Goal: Task Accomplishment & Management: Use online tool/utility

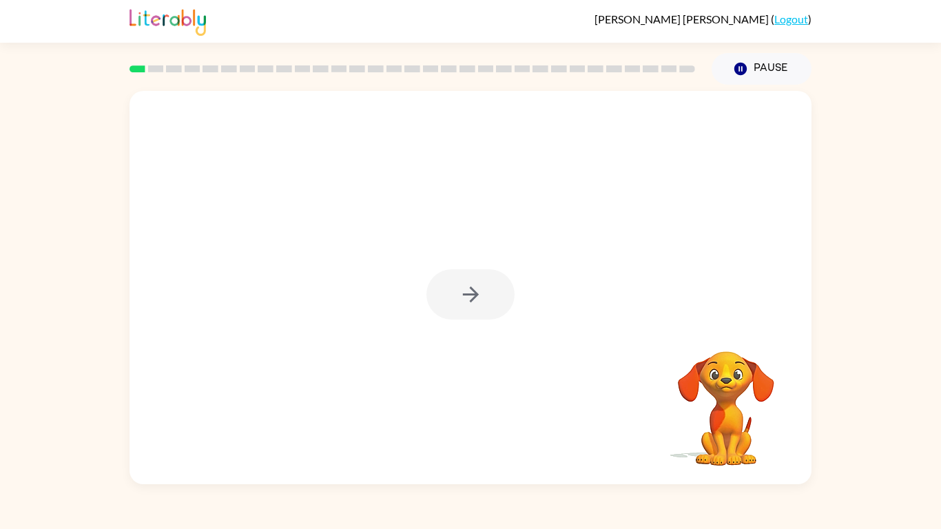
click at [473, 279] on div at bounding box center [470, 294] width 88 height 50
click at [451, 280] on button "button" at bounding box center [470, 294] width 88 height 50
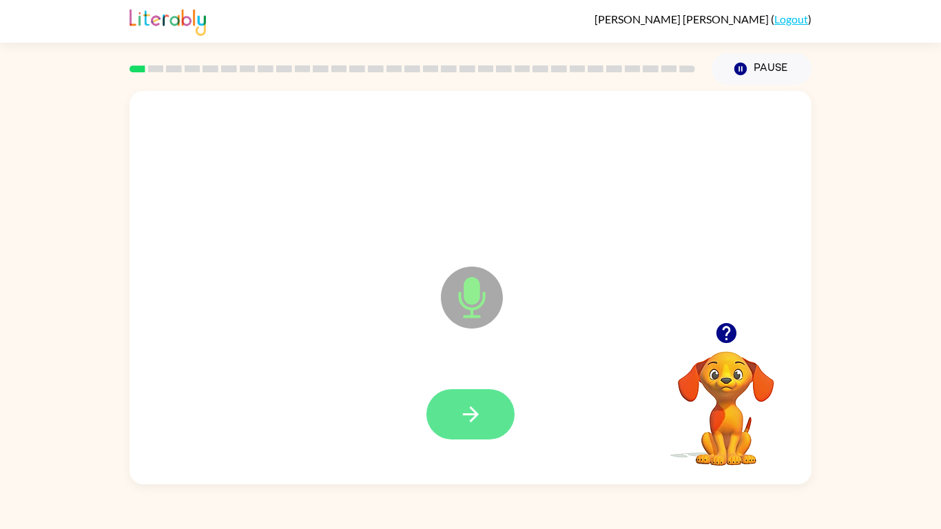
click at [491, 398] on button "button" at bounding box center [470, 414] width 88 height 50
click at [466, 417] on icon "button" at bounding box center [471, 414] width 24 height 24
click at [466, 415] on icon "button" at bounding box center [470, 414] width 16 height 16
click at [459, 406] on icon "button" at bounding box center [471, 414] width 24 height 24
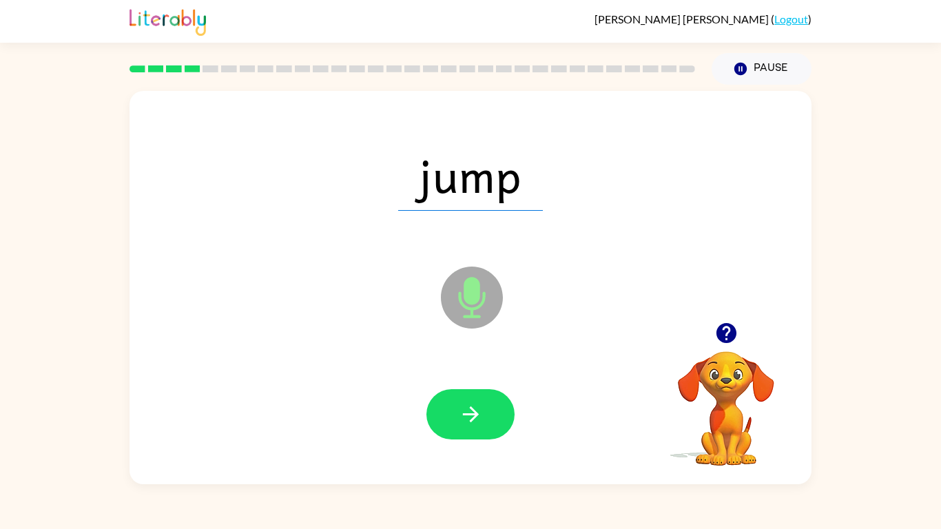
click at [459, 406] on icon "button" at bounding box center [471, 414] width 24 height 24
click at [462, 369] on div at bounding box center [470, 414] width 655 height 113
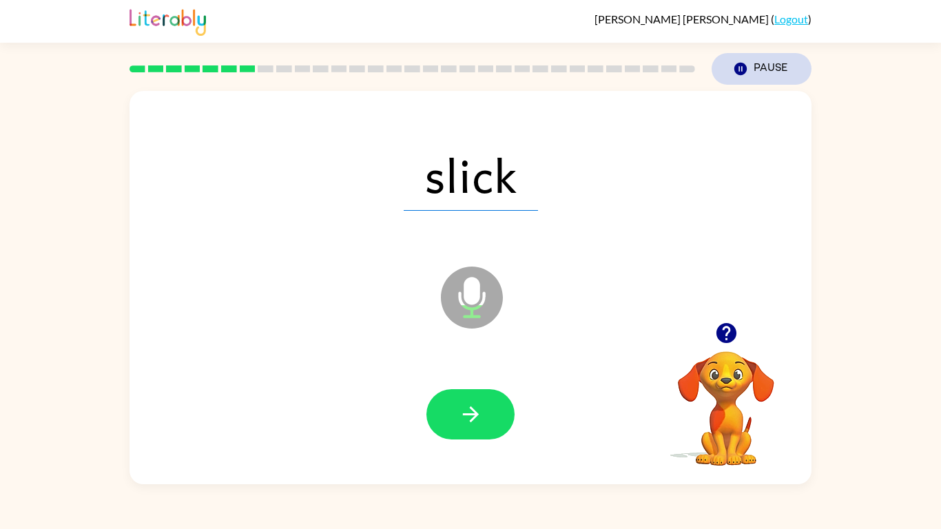
click at [743, 75] on icon "Pause" at bounding box center [740, 68] width 15 height 15
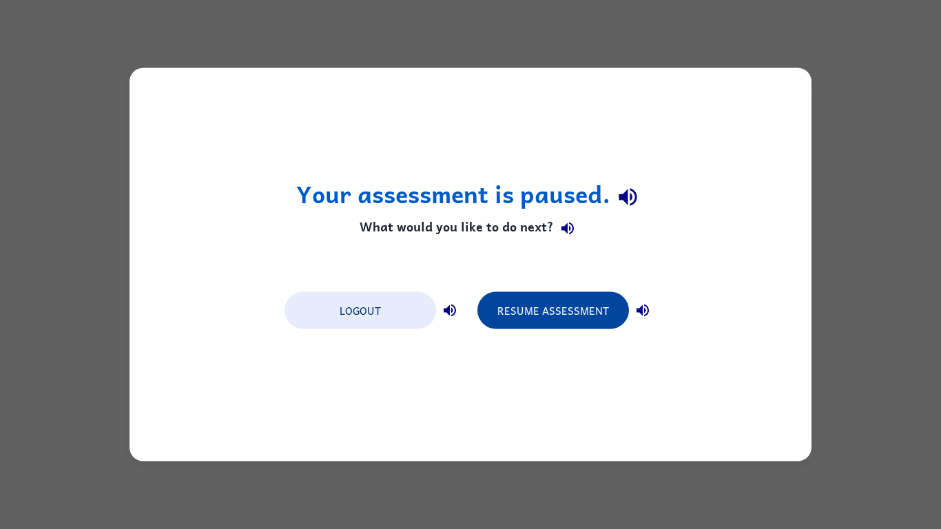
click at [500, 320] on button "Resume Assessment" at bounding box center [553, 310] width 152 height 37
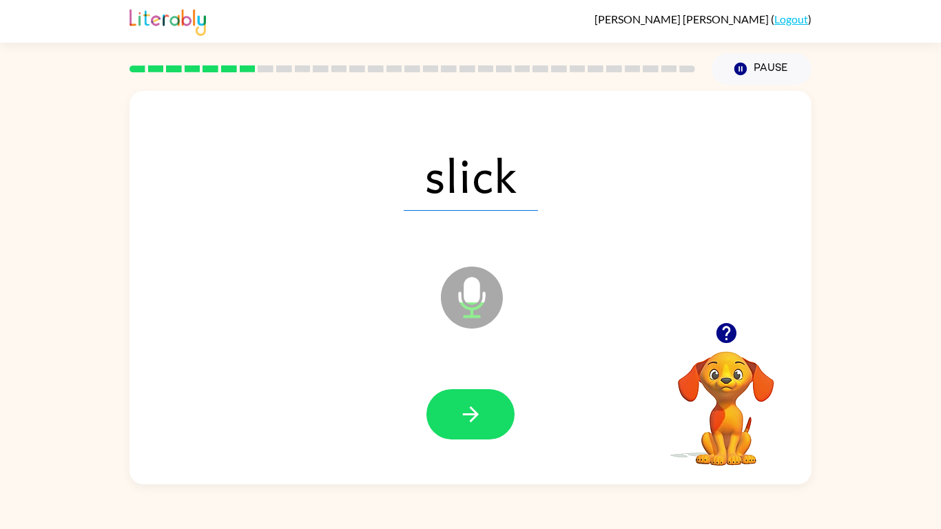
click at [464, 387] on div at bounding box center [470, 414] width 655 height 113
click at [462, 402] on icon "button" at bounding box center [471, 414] width 24 height 24
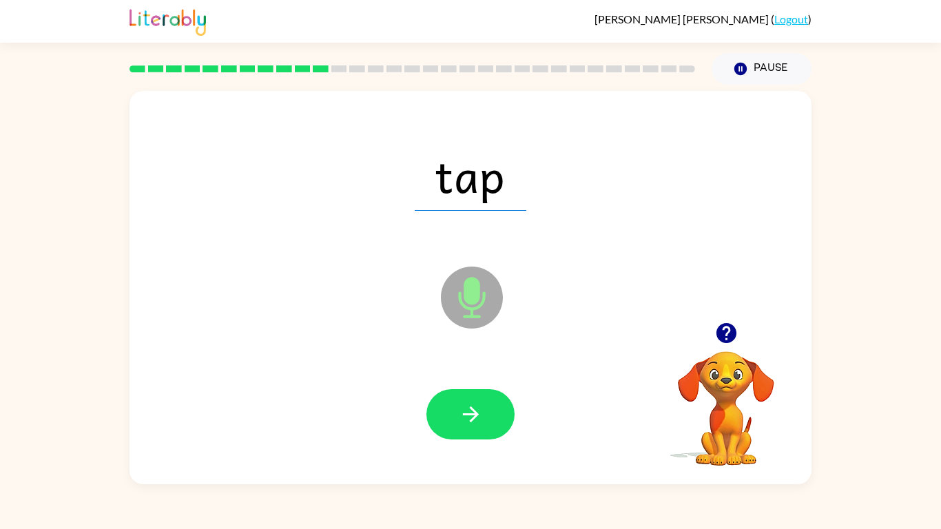
click at [462, 402] on icon "button" at bounding box center [471, 414] width 24 height 24
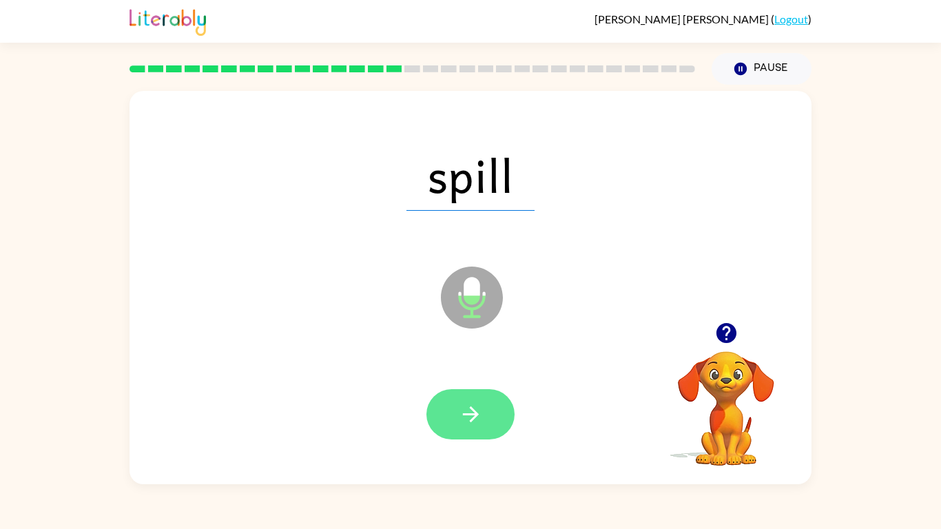
click at [465, 397] on button "button" at bounding box center [470, 414] width 88 height 50
click at [480, 429] on button "button" at bounding box center [470, 414] width 88 height 50
click at [434, 404] on button "button" at bounding box center [470, 414] width 88 height 50
click at [461, 414] on icon "button" at bounding box center [471, 414] width 24 height 24
click at [459, 419] on icon "button" at bounding box center [471, 414] width 24 height 24
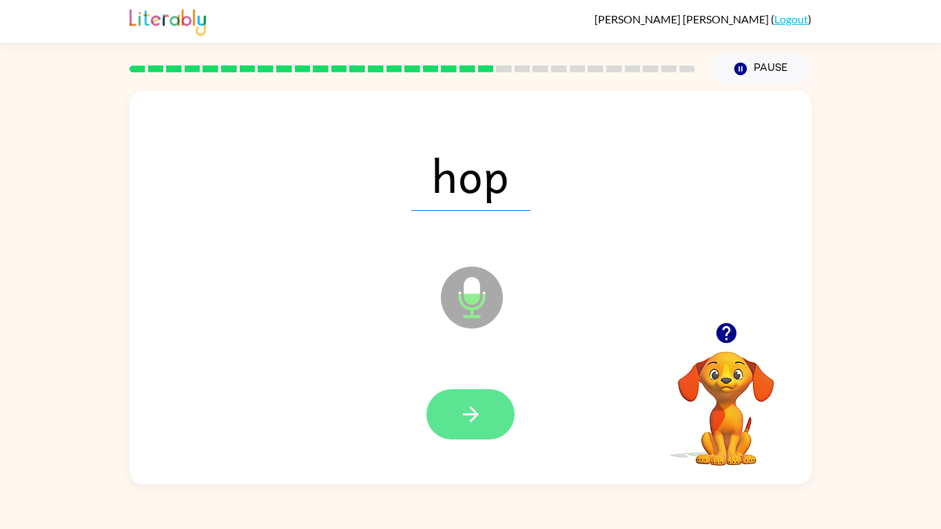
click at [465, 409] on icon "button" at bounding box center [471, 414] width 24 height 24
click at [444, 429] on button "button" at bounding box center [470, 414] width 88 height 50
click at [460, 399] on button "button" at bounding box center [470, 414] width 88 height 50
click at [466, 413] on icon "button" at bounding box center [471, 414] width 24 height 24
click at [462, 404] on icon "button" at bounding box center [471, 414] width 24 height 24
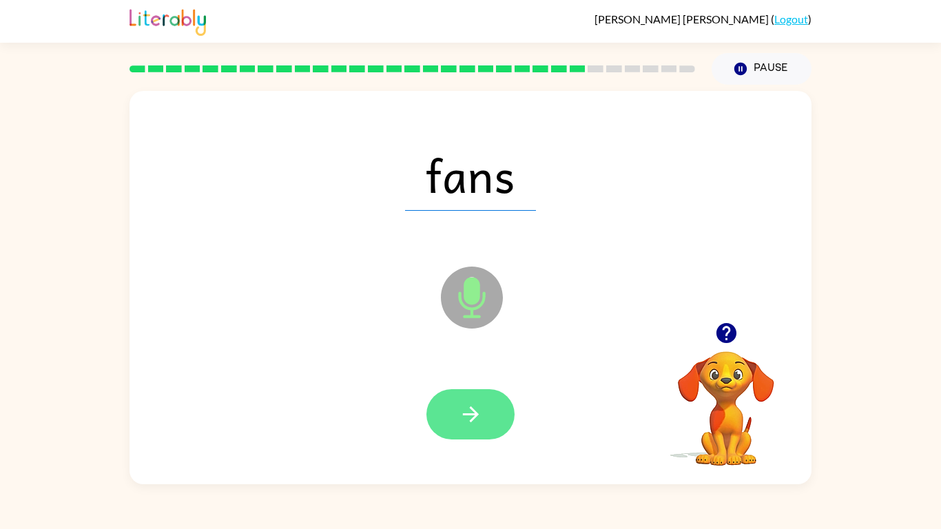
click at [469, 419] on icon "button" at bounding box center [471, 414] width 24 height 24
click at [473, 400] on button "button" at bounding box center [470, 414] width 88 height 50
click at [460, 426] on icon "button" at bounding box center [471, 414] width 24 height 24
click at [477, 435] on button "button" at bounding box center [470, 414] width 88 height 50
click at [488, 404] on button "button" at bounding box center [470, 414] width 88 height 50
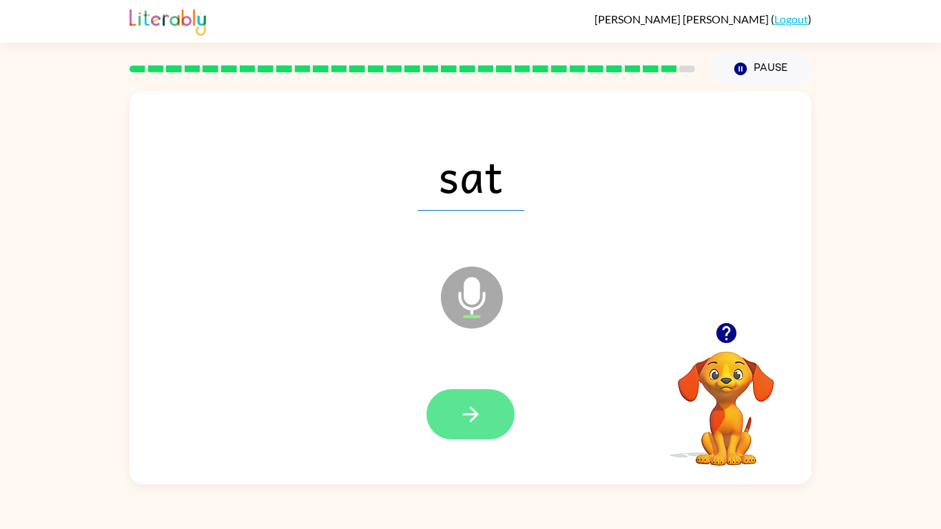
click at [482, 399] on button "button" at bounding box center [470, 414] width 88 height 50
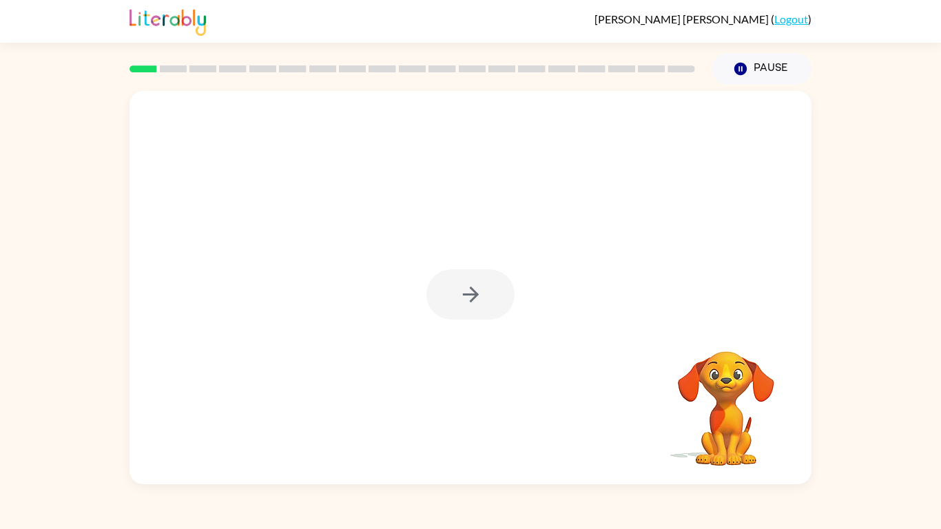
click at [462, 305] on div at bounding box center [470, 294] width 88 height 50
click at [462, 305] on icon "button" at bounding box center [471, 294] width 24 height 24
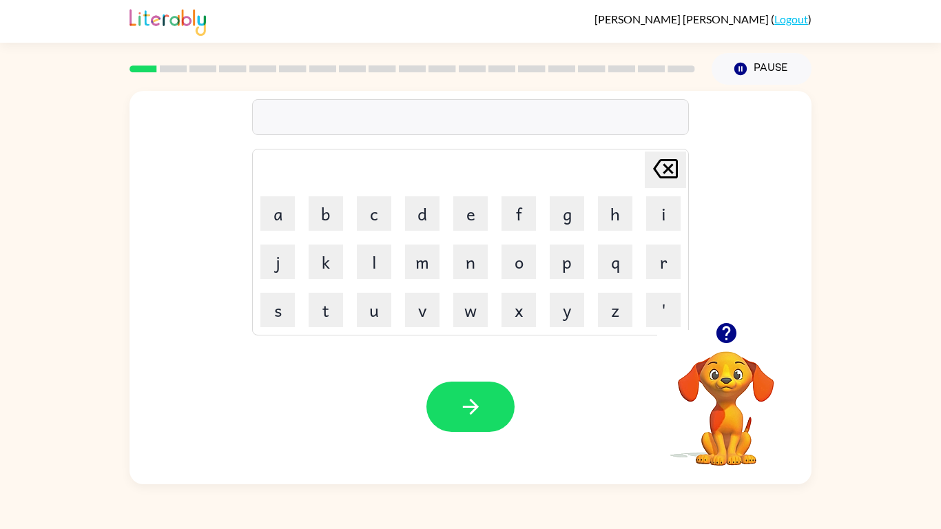
click at [445, 340] on div "Your browser must support playing .mp4 files to use Literably. Please try using…" at bounding box center [471, 406] width 682 height 155
click at [662, 265] on button "r" at bounding box center [663, 262] width 34 height 34
click at [470, 216] on button "e" at bounding box center [470, 213] width 34 height 34
click at [556, 272] on button "p" at bounding box center [567, 262] width 34 height 34
click at [455, 388] on button "button" at bounding box center [470, 407] width 88 height 50
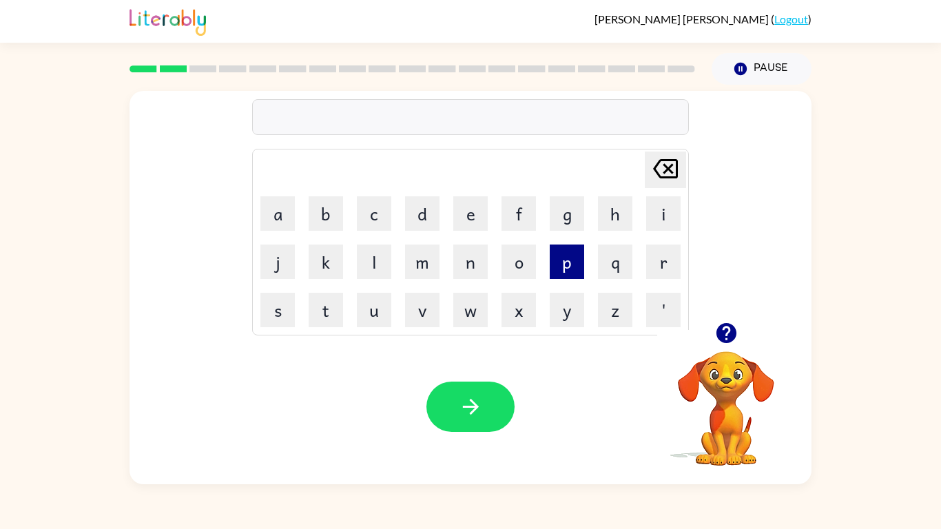
click at [575, 278] on button "p" at bounding box center [567, 262] width 34 height 34
click at [286, 218] on button "a" at bounding box center [277, 213] width 34 height 34
click at [414, 225] on button "d" at bounding box center [422, 213] width 34 height 34
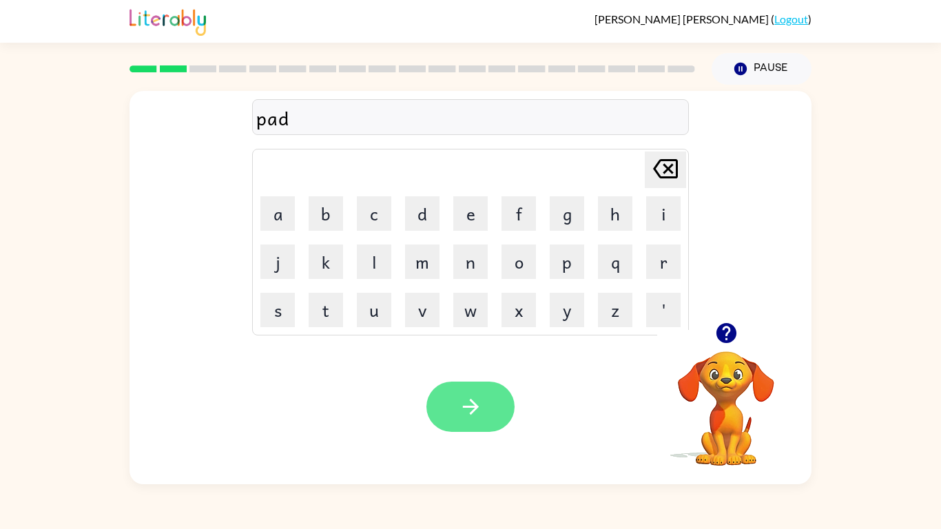
click at [466, 418] on icon "button" at bounding box center [471, 407] width 24 height 24
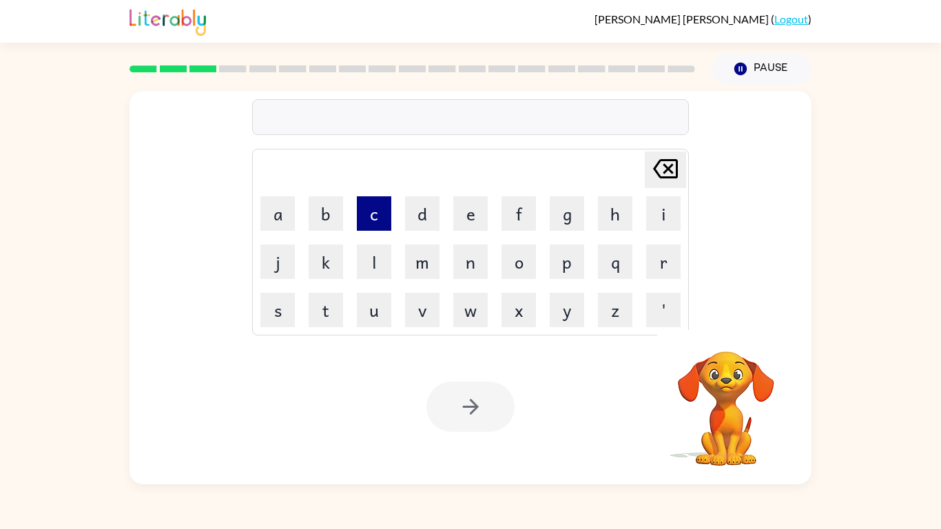
click at [362, 219] on button "c" at bounding box center [374, 213] width 34 height 34
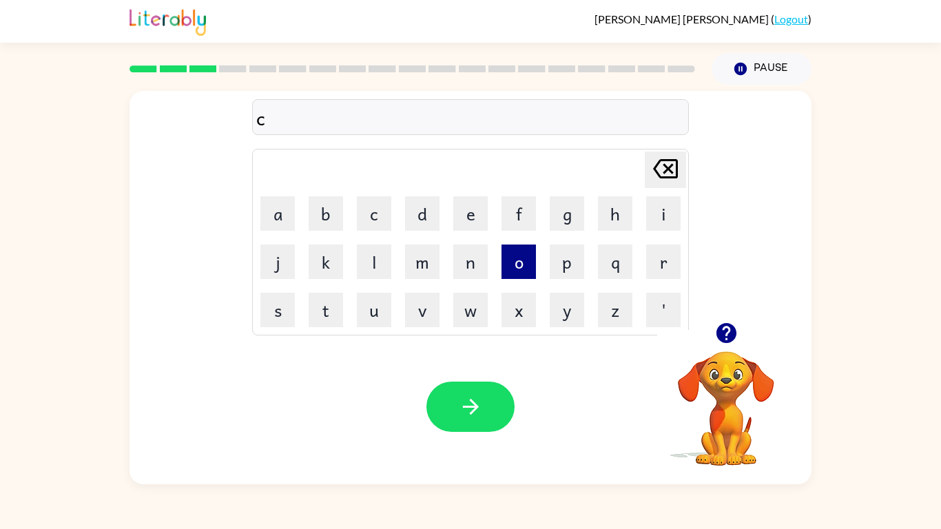
click at [515, 273] on button "o" at bounding box center [519, 262] width 34 height 34
click at [369, 225] on button "c" at bounding box center [374, 213] width 34 height 34
click at [666, 172] on icon at bounding box center [665, 168] width 25 height 19
click at [661, 164] on icon "Delete Delete last character input" at bounding box center [665, 168] width 33 height 33
click at [525, 251] on button "o" at bounding box center [519, 262] width 34 height 34
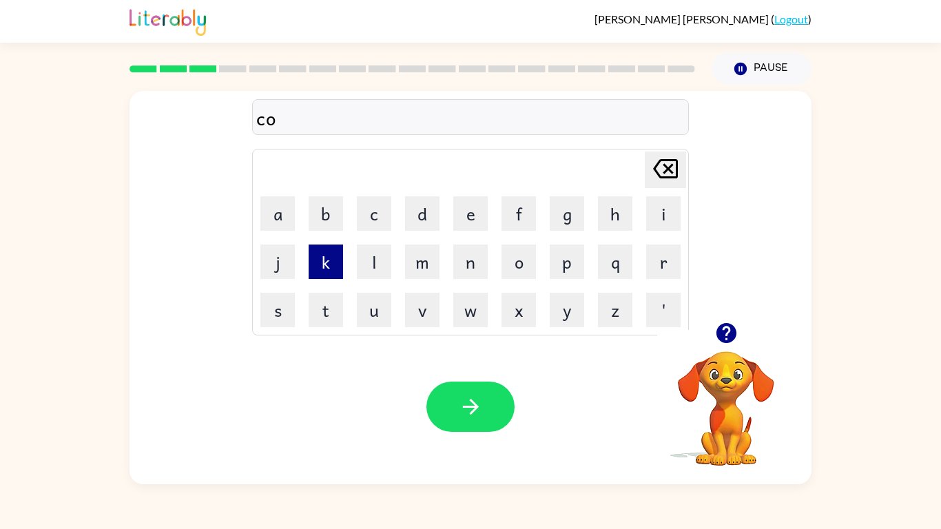
click at [320, 260] on button "k" at bounding box center [326, 262] width 34 height 34
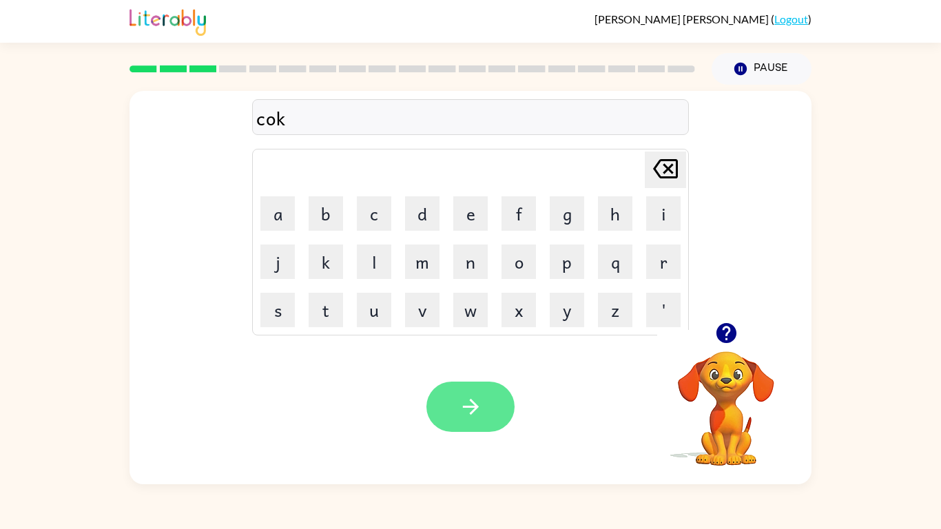
click at [446, 399] on button "button" at bounding box center [470, 407] width 88 height 50
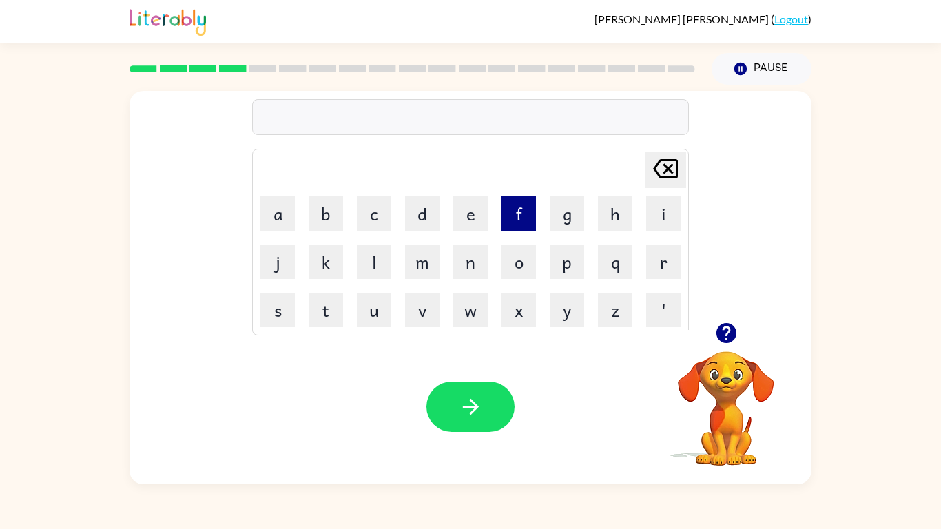
click at [515, 225] on button "f" at bounding box center [519, 213] width 34 height 34
click at [508, 192] on td "f" at bounding box center [518, 213] width 47 height 47
click at [504, 212] on button "f" at bounding box center [519, 213] width 34 height 34
click at [452, 212] on td "e" at bounding box center [470, 213] width 47 height 47
click at [606, 218] on button "h" at bounding box center [615, 213] width 34 height 34
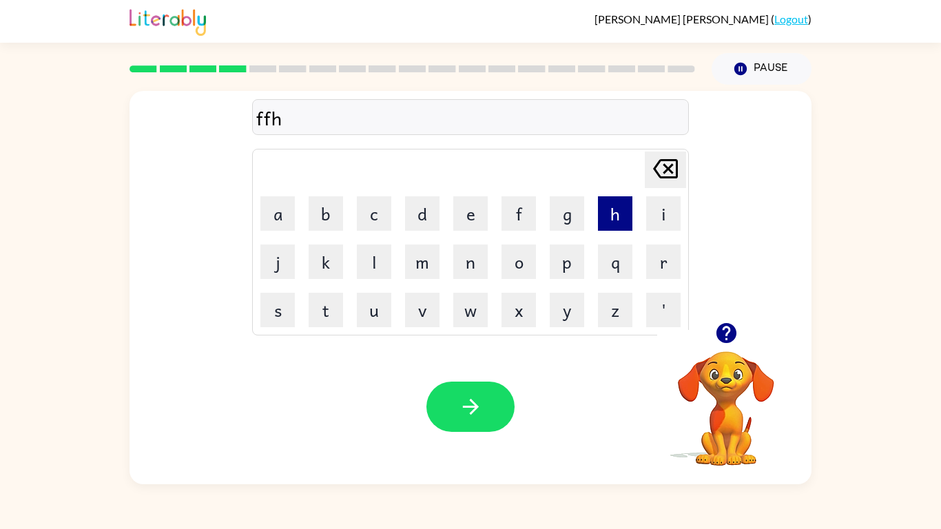
click at [606, 218] on button "h" at bounding box center [615, 213] width 34 height 34
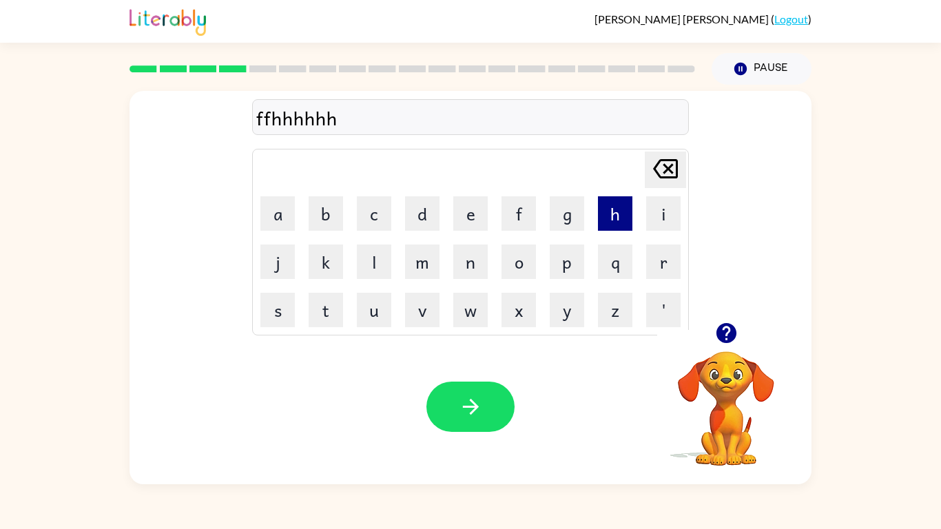
click at [606, 218] on button "h" at bounding box center [615, 213] width 34 height 34
click at [659, 166] on icon "Delete Delete last character input" at bounding box center [665, 168] width 33 height 33
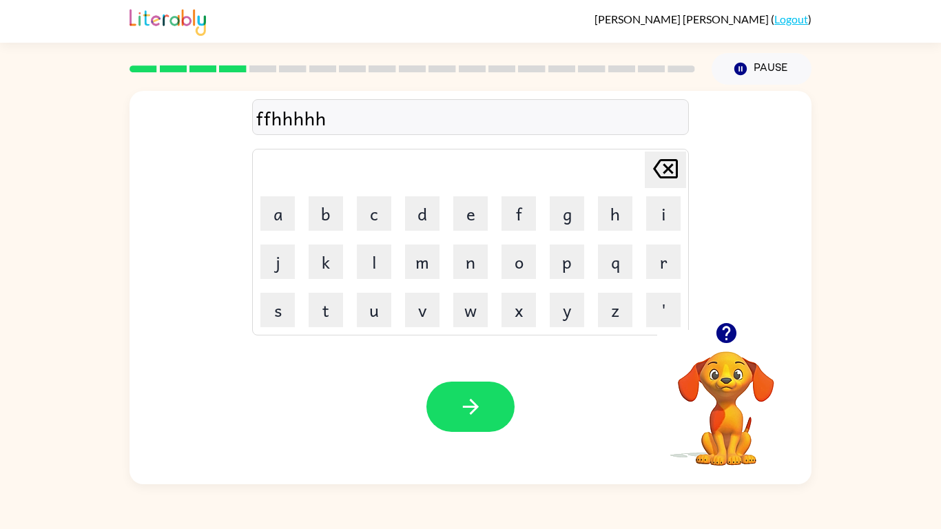
click at [659, 166] on icon "Delete Delete last character input" at bounding box center [665, 168] width 33 height 33
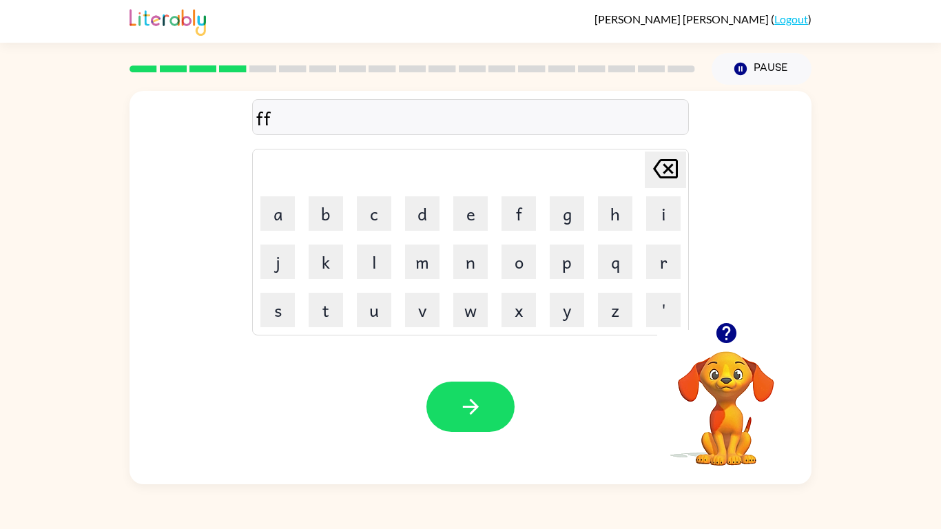
click at [659, 166] on icon "Delete Delete last character input" at bounding box center [665, 168] width 33 height 33
click at [462, 198] on button "e" at bounding box center [470, 213] width 34 height 34
click at [415, 223] on button "d" at bounding box center [422, 213] width 34 height 34
click at [457, 390] on button "button" at bounding box center [470, 407] width 88 height 50
click at [331, 214] on button "b" at bounding box center [326, 213] width 34 height 34
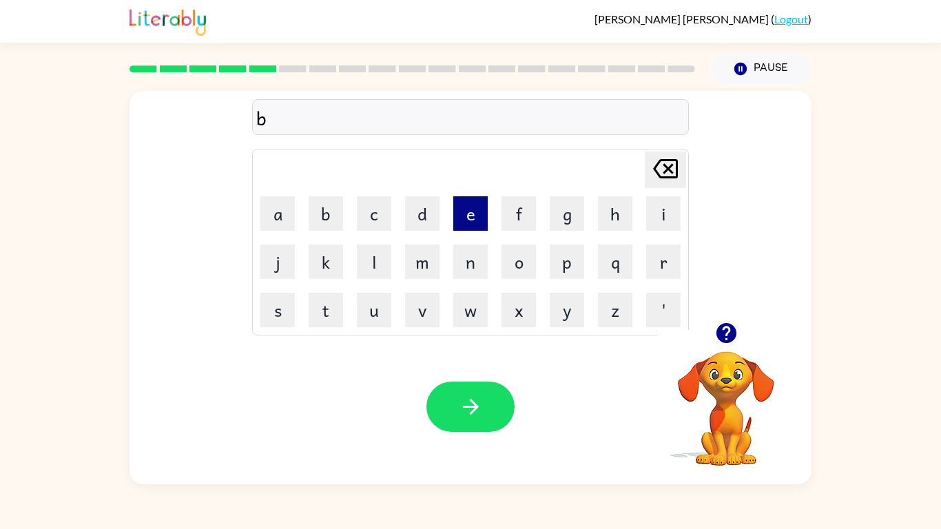
click at [477, 223] on button "e" at bounding box center [470, 213] width 34 height 34
click at [438, 216] on button "d" at bounding box center [422, 213] width 34 height 34
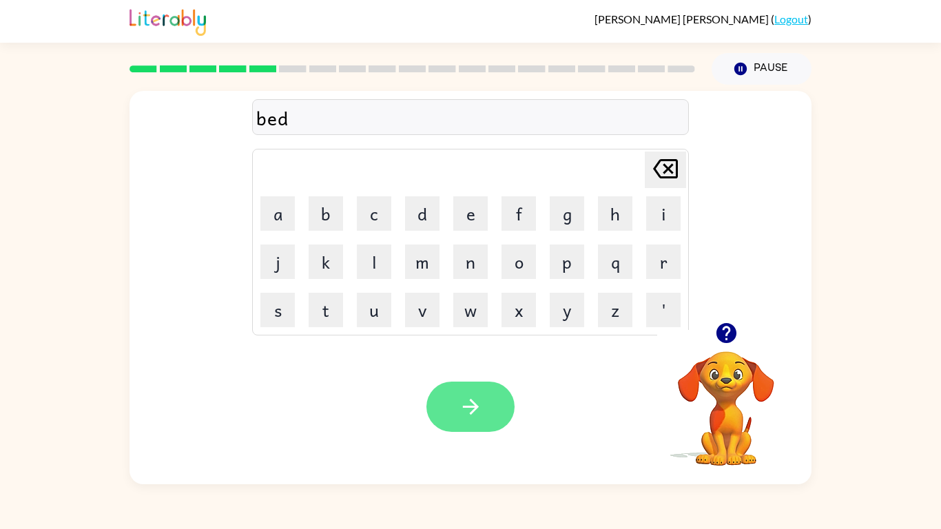
click at [436, 402] on button "button" at bounding box center [470, 407] width 88 height 50
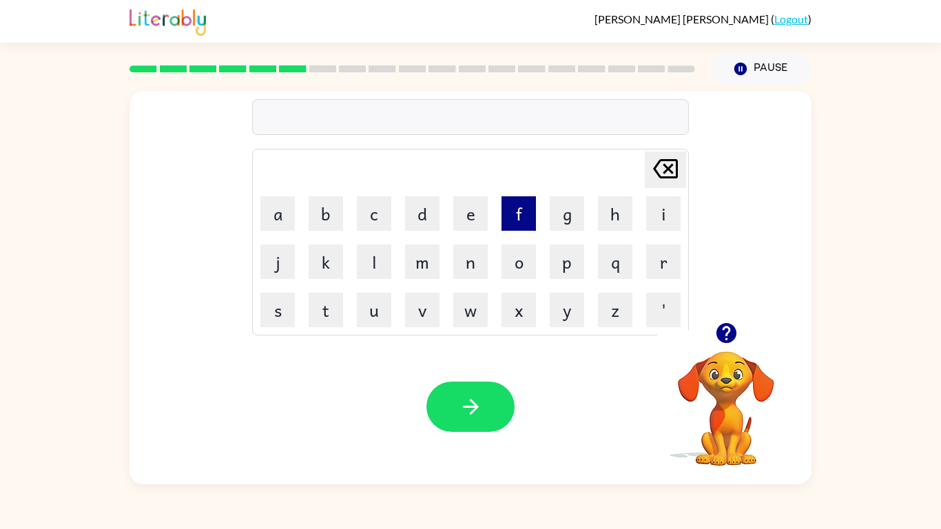
click at [521, 199] on button "f" at bounding box center [519, 213] width 34 height 34
click at [266, 231] on td "a" at bounding box center [277, 213] width 47 height 47
click at [271, 212] on button "a" at bounding box center [277, 213] width 34 height 34
click at [270, 310] on button "s" at bounding box center [277, 310] width 34 height 34
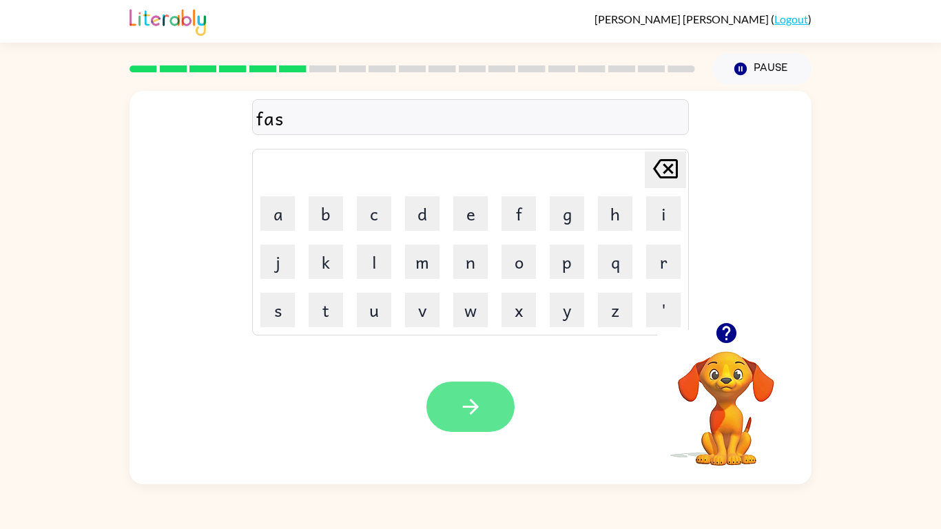
click at [442, 400] on button "button" at bounding box center [470, 407] width 88 height 50
click at [666, 168] on icon "Delete Delete last character input" at bounding box center [665, 168] width 33 height 33
click at [734, 394] on video "Your browser must support playing .mp4 files to use Literably. Please try using…" at bounding box center [726, 399] width 138 height 138
click at [458, 389] on button "button" at bounding box center [470, 407] width 88 height 50
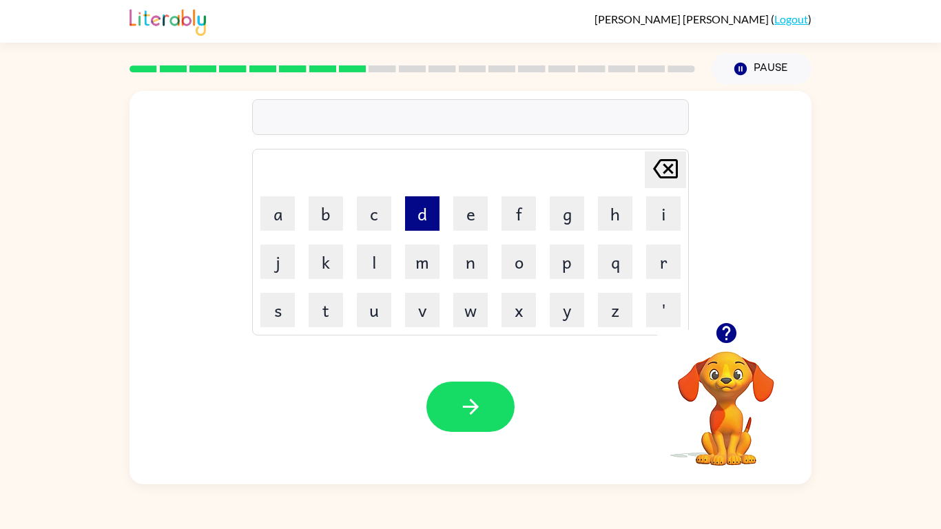
click at [425, 209] on button "d" at bounding box center [422, 213] width 34 height 34
click at [669, 157] on icon "Delete Delete last character input" at bounding box center [665, 168] width 33 height 33
click at [523, 268] on button "o" at bounding box center [519, 262] width 34 height 34
click at [651, 167] on icon "Delete Delete last character input" at bounding box center [665, 168] width 33 height 33
click at [426, 257] on button "m" at bounding box center [422, 262] width 34 height 34
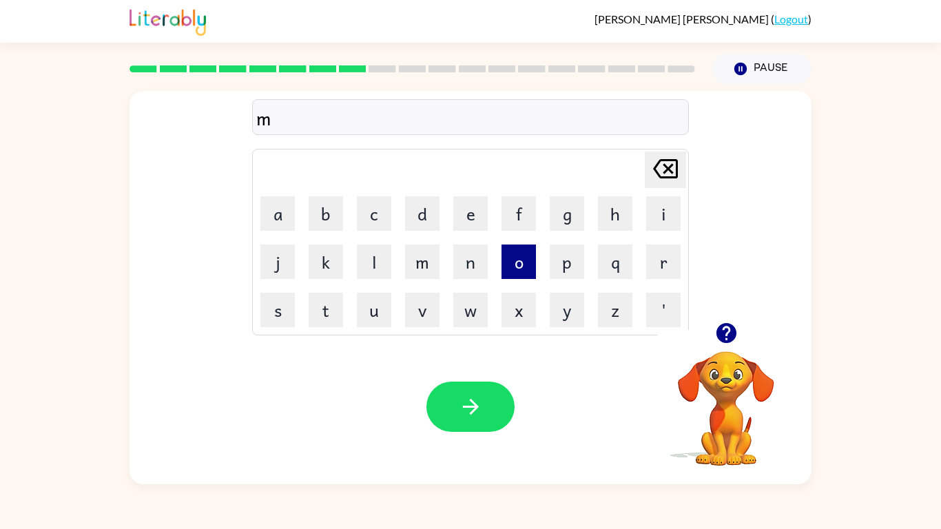
click at [515, 260] on button "o" at bounding box center [519, 262] width 34 height 34
click at [437, 248] on button "m" at bounding box center [422, 262] width 34 height 34
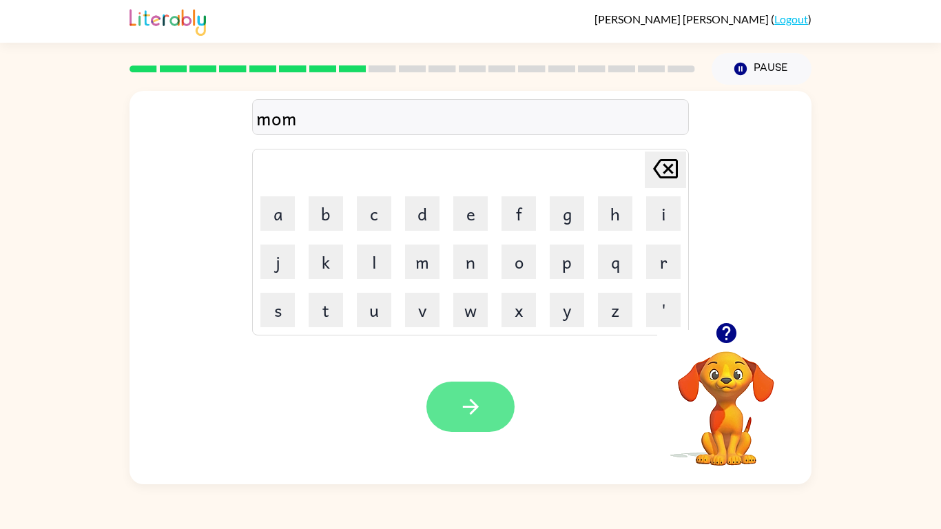
click at [451, 422] on button "button" at bounding box center [470, 407] width 88 height 50
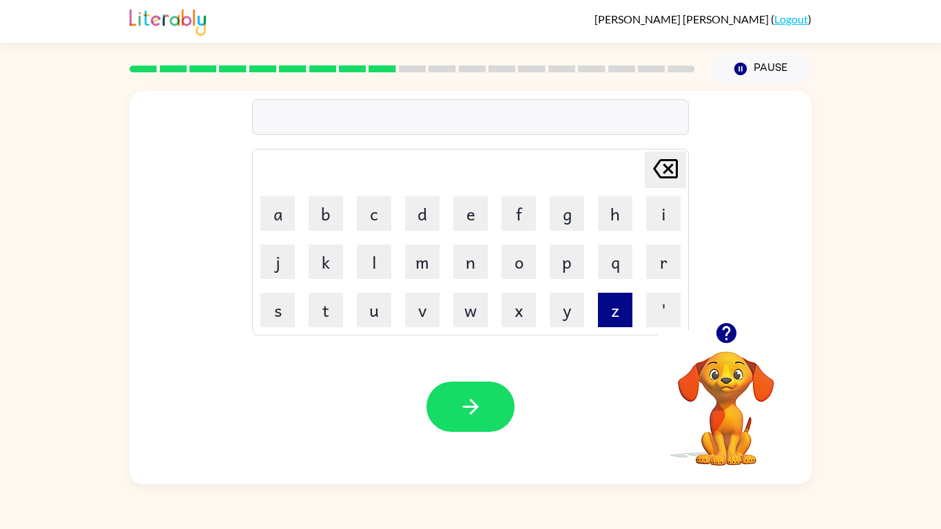
click at [616, 320] on button "z" at bounding box center [615, 310] width 34 height 34
click at [656, 212] on button "i" at bounding box center [663, 213] width 34 height 34
click at [562, 271] on button "p" at bounding box center [567, 262] width 34 height 34
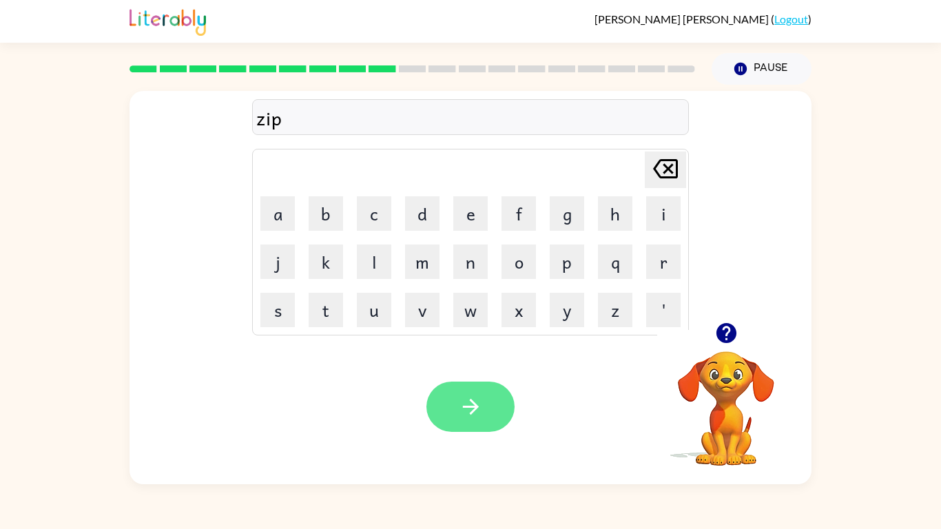
click at [463, 411] on icon "button" at bounding box center [471, 407] width 24 height 24
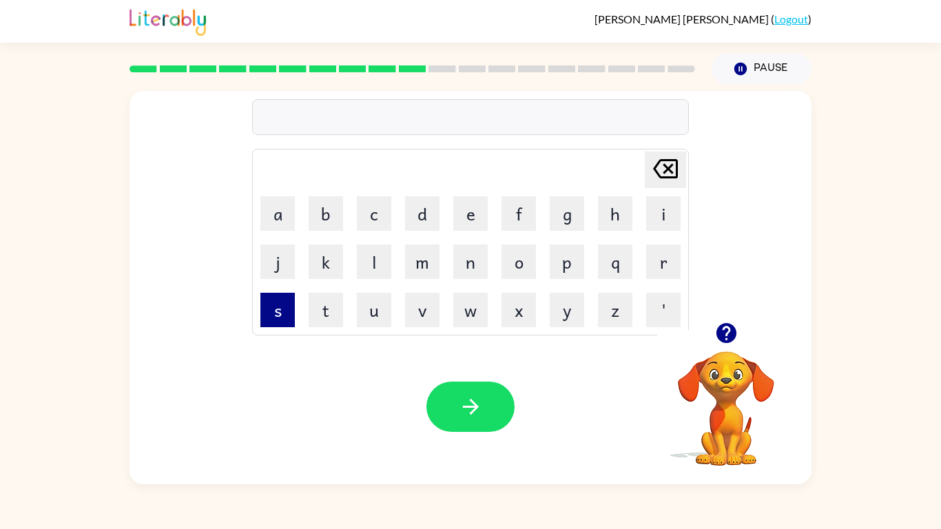
click at [280, 309] on button "s" at bounding box center [277, 310] width 34 height 34
click at [524, 274] on button "o" at bounding box center [519, 262] width 34 height 34
click at [326, 319] on button "t" at bounding box center [326, 310] width 34 height 34
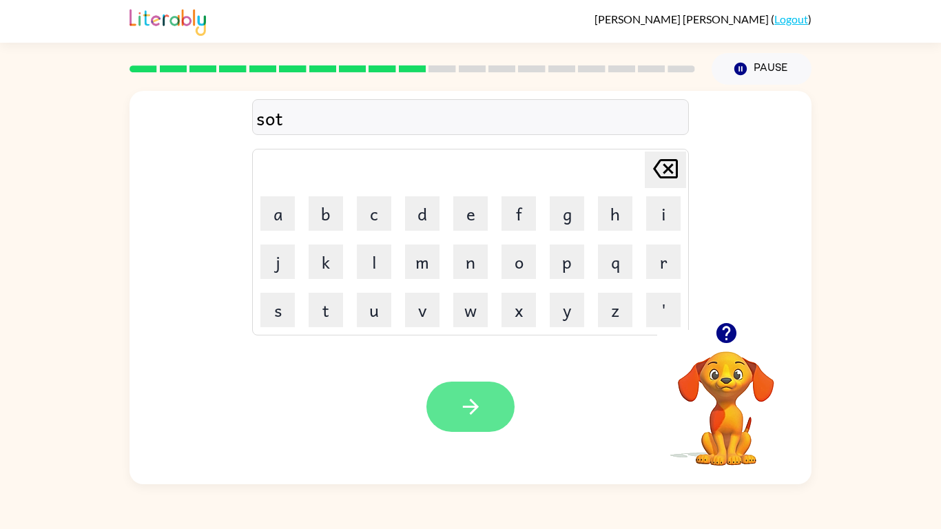
click at [493, 402] on button "button" at bounding box center [470, 407] width 88 height 50
click at [547, 216] on td "g" at bounding box center [567, 213] width 47 height 47
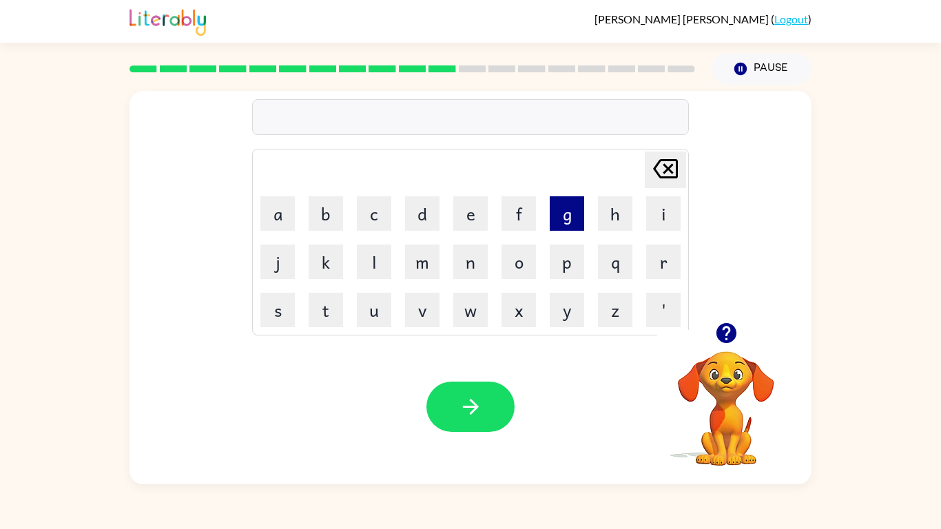
click at [553, 216] on button "g" at bounding box center [567, 213] width 34 height 34
click at [520, 267] on button "o" at bounding box center [519, 262] width 34 height 34
click at [325, 313] on button "t" at bounding box center [326, 310] width 34 height 34
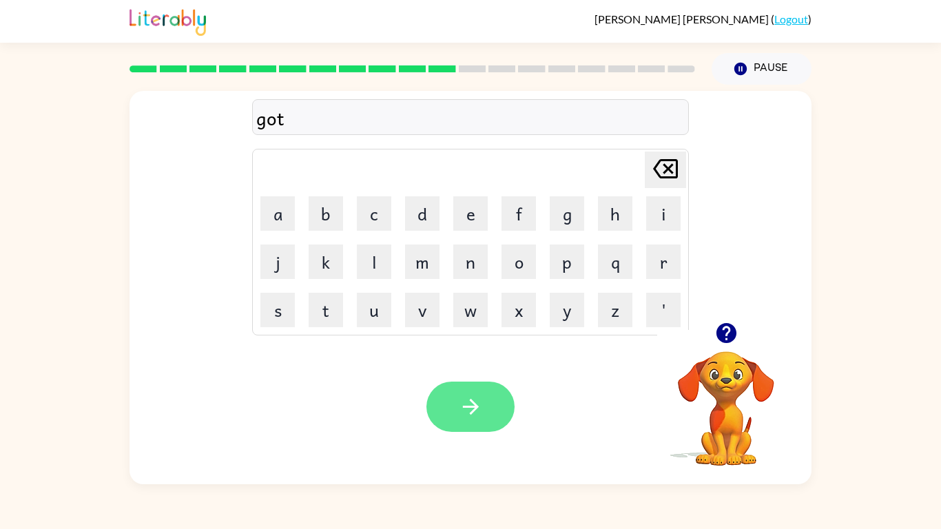
click at [451, 404] on button "button" at bounding box center [470, 407] width 88 height 50
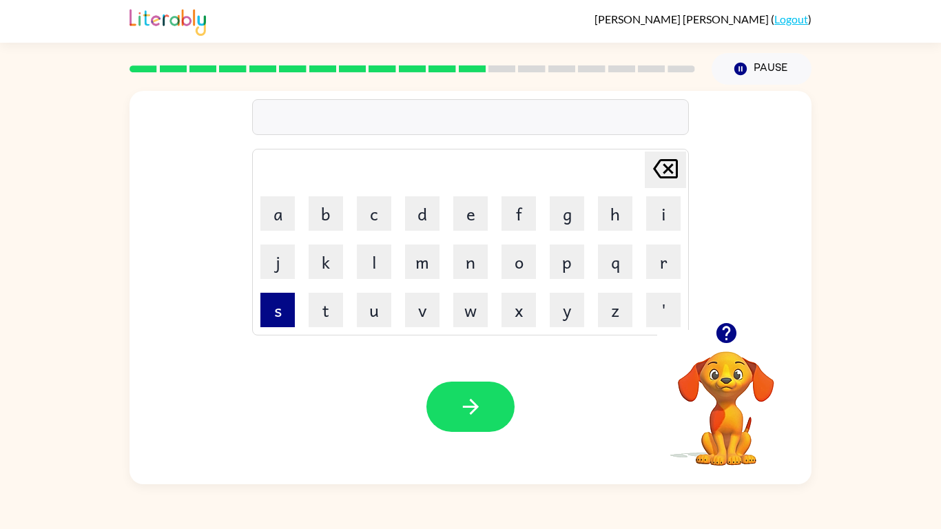
click at [264, 310] on button "s" at bounding box center [277, 310] width 34 height 34
click at [669, 205] on button "i" at bounding box center [663, 213] width 34 height 34
click at [513, 320] on button "x" at bounding box center [519, 310] width 34 height 34
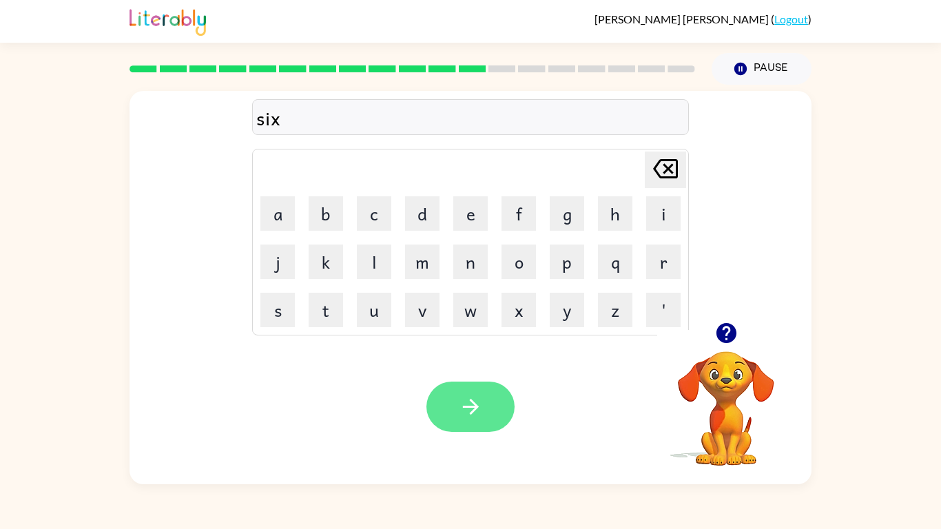
click at [460, 406] on icon "button" at bounding box center [471, 407] width 24 height 24
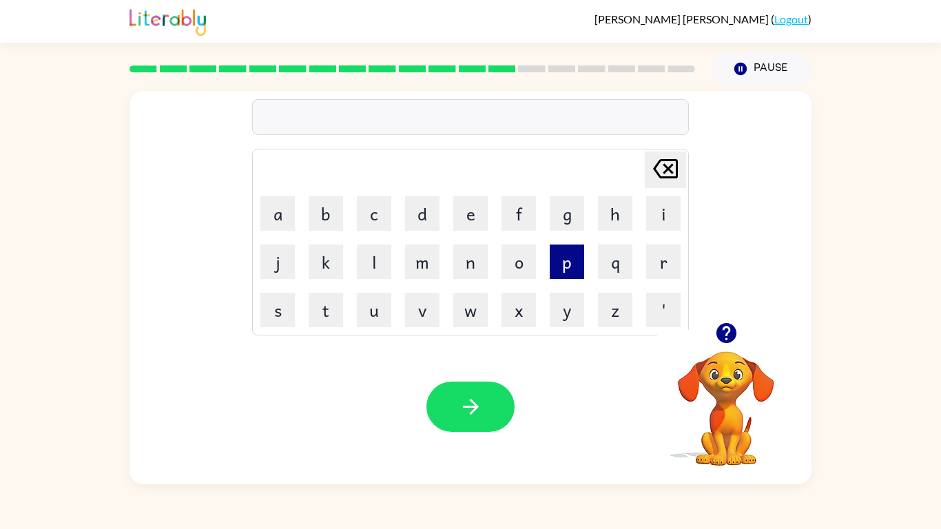
click at [553, 259] on button "p" at bounding box center [567, 262] width 34 height 34
click at [276, 209] on button "a" at bounding box center [277, 213] width 34 height 34
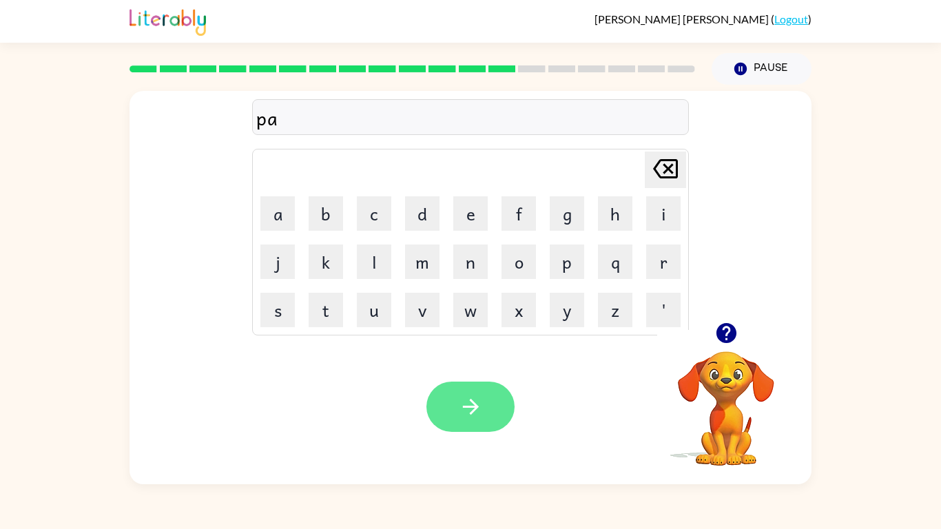
click at [449, 404] on button "button" at bounding box center [470, 407] width 88 height 50
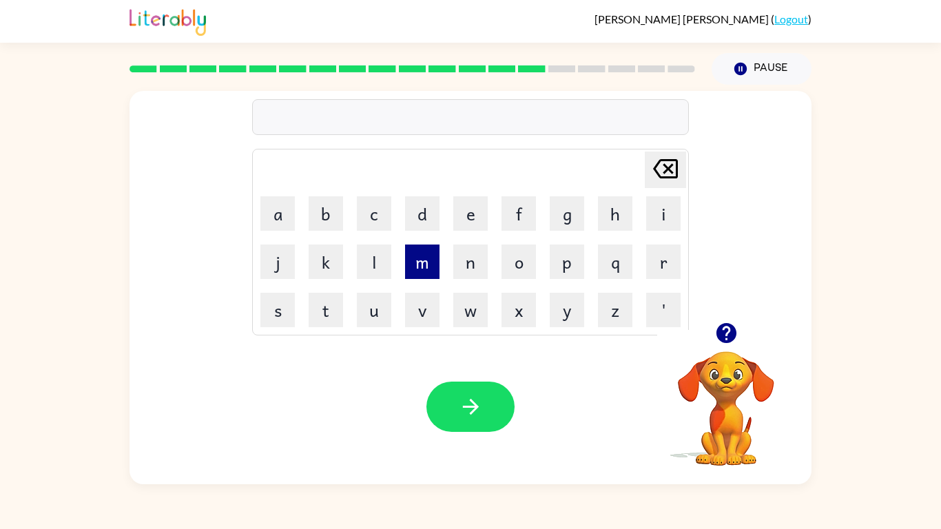
click at [415, 269] on button "m" at bounding box center [422, 262] width 34 height 34
click at [260, 216] on button "a" at bounding box center [277, 213] width 34 height 34
click at [325, 302] on button "t" at bounding box center [326, 310] width 34 height 34
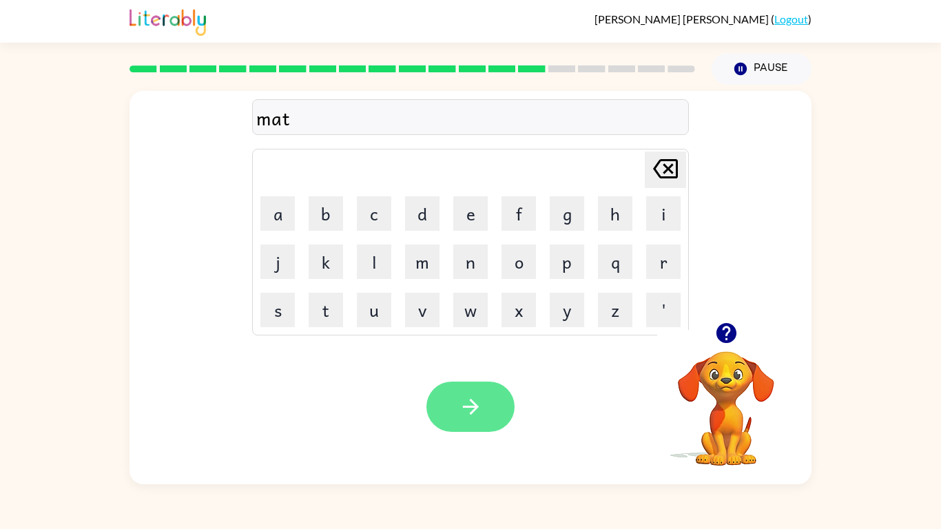
click at [437, 404] on button "button" at bounding box center [470, 407] width 88 height 50
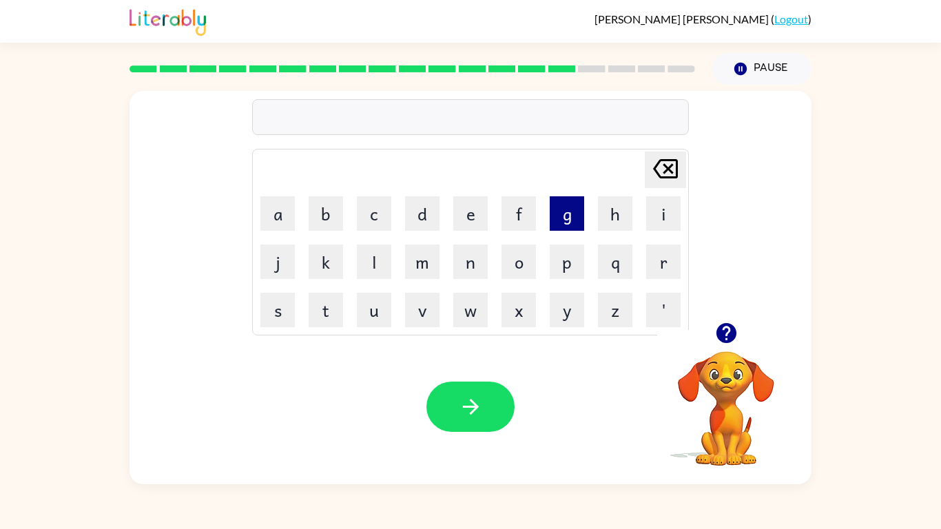
click at [551, 217] on button "g" at bounding box center [567, 213] width 34 height 34
click at [456, 246] on button "n" at bounding box center [470, 262] width 34 height 34
click at [453, 212] on button "e" at bounding box center [470, 213] width 34 height 34
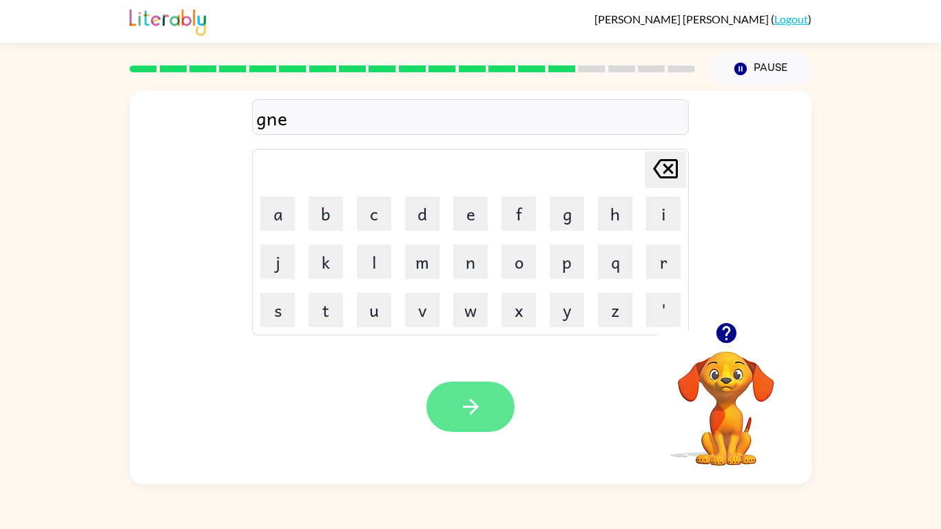
click at [476, 397] on icon "button" at bounding box center [471, 407] width 24 height 24
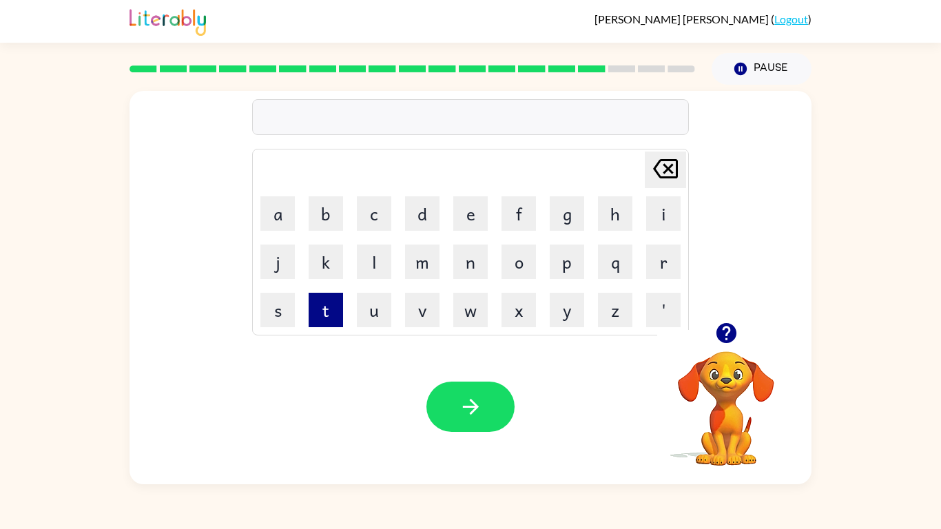
click at [329, 294] on button "t" at bounding box center [326, 310] width 34 height 34
click at [525, 263] on button "o" at bounding box center [519, 262] width 34 height 34
click at [553, 260] on button "p" at bounding box center [567, 262] width 34 height 34
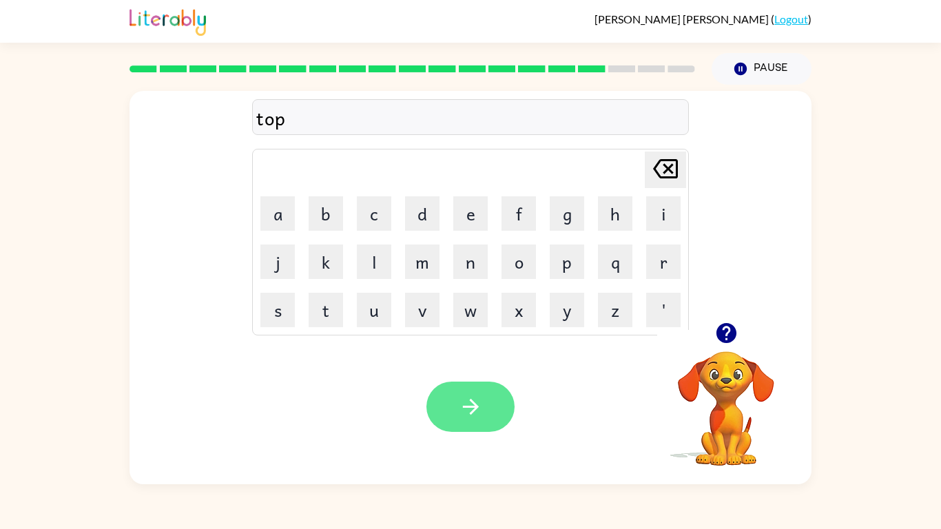
click at [446, 382] on button "button" at bounding box center [470, 407] width 88 height 50
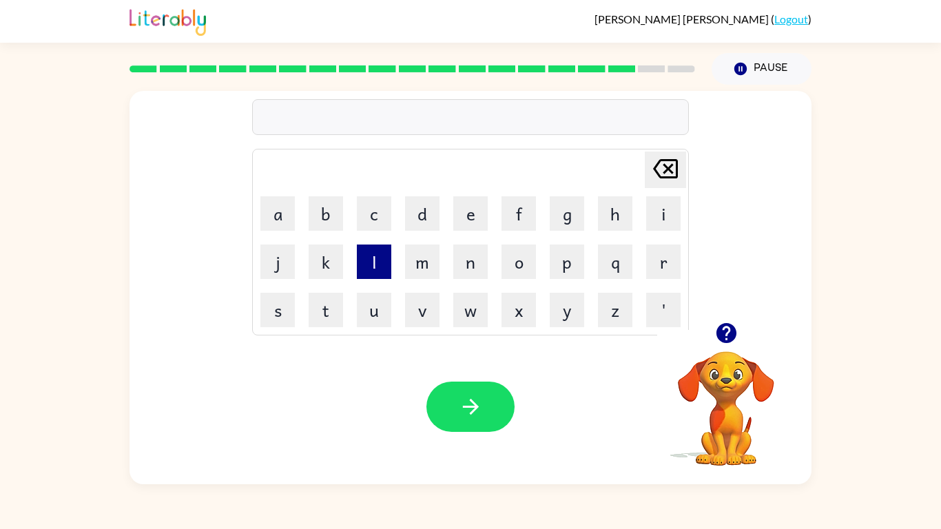
click at [380, 252] on button "l" at bounding box center [374, 262] width 34 height 34
click at [405, 252] on button "m" at bounding box center [422, 262] width 34 height 34
click at [413, 304] on button "v" at bounding box center [422, 310] width 34 height 34
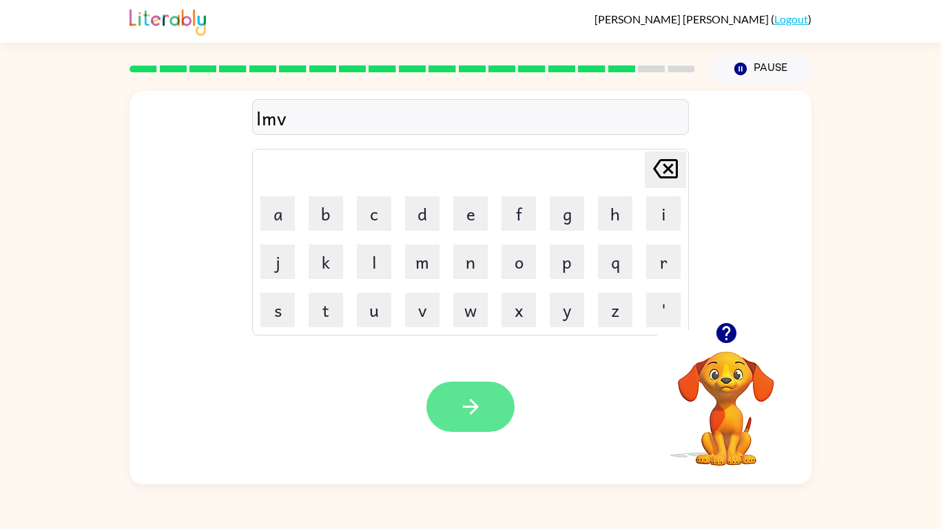
click at [449, 417] on button "button" at bounding box center [470, 407] width 88 height 50
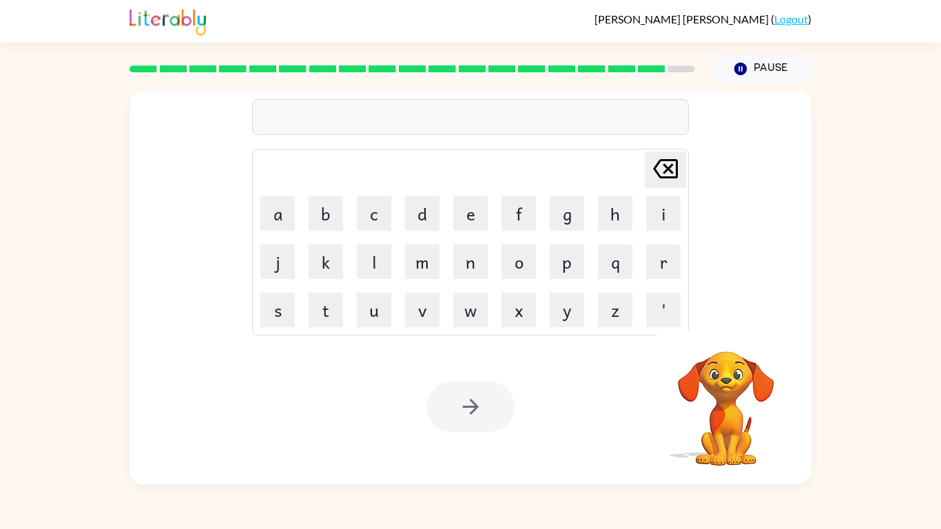
click at [404, 231] on td "d" at bounding box center [422, 213] width 47 height 47
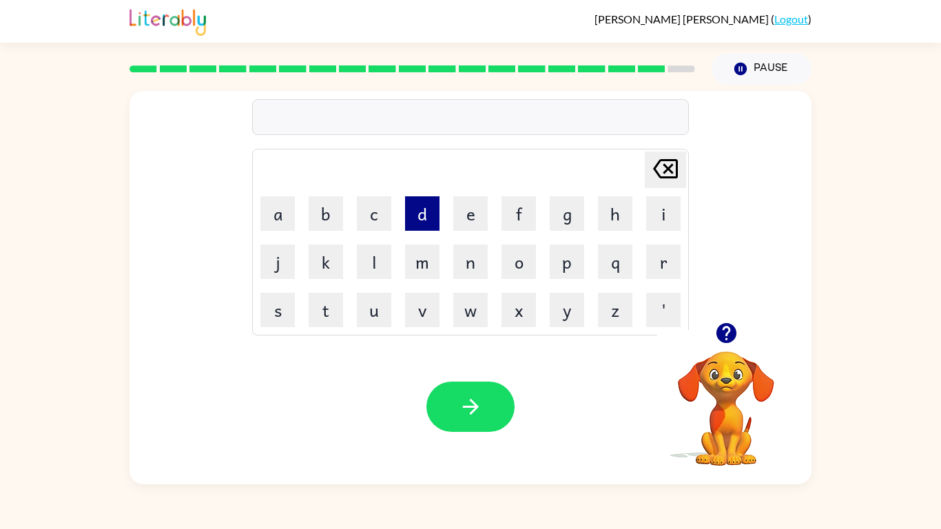
click at [414, 216] on button "d" at bounding box center [422, 213] width 34 height 34
click at [447, 380] on div "Your browser must support playing .mp4 files to use Literably. Please try using…" at bounding box center [471, 406] width 682 height 155
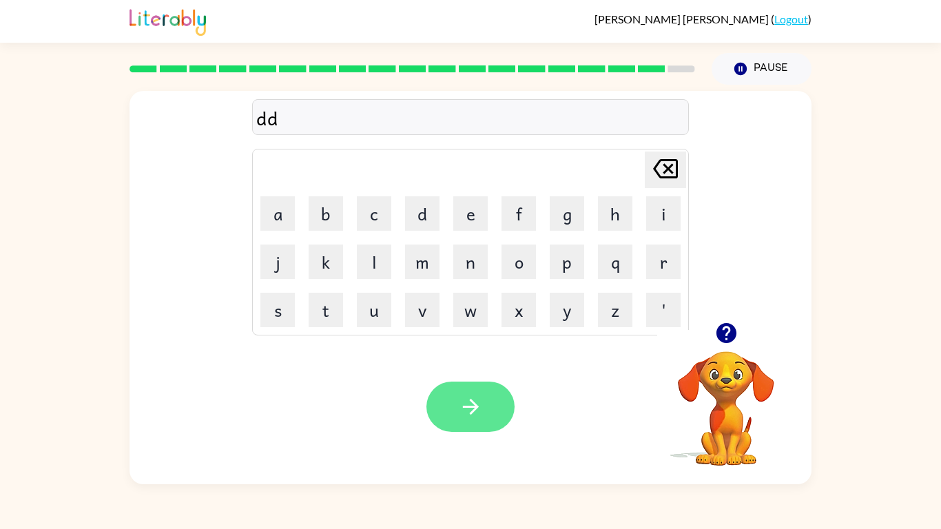
click at [475, 417] on icon "button" at bounding box center [471, 407] width 24 height 24
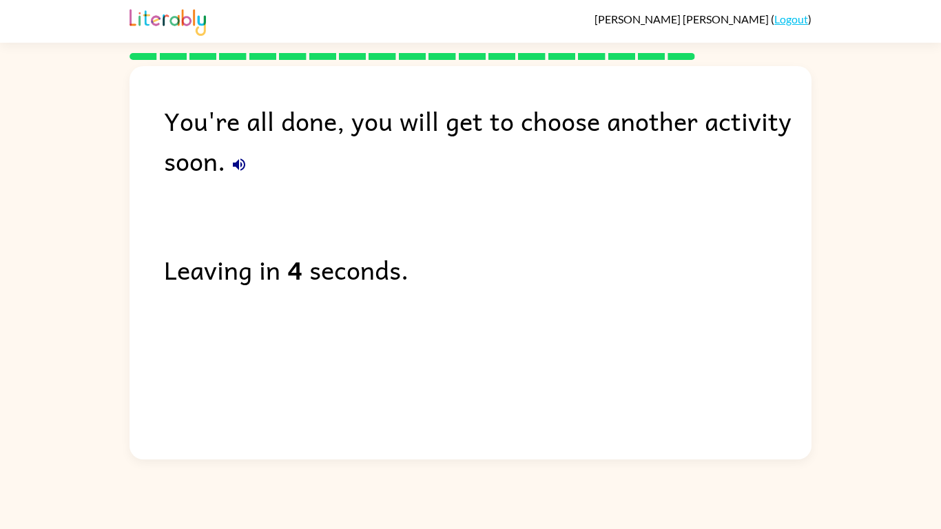
click at [234, 160] on icon "button" at bounding box center [239, 164] width 17 height 17
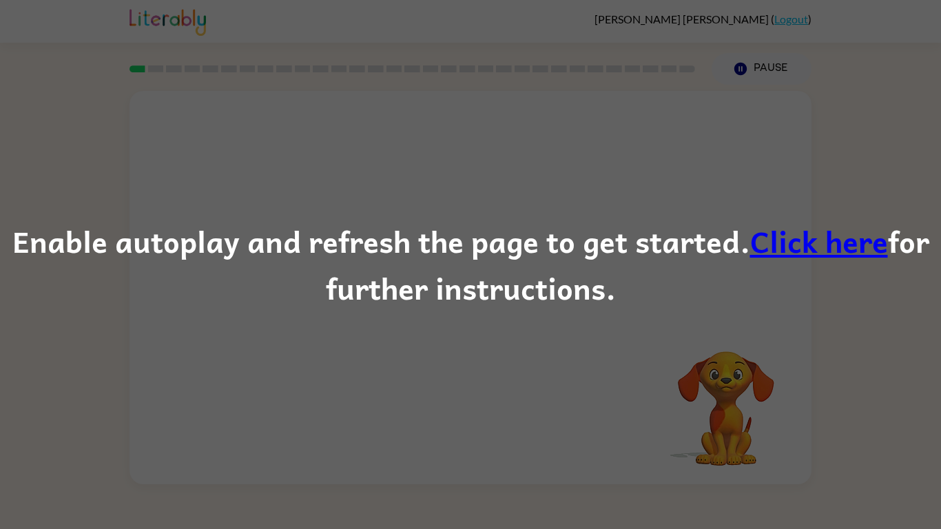
click at [812, 221] on link "Click here" at bounding box center [819, 241] width 138 height 46
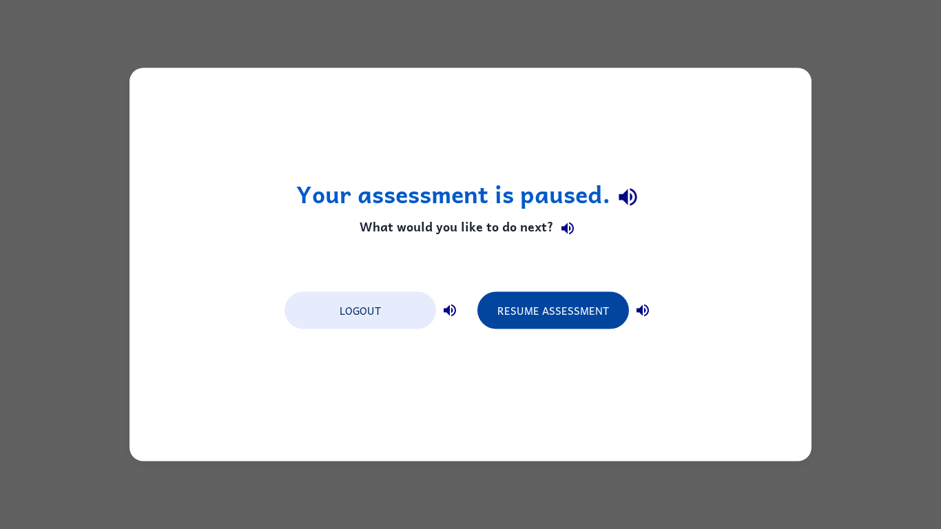
click at [500, 305] on button "Resume Assessment" at bounding box center [553, 310] width 152 height 37
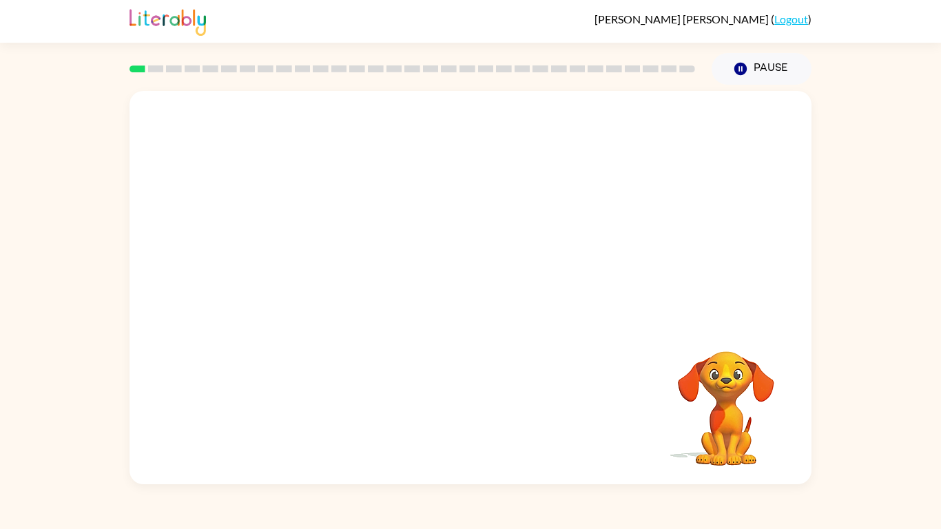
click at [410, 234] on video "Your browser must support playing .mp4 files to use Literably. Please try using…" at bounding box center [471, 206] width 682 height 231
click at [450, 294] on div at bounding box center [470, 294] width 88 height 50
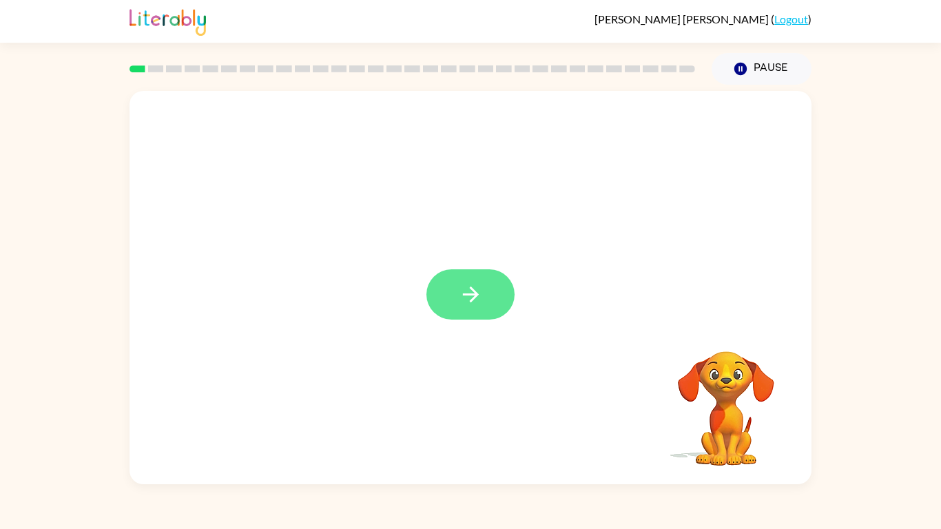
click at [492, 282] on button "button" at bounding box center [470, 294] width 88 height 50
click at [475, 300] on div at bounding box center [470, 294] width 88 height 50
click at [448, 271] on div at bounding box center [470, 294] width 88 height 50
click at [463, 281] on div at bounding box center [470, 294] width 88 height 50
click at [730, 406] on video "Your browser must support playing .mp4 files to use Literably. Please try using…" at bounding box center [726, 399] width 138 height 138
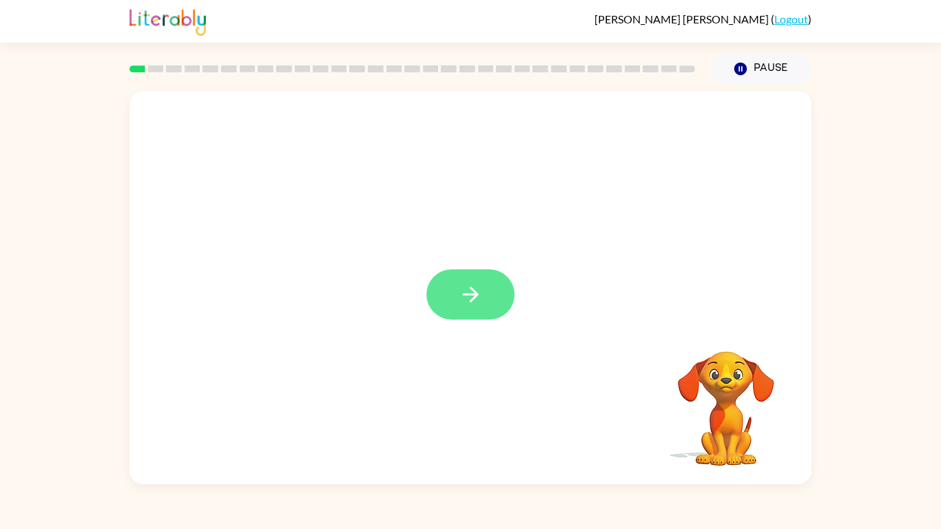
click at [440, 310] on button "button" at bounding box center [470, 294] width 88 height 50
click at [453, 314] on div at bounding box center [470, 294] width 88 height 50
click at [461, 282] on div at bounding box center [470, 294] width 88 height 50
click at [130, 65] on div at bounding box center [413, 68] width 566 height 7
click at [153, 63] on div at bounding box center [412, 69] width 582 height 48
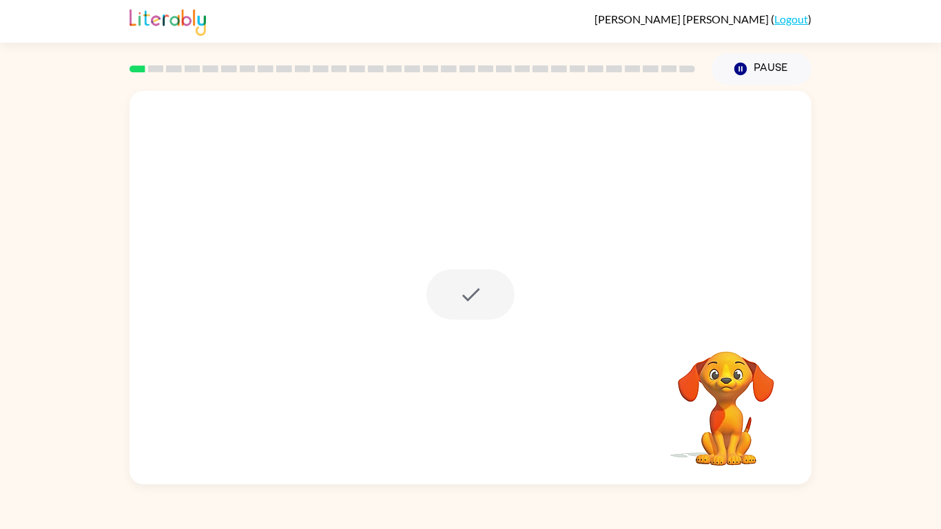
click at [725, 369] on video "Your browser must support playing .mp4 files to use Literably. Please try using…" at bounding box center [726, 399] width 138 height 138
click at [740, 66] on icon "button" at bounding box center [740, 69] width 12 height 12
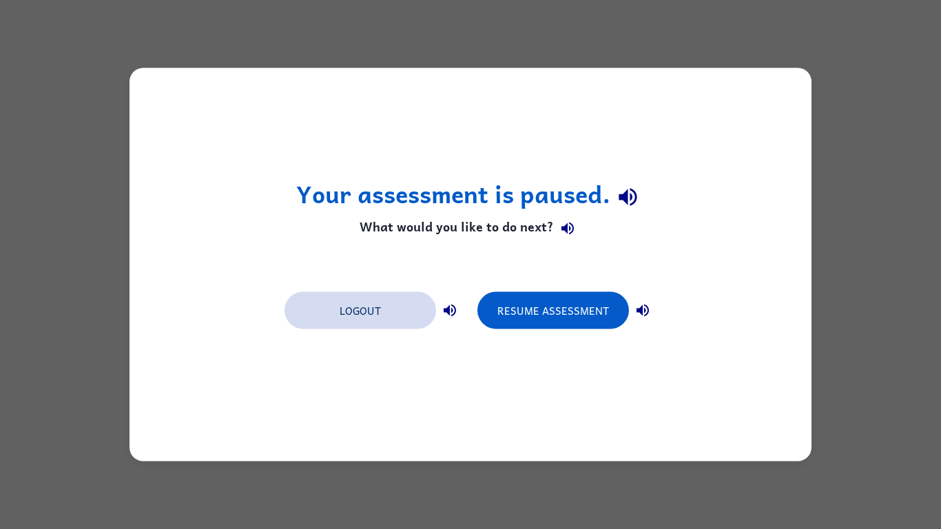
click at [342, 308] on button "Logout" at bounding box center [361, 310] width 152 height 37
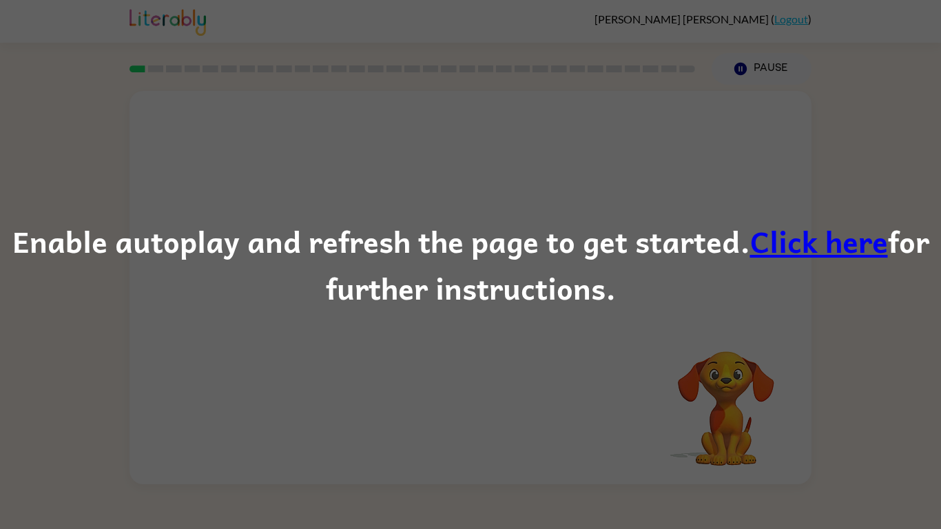
click at [389, 415] on div "Enable autoplay and refresh the page to get started. Click here for further ins…" at bounding box center [470, 264] width 941 height 529
click at [490, 283] on div "Enable autoplay and refresh the page to get started. Click here for further ins…" at bounding box center [470, 265] width 941 height 94
click at [781, 233] on link "Click here" at bounding box center [819, 241] width 138 height 46
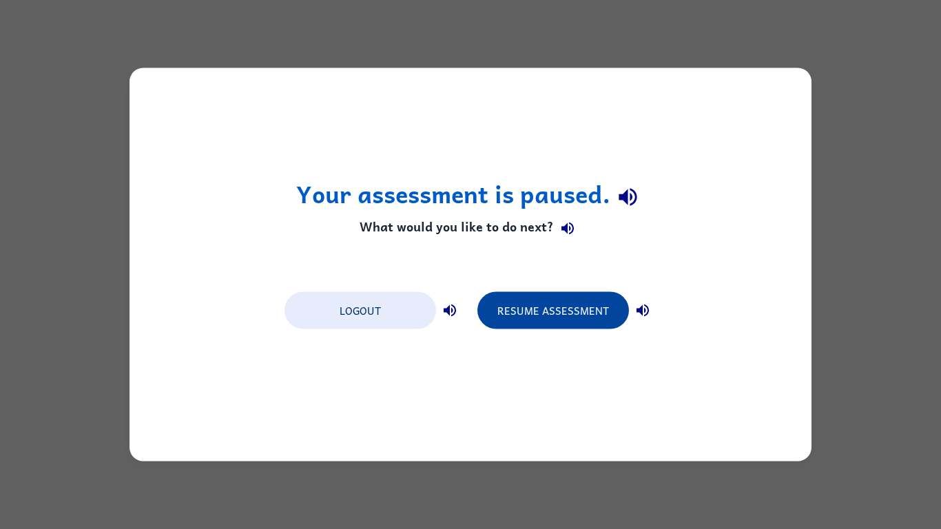
click at [524, 320] on button "Resume Assessment" at bounding box center [553, 310] width 152 height 37
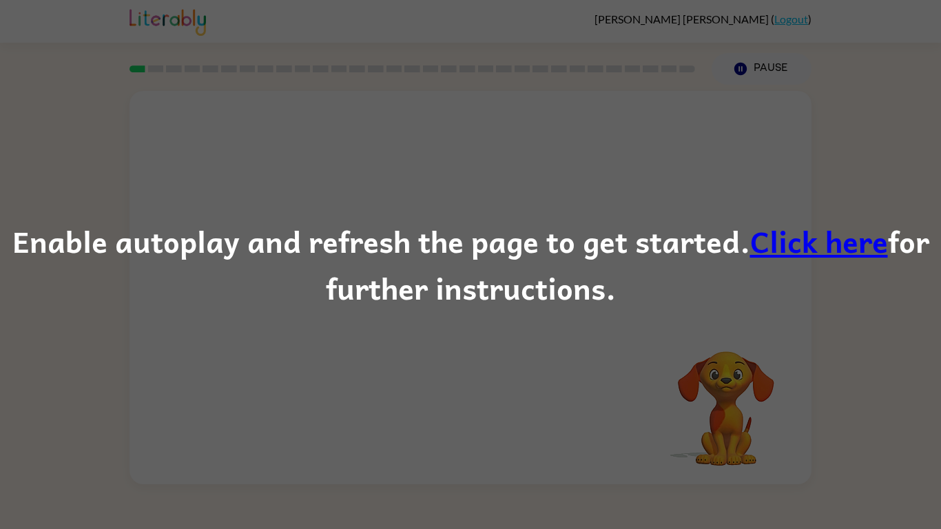
click at [711, 384] on div "Enable autoplay and refresh the page to get started. Click here for further ins…" at bounding box center [470, 264] width 941 height 529
click at [814, 229] on link "Click here" at bounding box center [819, 241] width 138 height 46
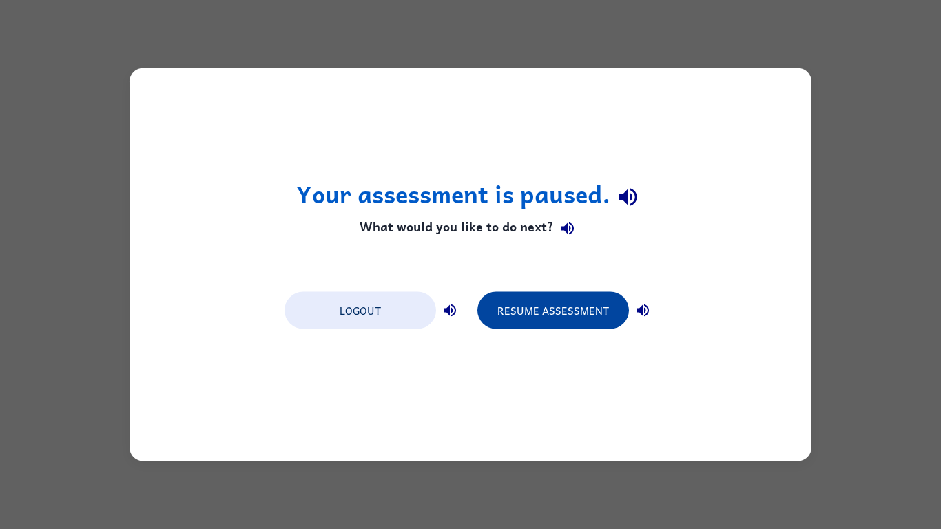
click at [503, 320] on button "Resume Assessment" at bounding box center [553, 310] width 152 height 37
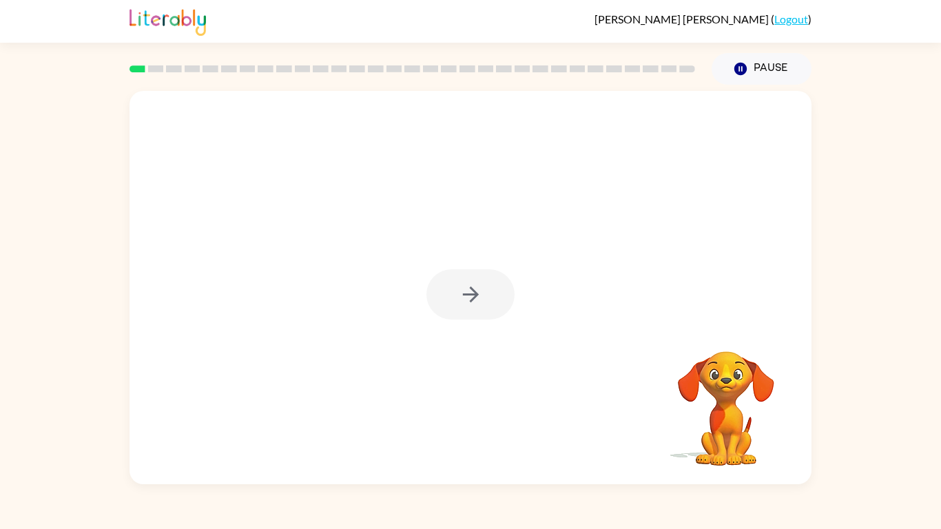
click at [472, 298] on div at bounding box center [470, 294] width 88 height 50
click at [472, 298] on icon "button" at bounding box center [471, 294] width 24 height 24
click at [472, 298] on div at bounding box center [470, 294] width 88 height 50
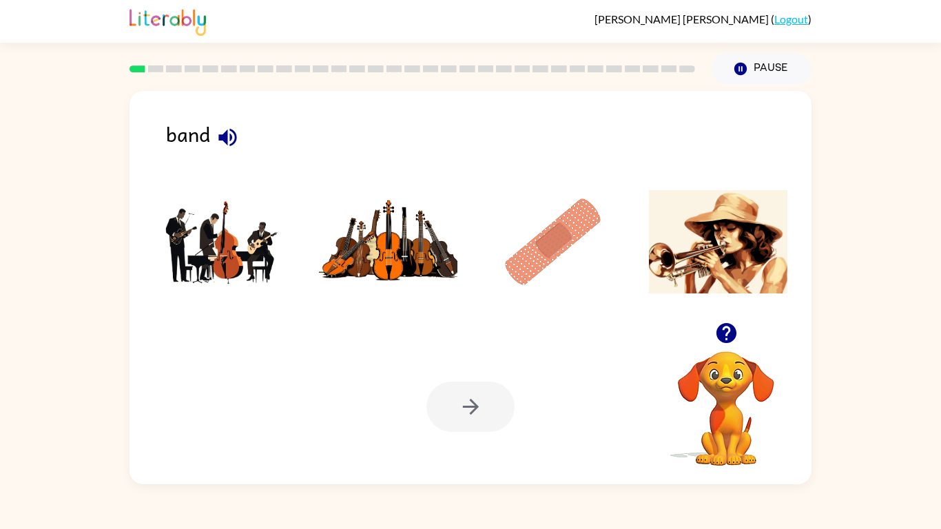
click at [724, 331] on icon "button" at bounding box center [726, 333] width 20 height 20
click at [557, 276] on img at bounding box center [553, 241] width 139 height 103
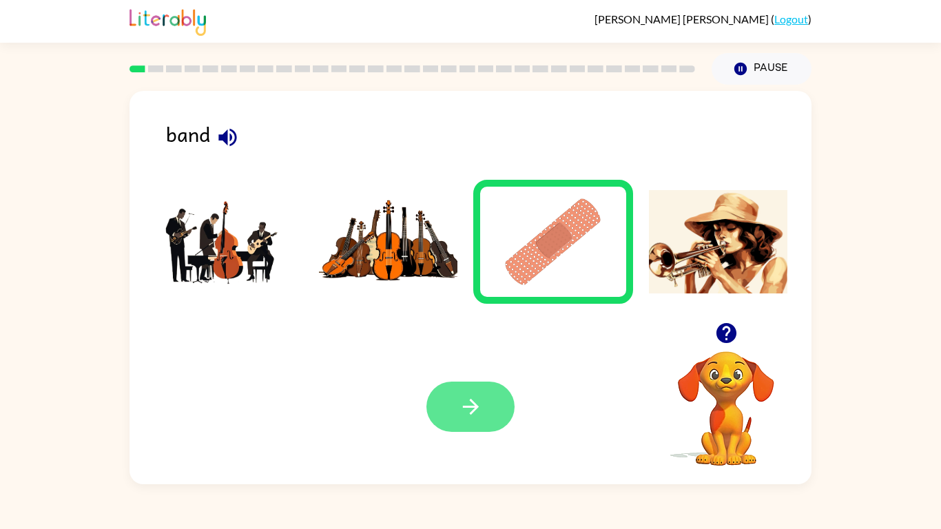
click at [471, 382] on button "button" at bounding box center [470, 407] width 88 height 50
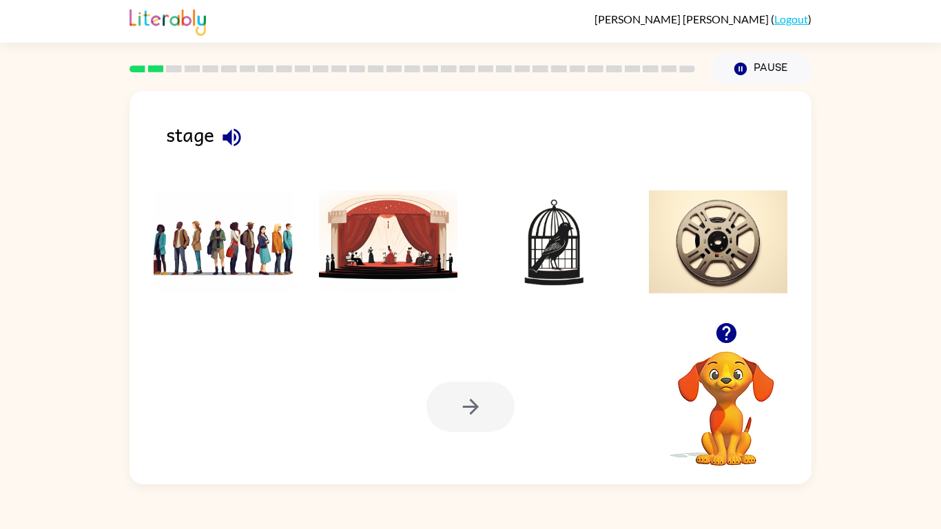
click at [340, 261] on img at bounding box center [388, 241] width 139 height 103
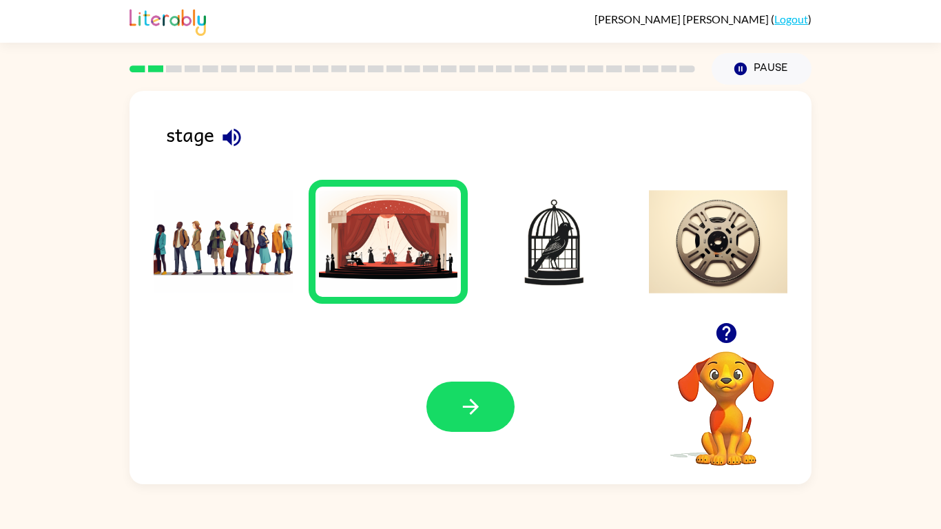
click at [518, 256] on img at bounding box center [553, 241] width 139 height 103
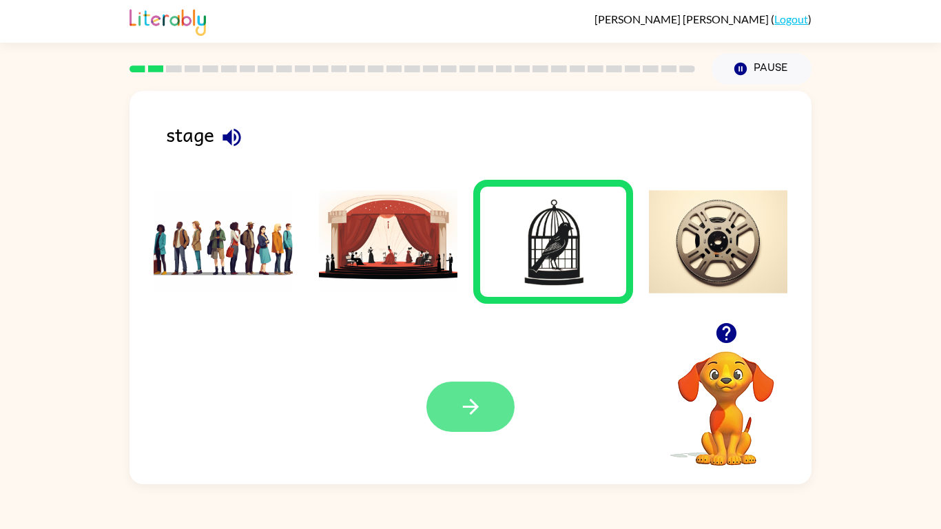
click at [451, 407] on button "button" at bounding box center [470, 407] width 88 height 50
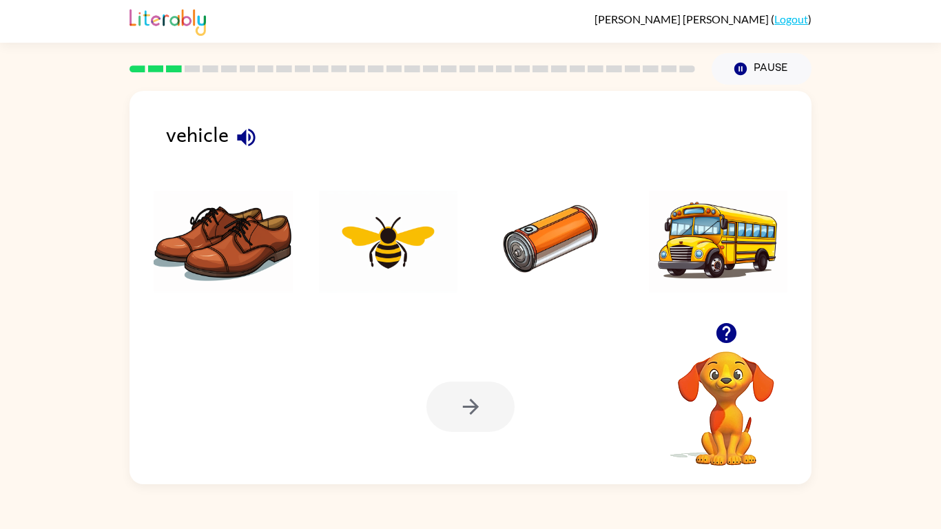
click at [209, 210] on img at bounding box center [223, 241] width 139 height 103
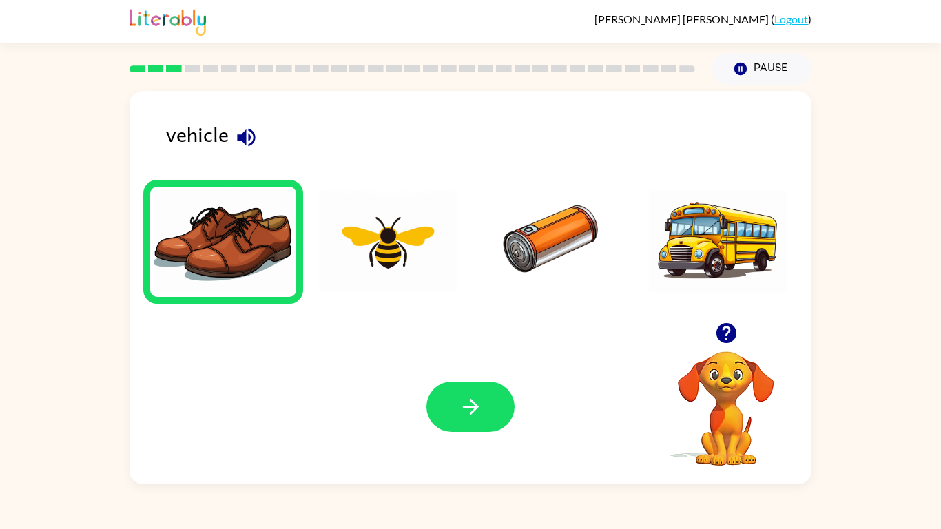
click at [532, 204] on img at bounding box center [553, 241] width 139 height 103
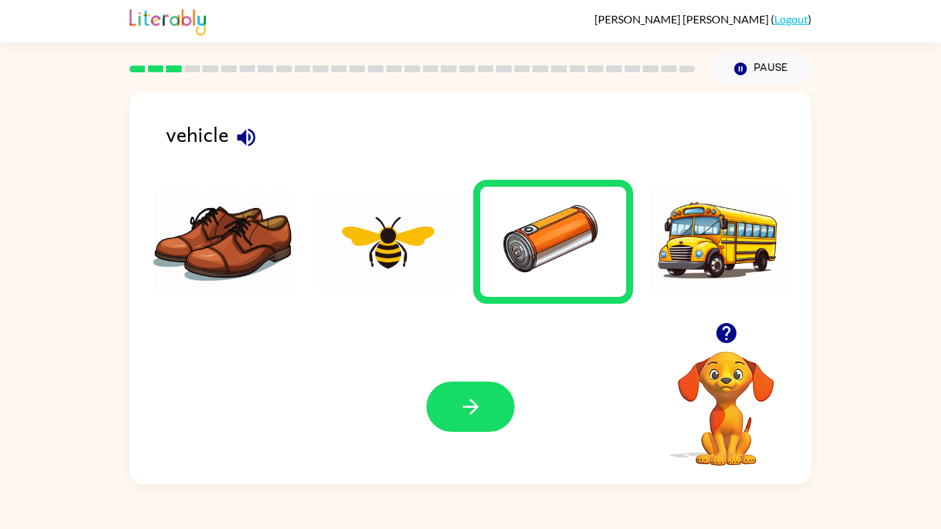
click at [420, 352] on div "Your browser must support playing .mp4 files to use Literably. Please try using…" at bounding box center [471, 406] width 682 height 155
click at [451, 387] on button "button" at bounding box center [470, 407] width 88 height 50
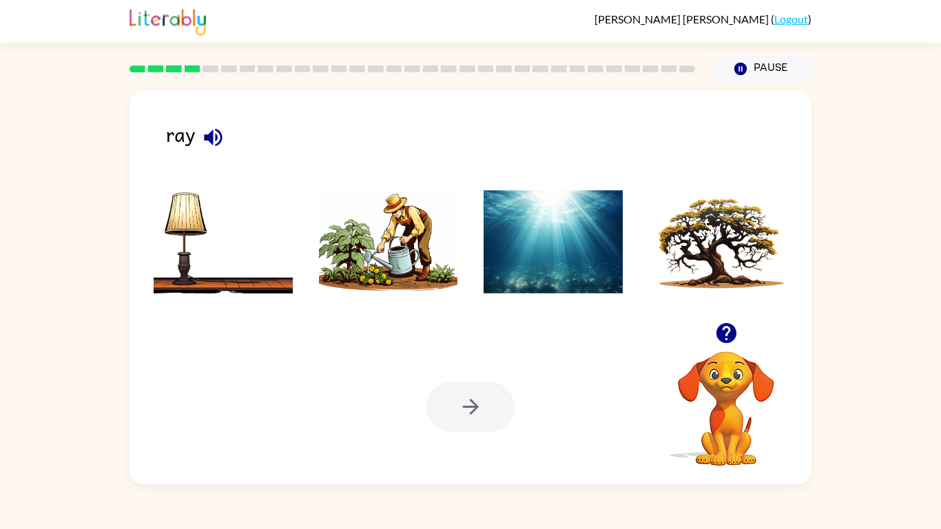
click at [375, 227] on img at bounding box center [388, 241] width 139 height 103
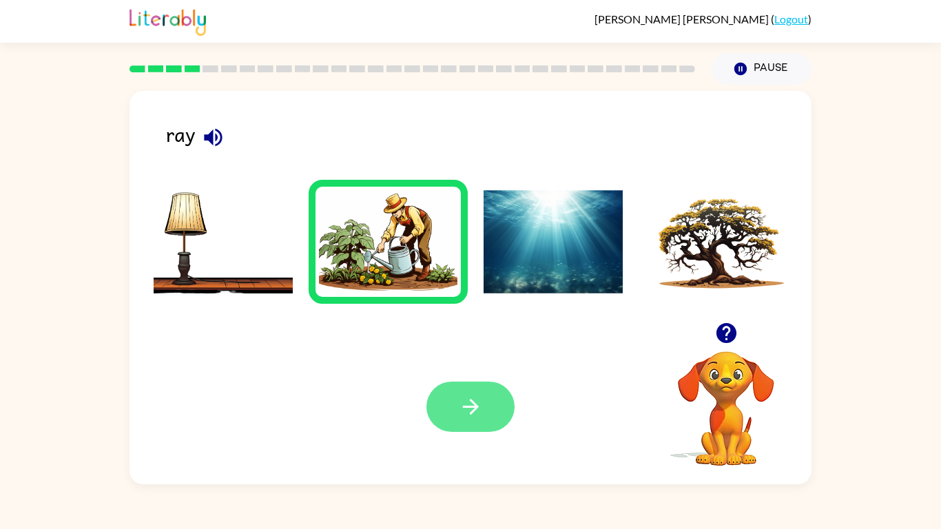
click at [500, 412] on button "button" at bounding box center [470, 407] width 88 height 50
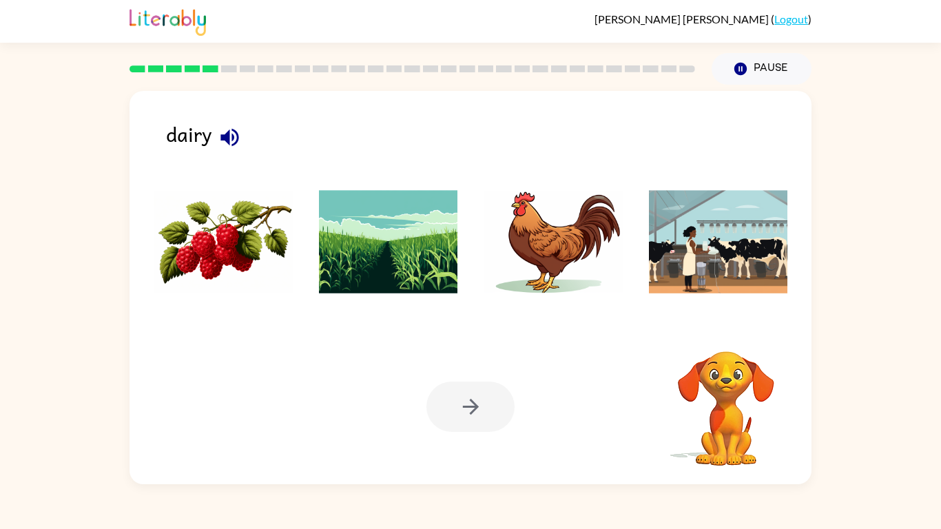
click at [390, 225] on img at bounding box center [388, 241] width 139 height 103
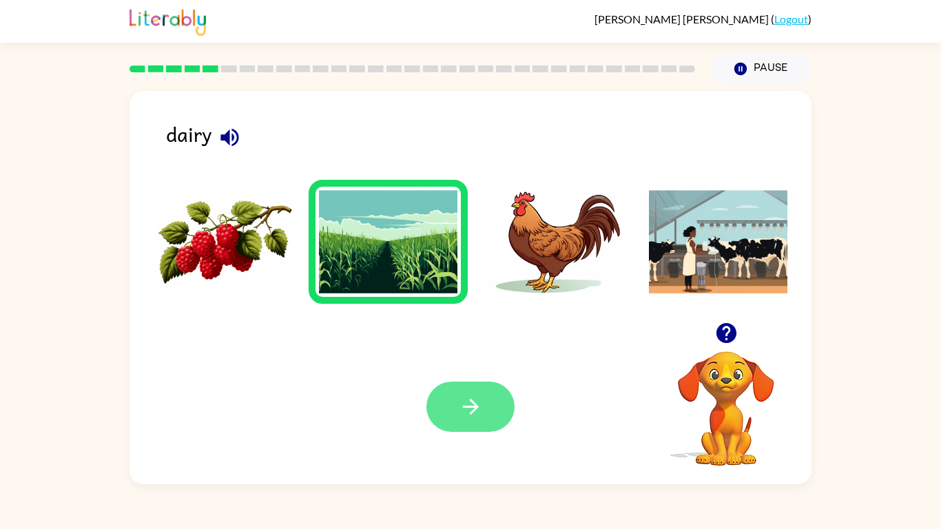
click at [459, 413] on icon "button" at bounding box center [471, 407] width 24 height 24
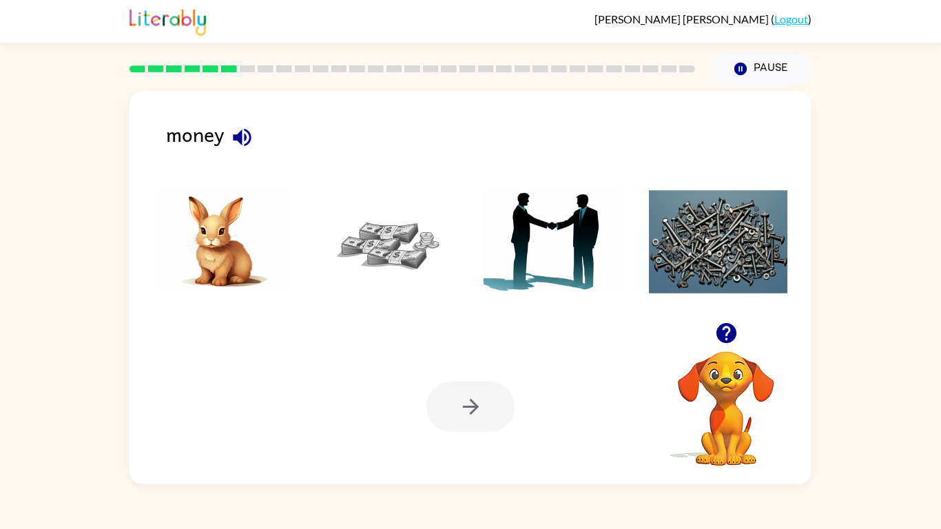
click at [356, 214] on img at bounding box center [388, 241] width 139 height 103
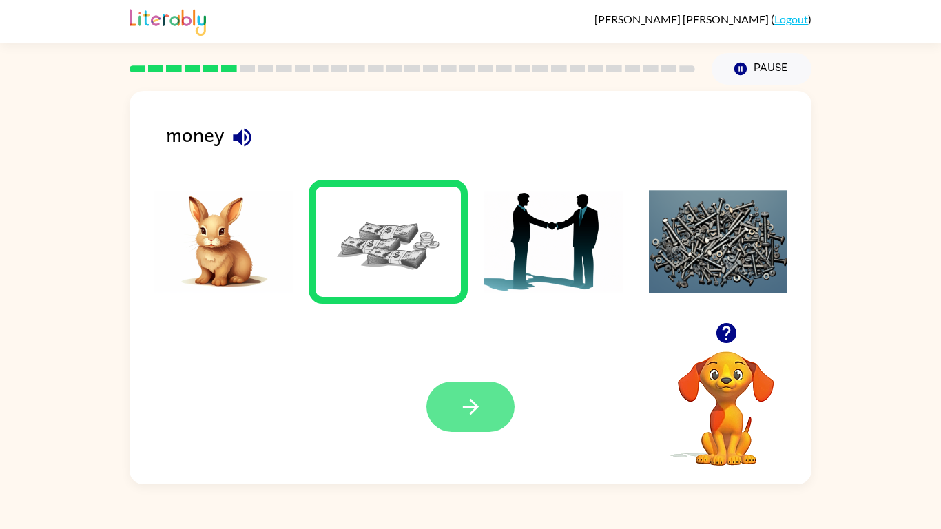
click at [454, 395] on button "button" at bounding box center [470, 407] width 88 height 50
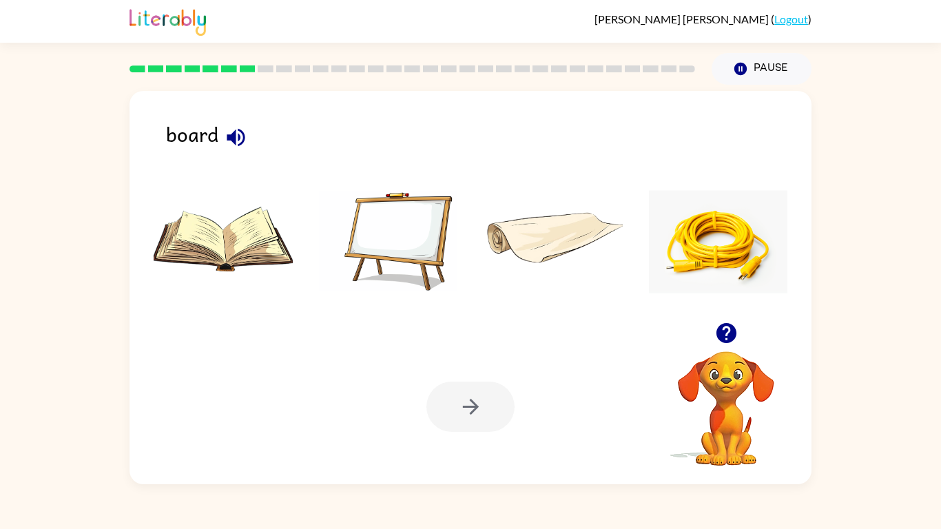
click at [435, 256] on img at bounding box center [388, 241] width 139 height 103
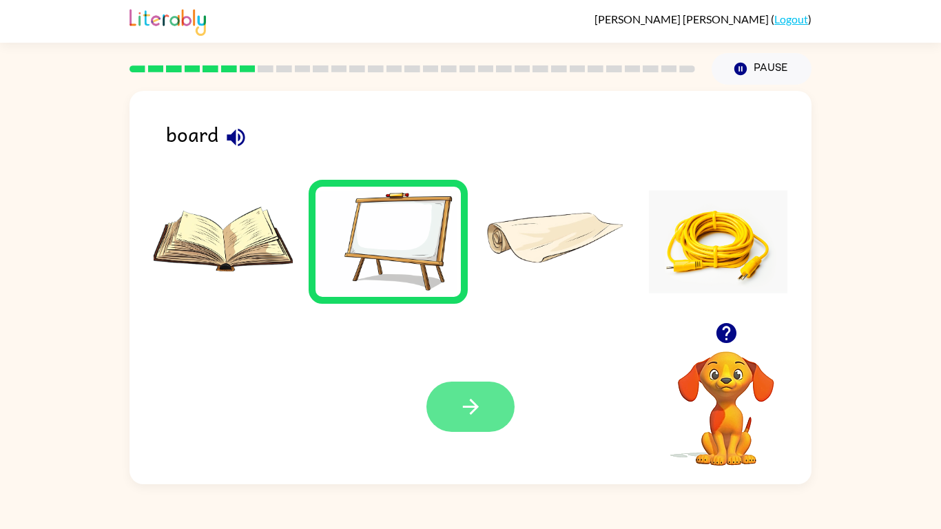
click at [475, 429] on button "button" at bounding box center [470, 407] width 88 height 50
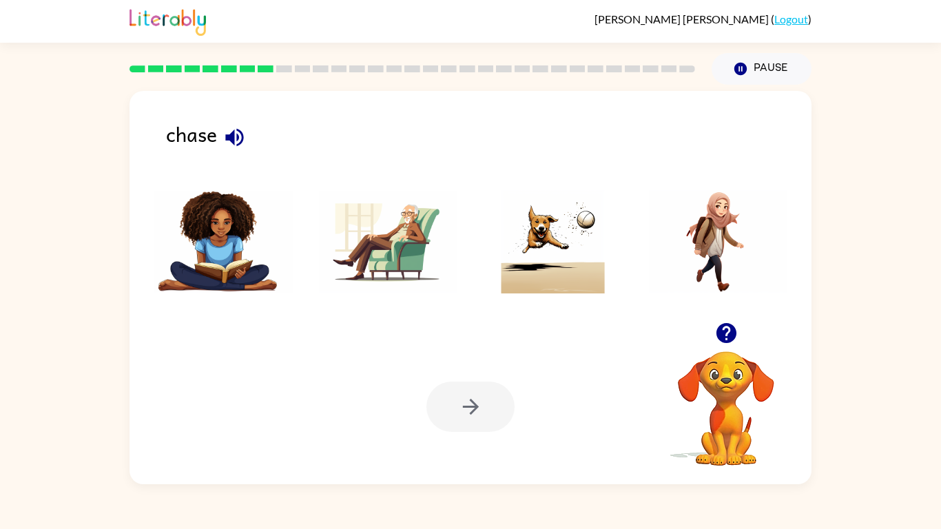
click at [393, 243] on img at bounding box center [388, 241] width 139 height 103
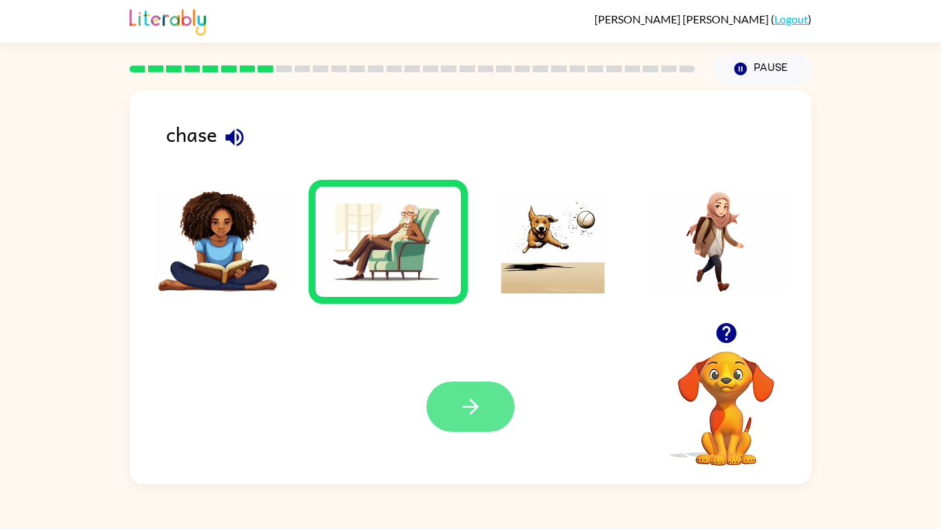
click at [448, 396] on button "button" at bounding box center [470, 407] width 88 height 50
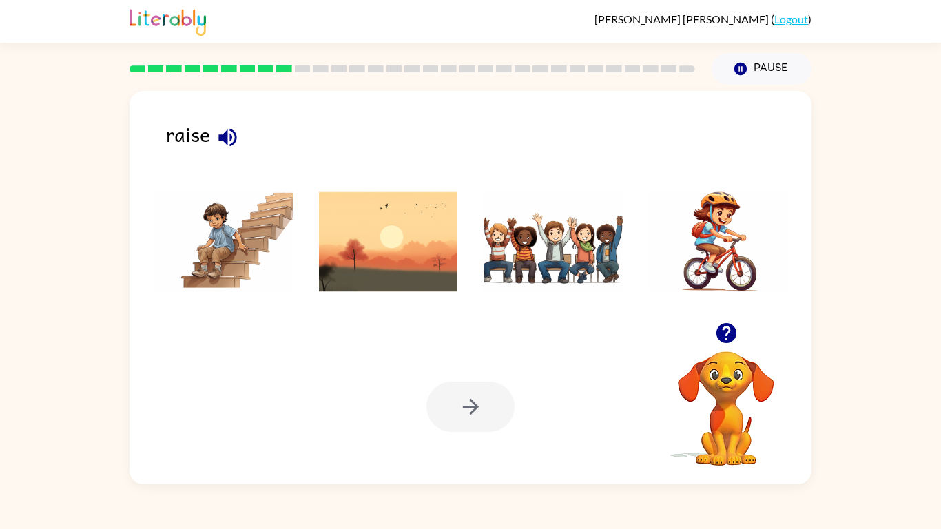
click at [254, 256] on img at bounding box center [223, 241] width 139 height 103
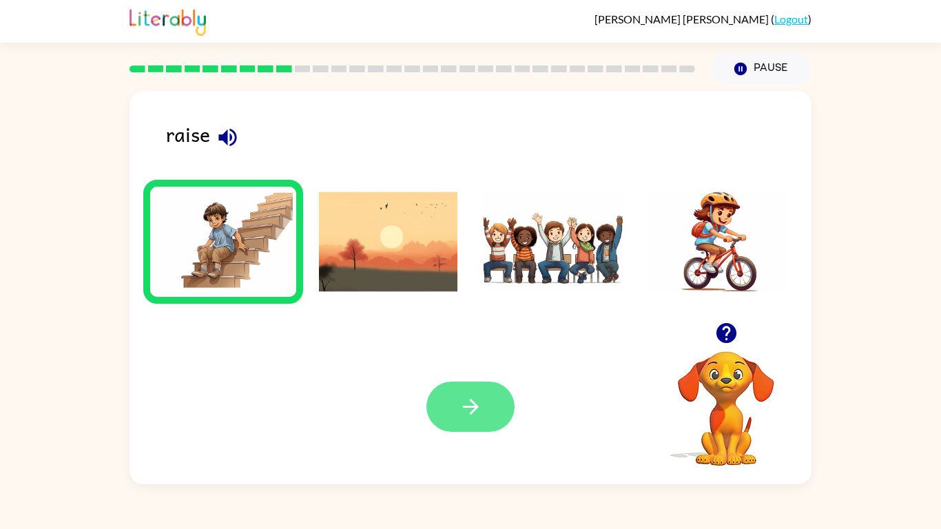
click at [467, 395] on icon "button" at bounding box center [471, 407] width 24 height 24
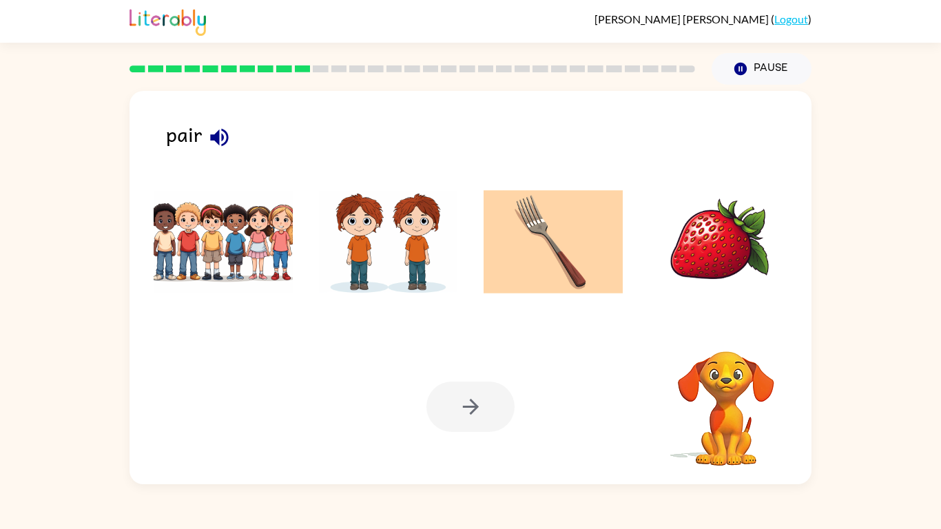
click at [397, 247] on img at bounding box center [388, 241] width 139 height 103
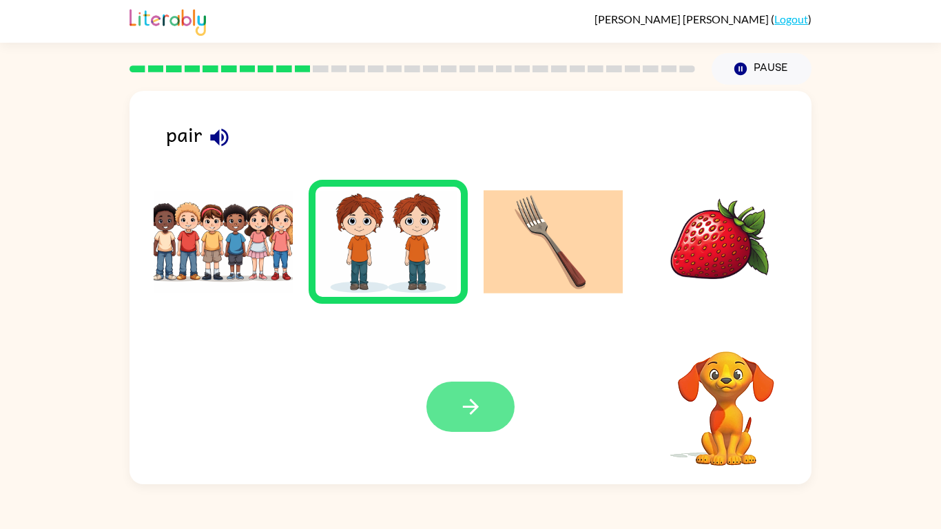
click at [459, 430] on button "button" at bounding box center [470, 407] width 88 height 50
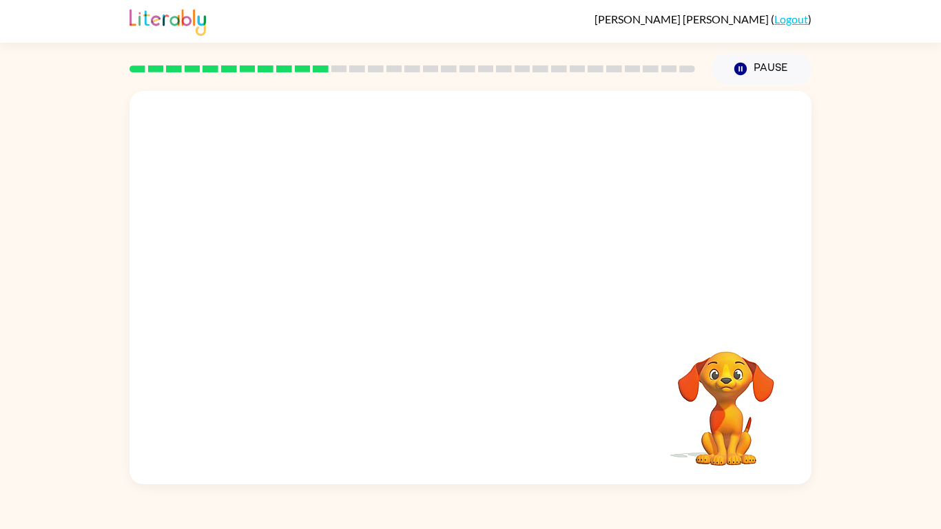
click at [413, 294] on div at bounding box center [471, 206] width 682 height 231
click at [318, 192] on video "Your browser must support playing .mp4 files to use Literably. Please try using…" at bounding box center [471, 206] width 682 height 231
click at [528, 277] on video "Your browser must support playing .mp4 files to use Literably. Please try using…" at bounding box center [471, 206] width 682 height 231
click at [436, 292] on div at bounding box center [470, 294] width 88 height 50
click at [436, 292] on button "button" at bounding box center [470, 294] width 88 height 50
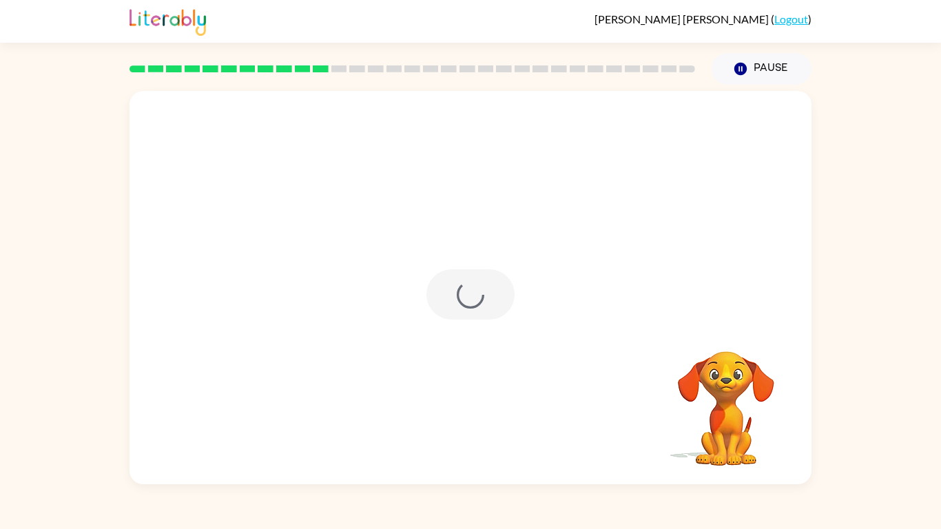
click at [436, 292] on div at bounding box center [470, 294] width 88 height 50
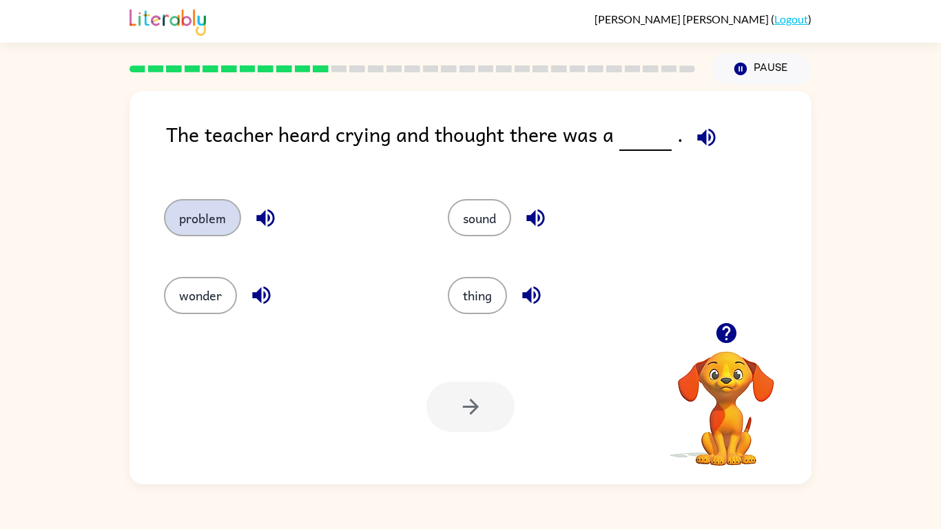
click at [201, 214] on button "problem" at bounding box center [202, 217] width 77 height 37
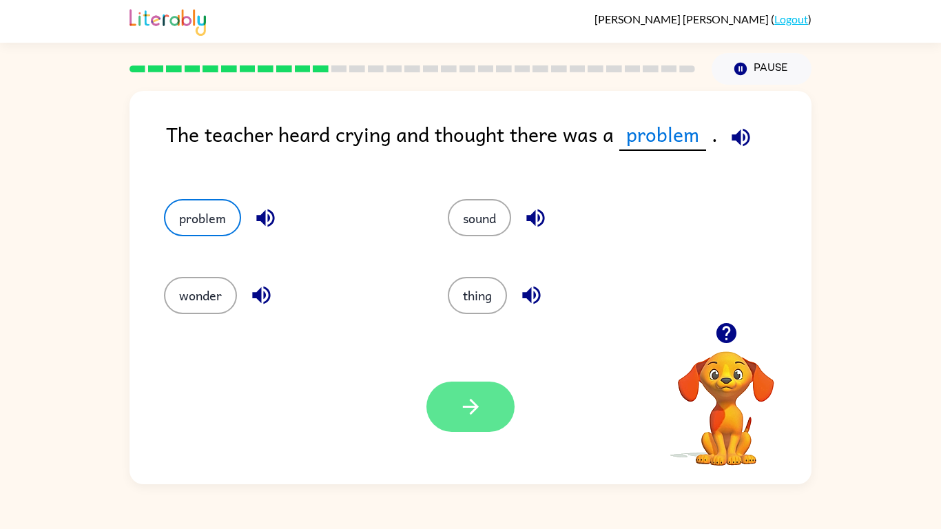
click at [455, 416] on button "button" at bounding box center [470, 407] width 88 height 50
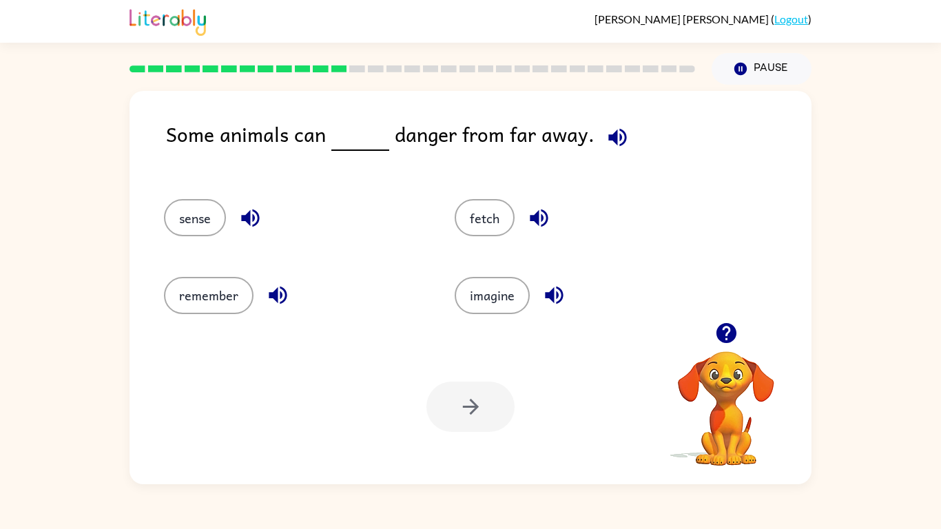
click at [606, 131] on icon "button" at bounding box center [618, 137] width 24 height 24
click at [470, 231] on button "fetch" at bounding box center [485, 217] width 60 height 37
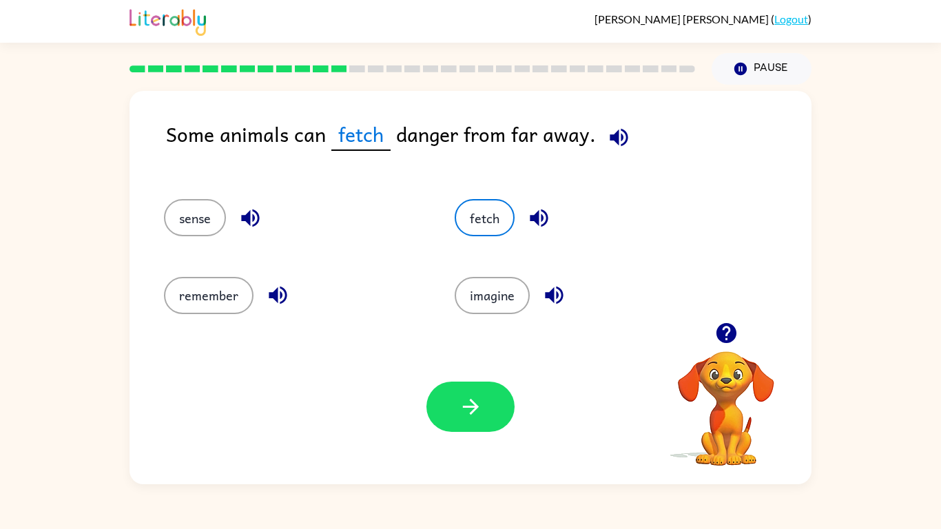
click at [610, 138] on icon "button" at bounding box center [619, 137] width 18 height 18
click at [459, 406] on icon "button" at bounding box center [471, 407] width 24 height 24
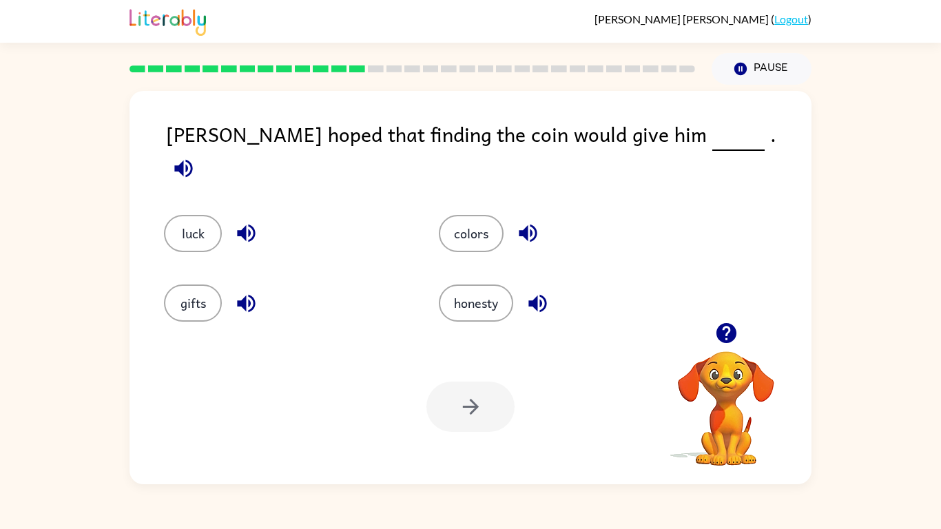
click at [201, 151] on button "button" at bounding box center [183, 168] width 35 height 35
click at [464, 215] on button "colors" at bounding box center [471, 233] width 65 height 37
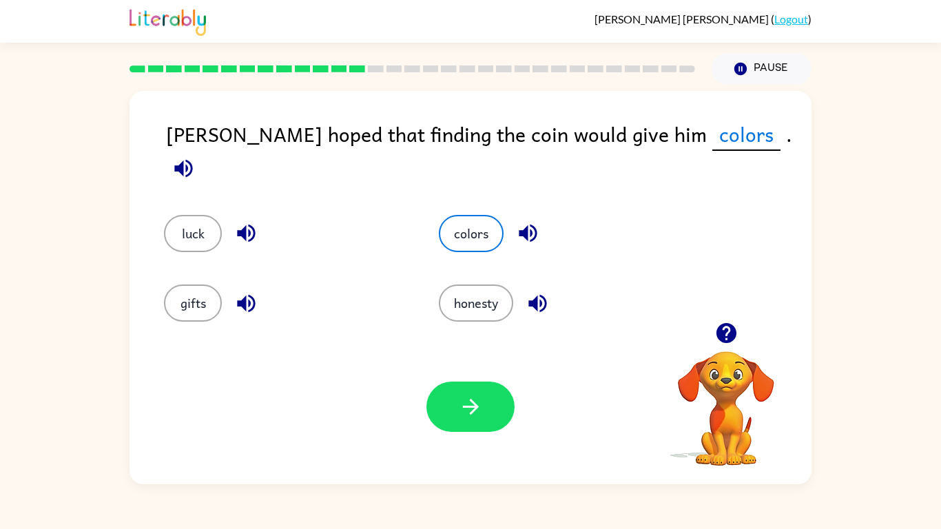
click at [201, 153] on button "button" at bounding box center [183, 168] width 35 height 35
click at [447, 391] on button "button" at bounding box center [470, 407] width 88 height 50
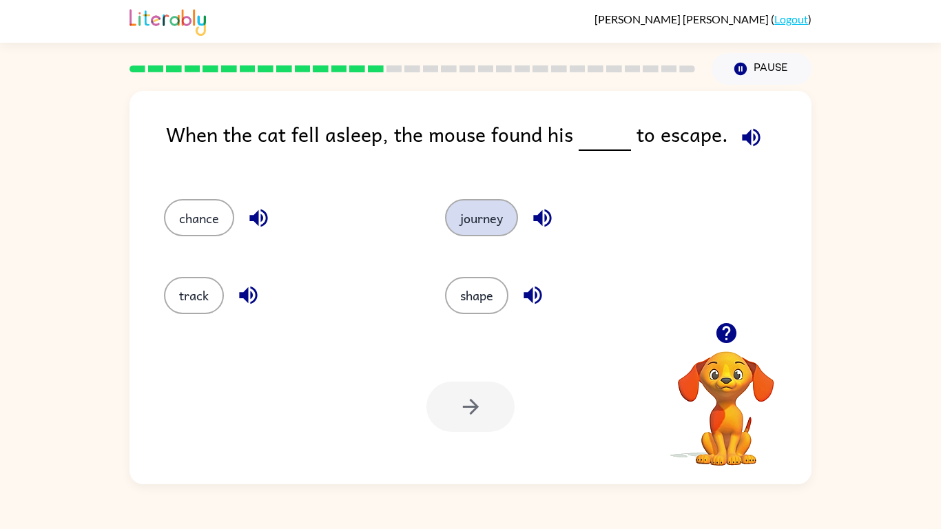
click at [506, 205] on button "journey" at bounding box center [481, 217] width 73 height 37
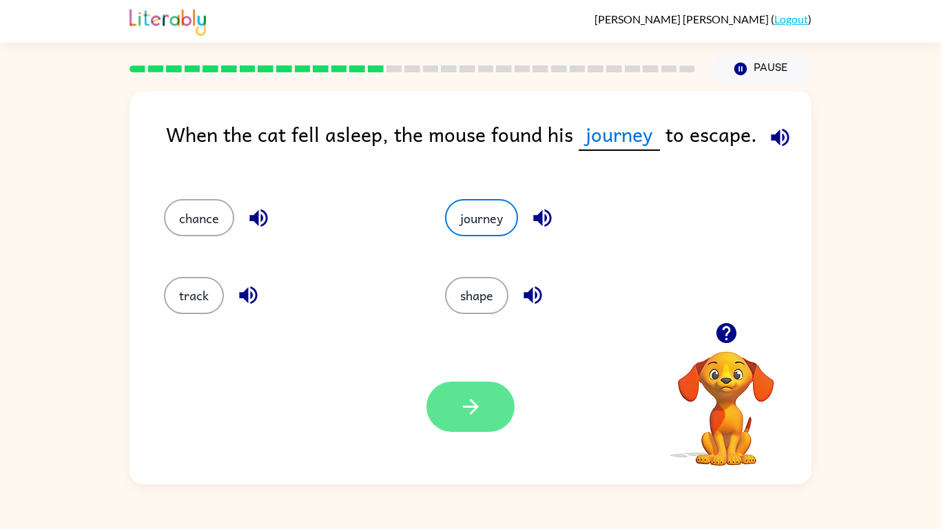
click at [457, 391] on button "button" at bounding box center [470, 407] width 88 height 50
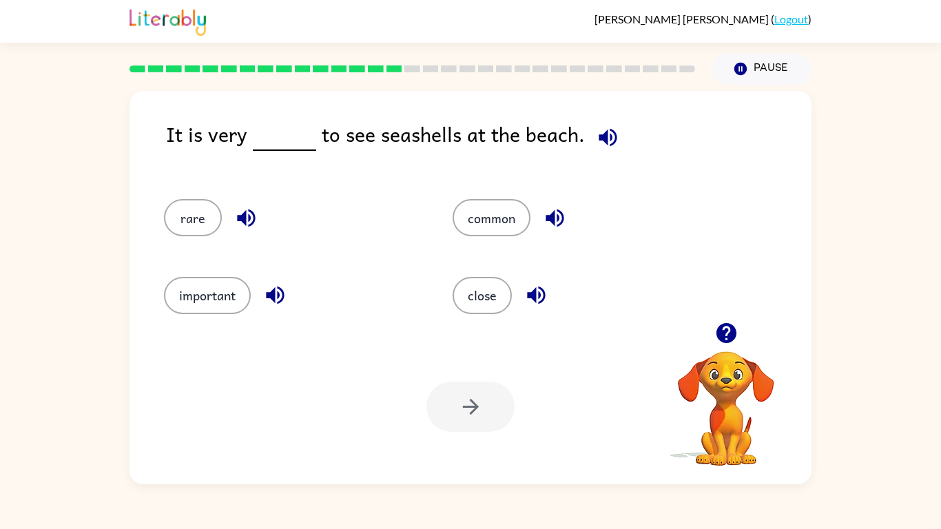
click at [604, 147] on icon "button" at bounding box center [608, 137] width 24 height 24
click at [502, 216] on button "common" at bounding box center [492, 217] width 78 height 37
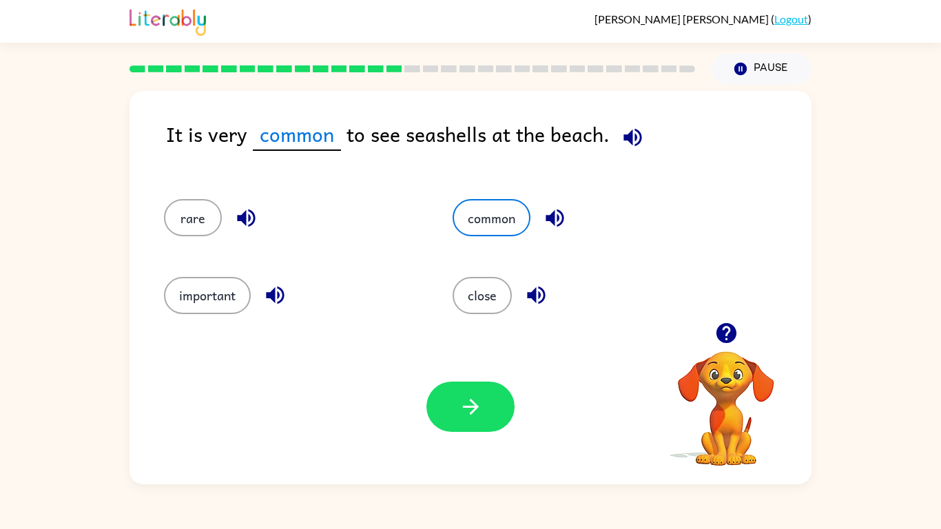
click at [629, 134] on icon "button" at bounding box center [633, 137] width 24 height 24
click at [637, 138] on icon "button" at bounding box center [633, 137] width 18 height 18
click at [471, 398] on icon "button" at bounding box center [471, 407] width 24 height 24
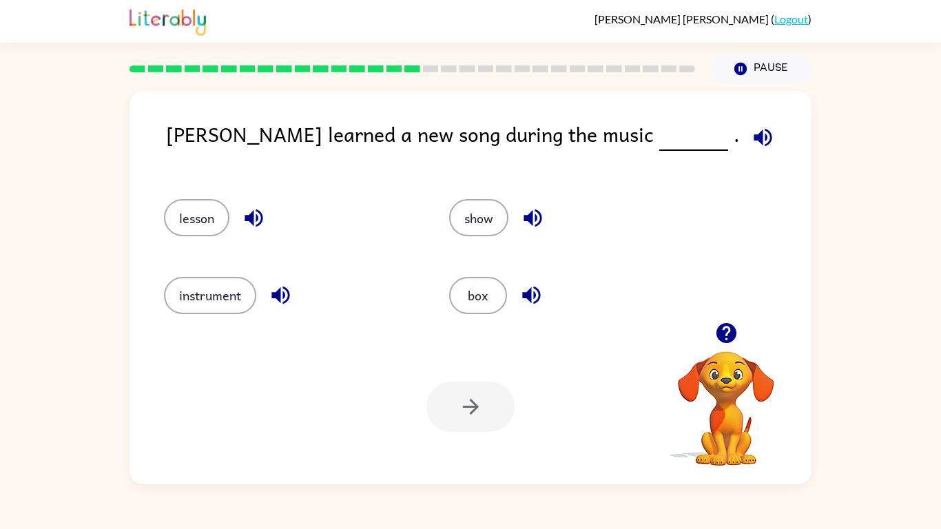
click at [723, 339] on icon "button" at bounding box center [726, 333] width 20 height 20
click at [723, 339] on video "Your browser must support playing .mp4 files to use Literably. Please try using…" at bounding box center [726, 399] width 138 height 138
click at [723, 339] on icon "button" at bounding box center [726, 333] width 20 height 20
click at [751, 146] on icon "button" at bounding box center [763, 137] width 24 height 24
click at [469, 229] on button "show" at bounding box center [478, 217] width 59 height 37
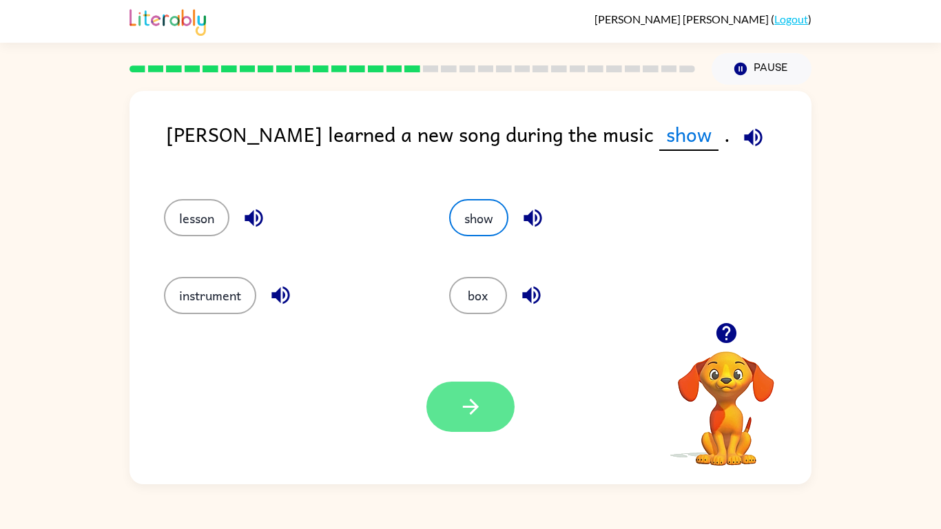
click at [466, 417] on icon "button" at bounding box center [471, 407] width 24 height 24
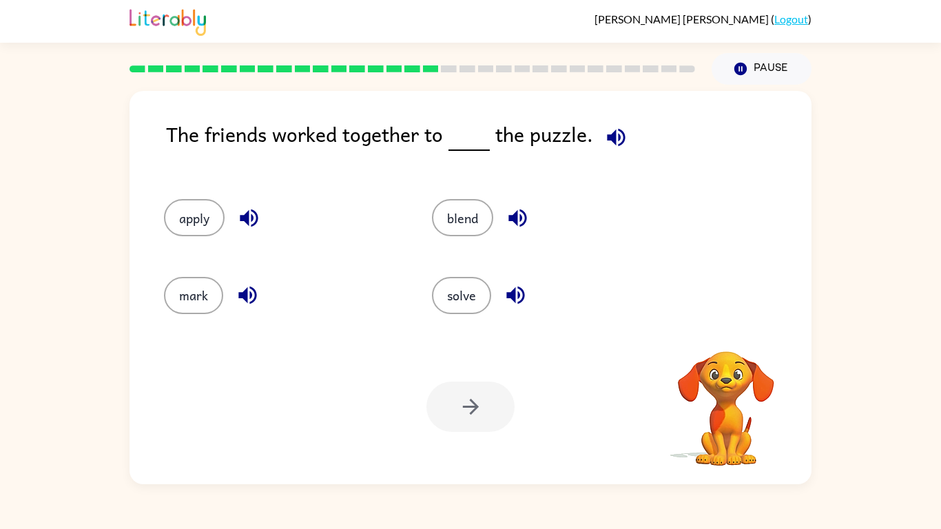
click at [429, 219] on div "blend" at bounding box center [540, 211] width 268 height 77
click at [438, 216] on button "blend" at bounding box center [462, 217] width 61 height 37
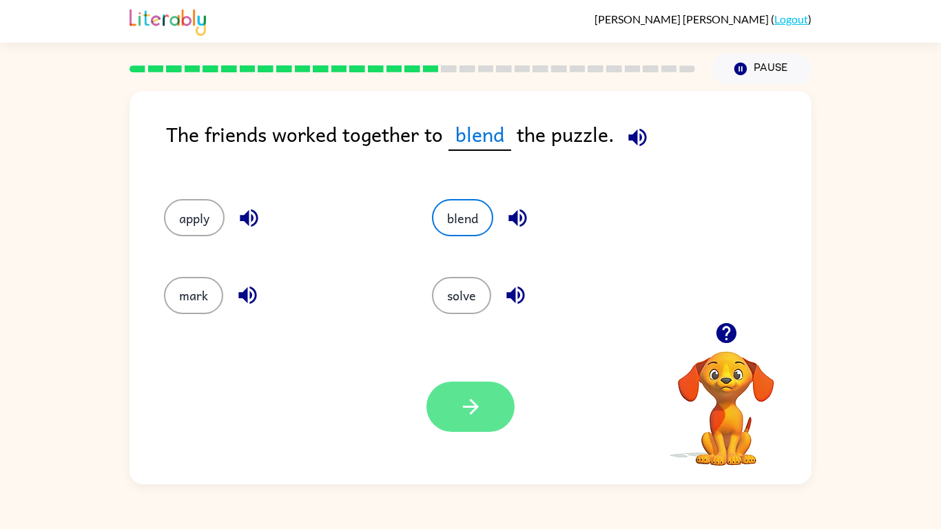
click at [476, 422] on button "button" at bounding box center [470, 407] width 88 height 50
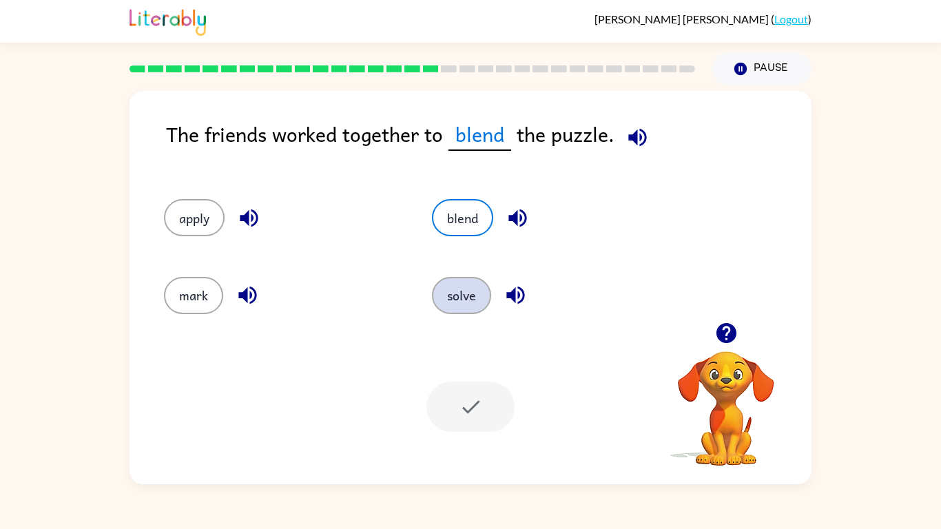
click at [452, 296] on button "solve" at bounding box center [461, 295] width 59 height 37
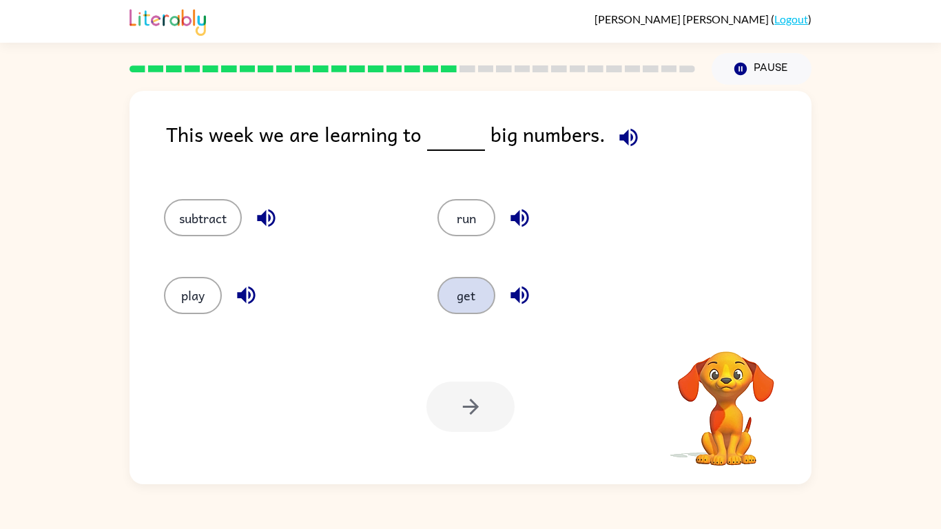
click at [454, 297] on button "get" at bounding box center [467, 295] width 58 height 37
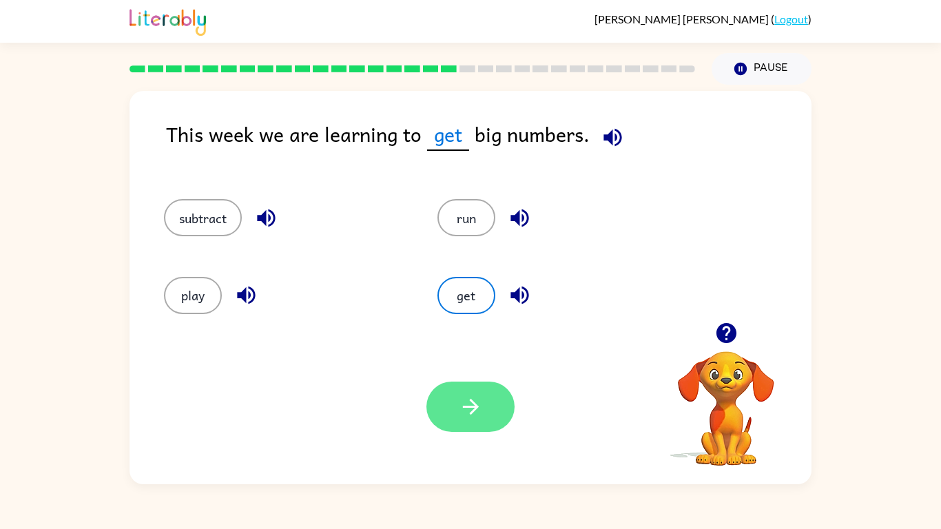
click at [459, 402] on icon "button" at bounding box center [471, 407] width 24 height 24
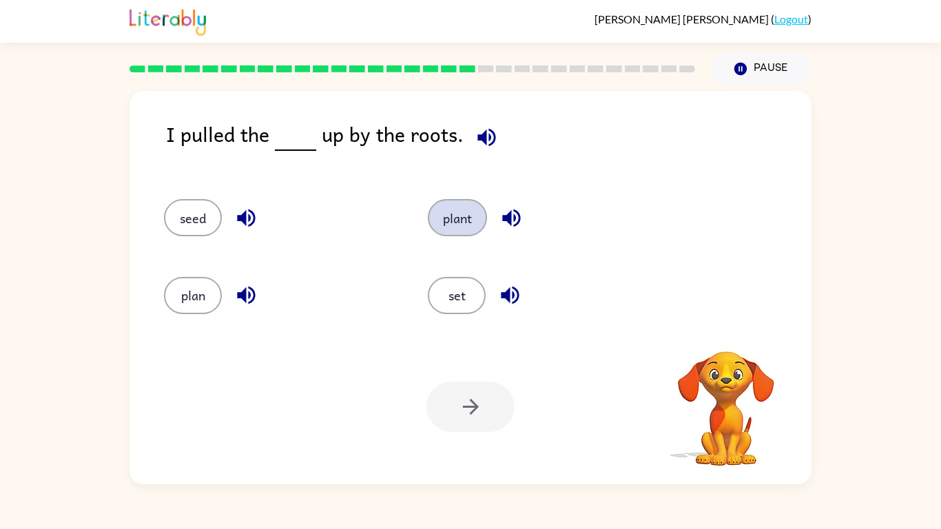
click at [460, 236] on button "plant" at bounding box center [457, 217] width 59 height 37
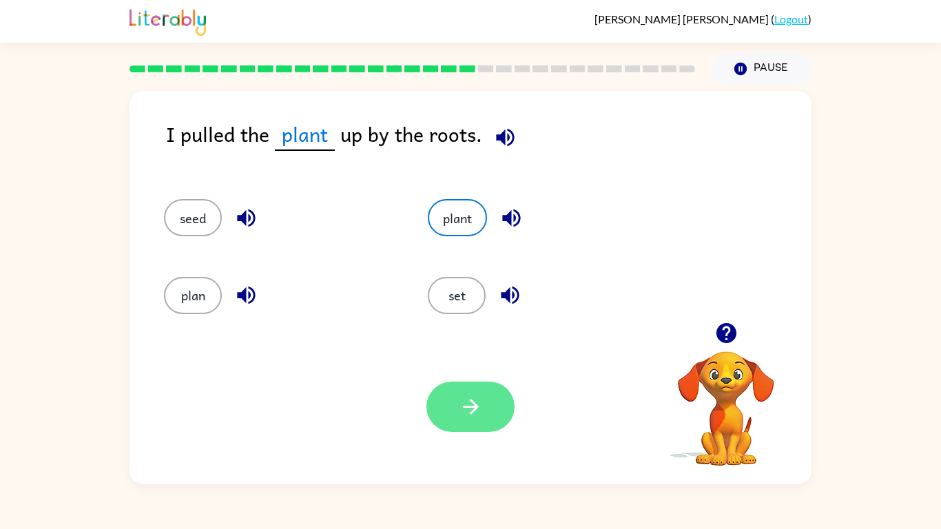
click at [462, 391] on button "button" at bounding box center [470, 407] width 88 height 50
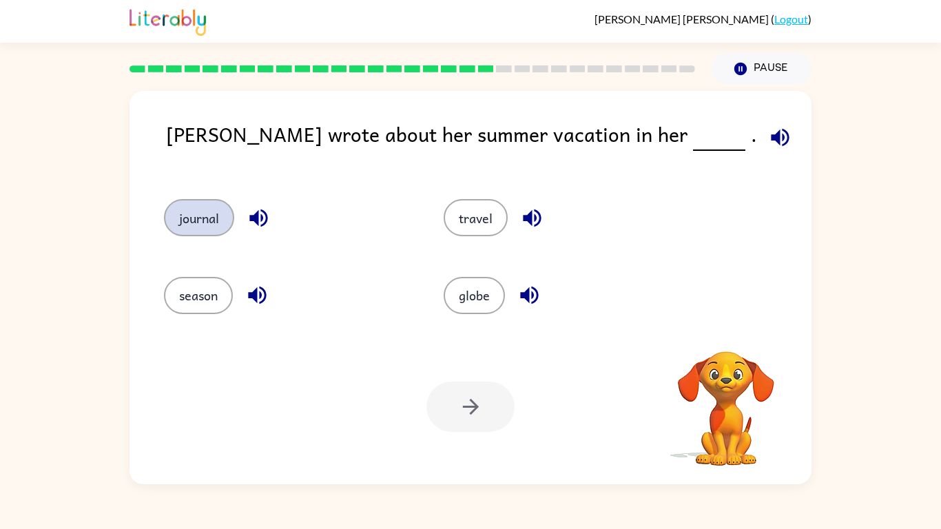
click at [225, 203] on button "journal" at bounding box center [199, 217] width 70 height 37
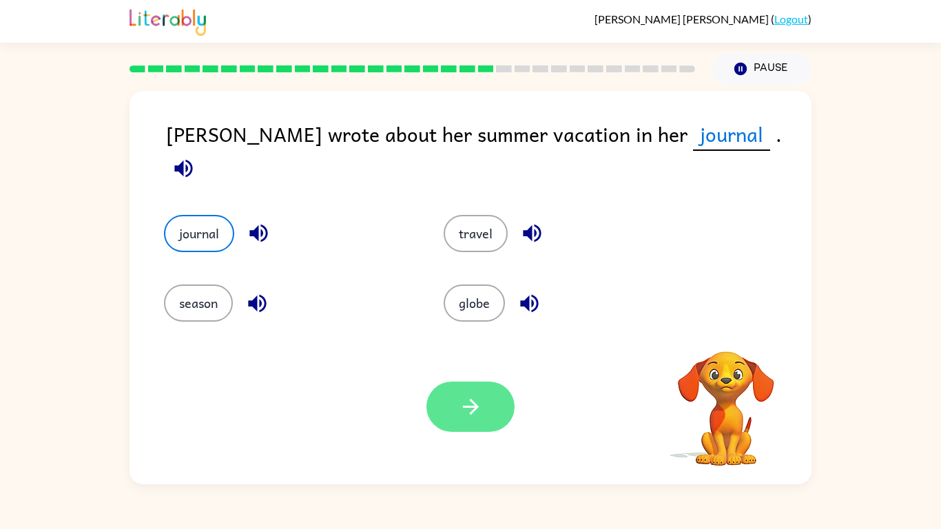
click at [442, 402] on button "button" at bounding box center [470, 407] width 88 height 50
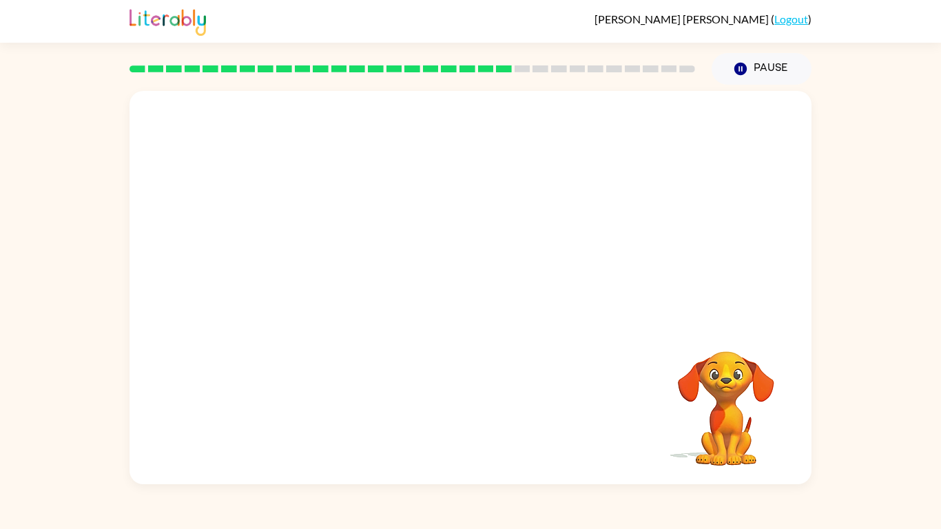
click at [546, 207] on video "Your browser must support playing .mp4 files to use Literably. Please try using…" at bounding box center [471, 206] width 682 height 231
click at [538, 221] on video "Your browser must support playing .mp4 files to use Literably. Please try using…" at bounding box center [471, 206] width 682 height 231
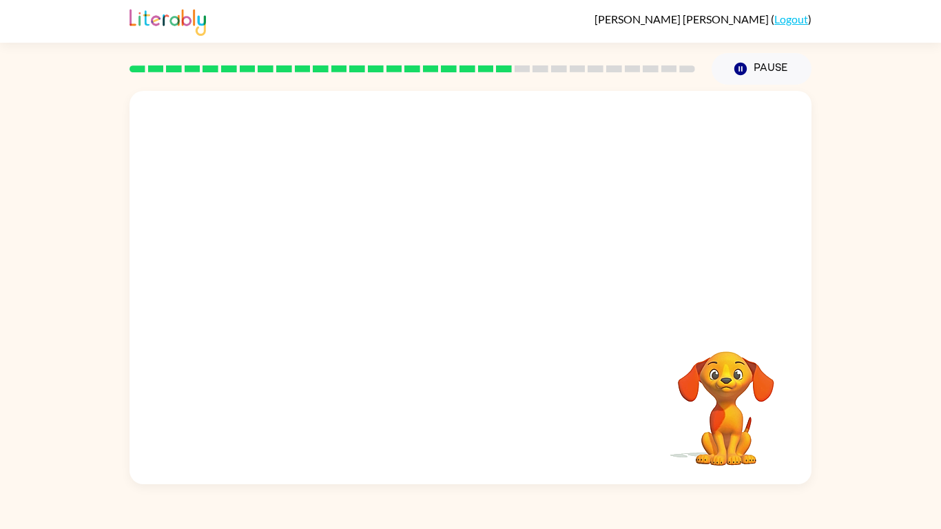
click at [538, 221] on video "Your browser must support playing .mp4 files to use Literably. Please try using…" at bounding box center [471, 206] width 682 height 231
click at [466, 292] on div at bounding box center [470, 294] width 88 height 50
click at [364, 174] on div at bounding box center [471, 287] width 682 height 393
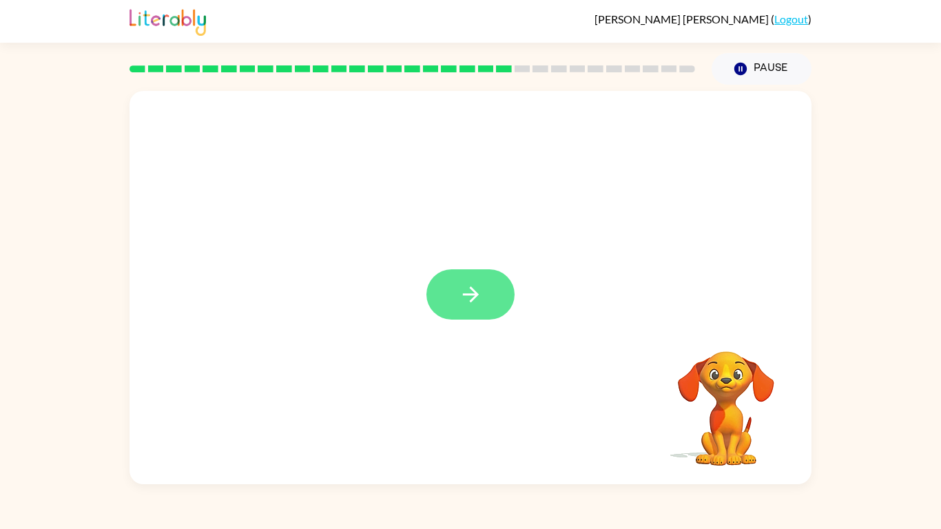
click at [471, 282] on icon "button" at bounding box center [471, 294] width 24 height 24
click at [471, 282] on div at bounding box center [470, 294] width 88 height 50
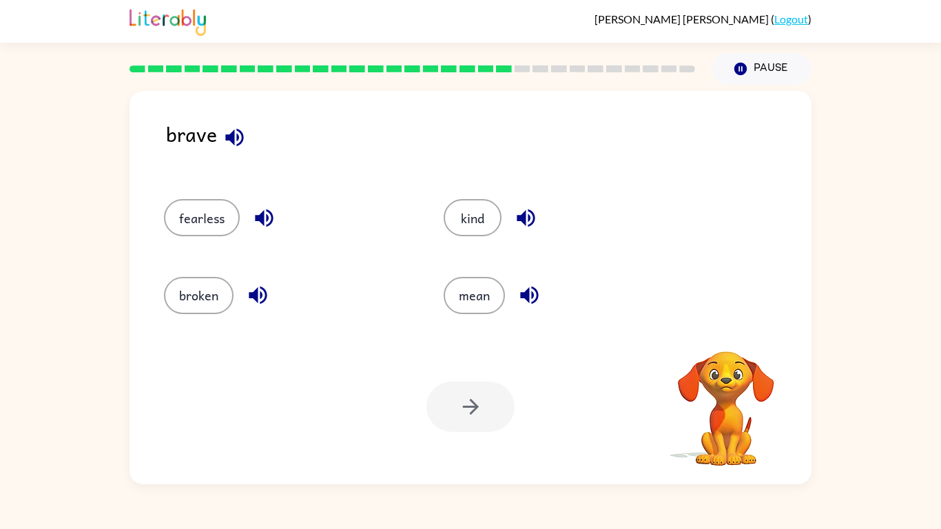
click at [471, 282] on button "mean" at bounding box center [474, 295] width 61 height 37
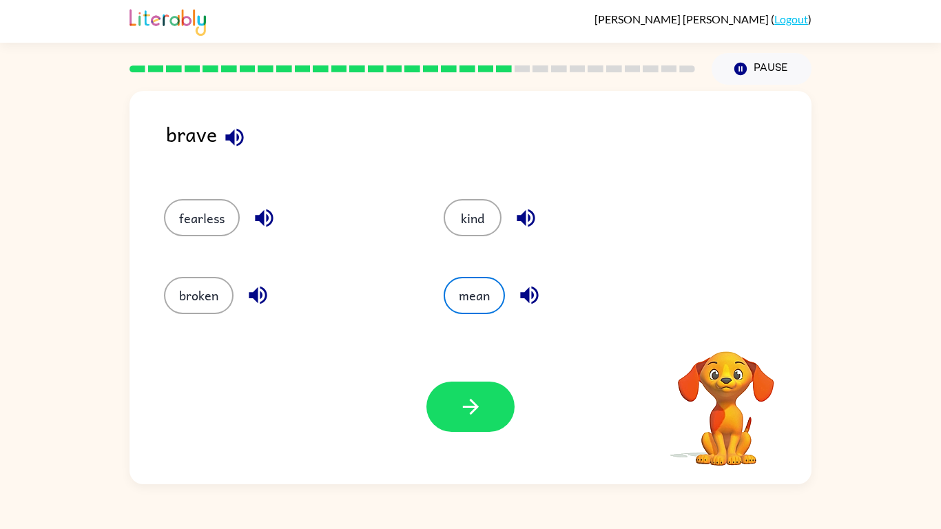
click at [471, 282] on button "mean" at bounding box center [474, 295] width 61 height 37
click at [454, 413] on button "button" at bounding box center [470, 407] width 88 height 50
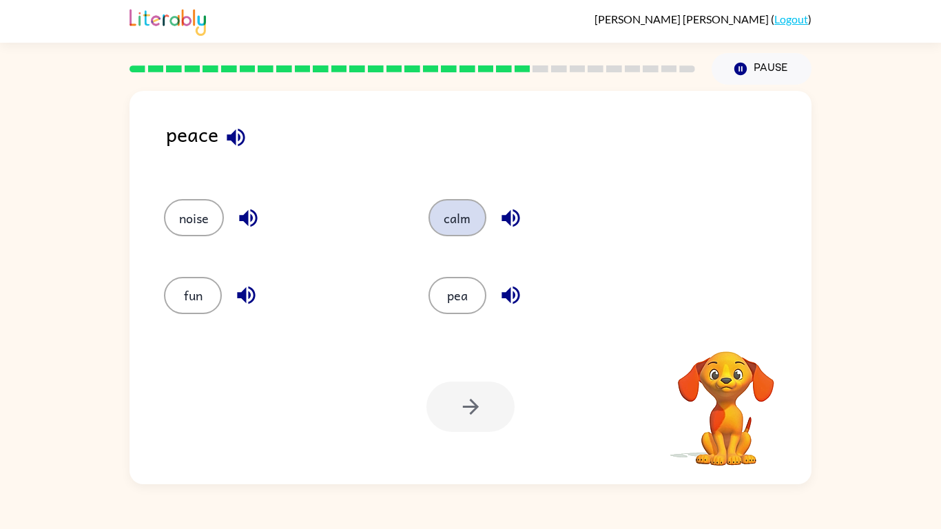
click at [462, 223] on button "calm" at bounding box center [458, 217] width 58 height 37
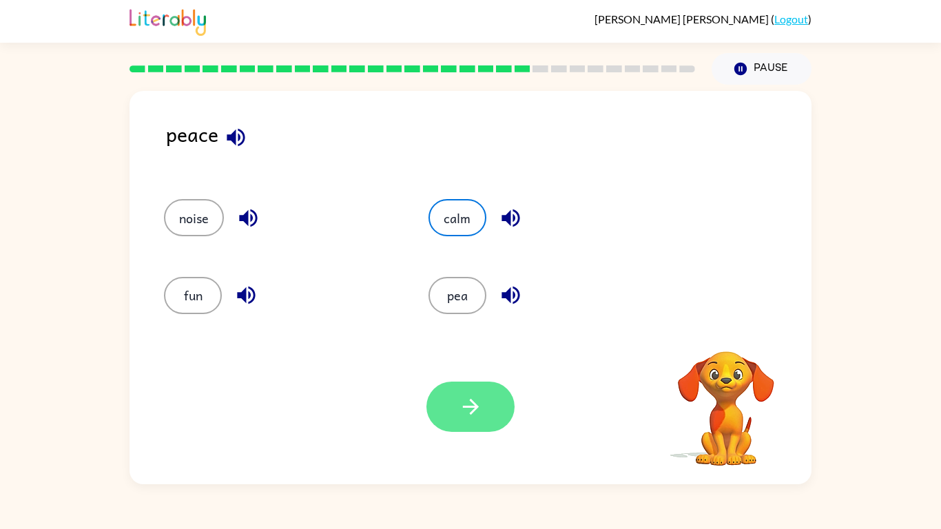
click at [465, 396] on icon "button" at bounding box center [471, 407] width 24 height 24
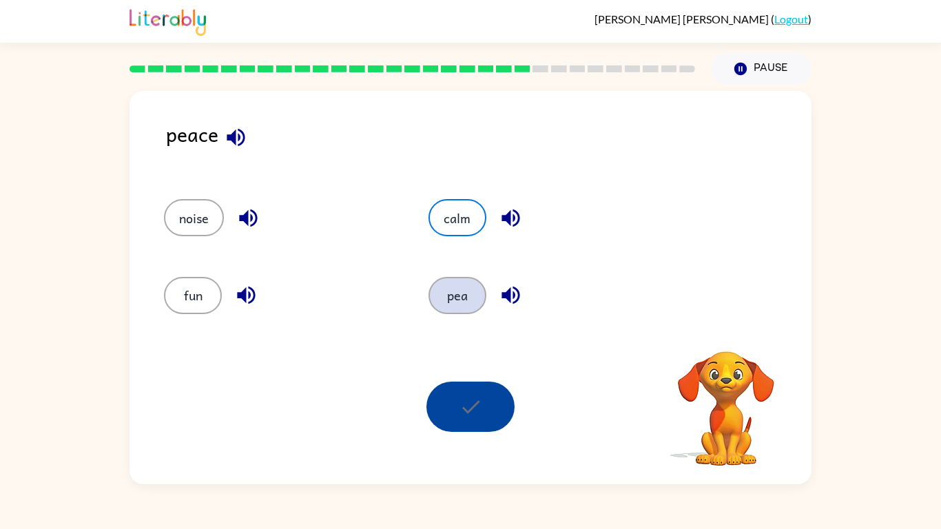
click at [447, 294] on button "pea" at bounding box center [458, 295] width 58 height 37
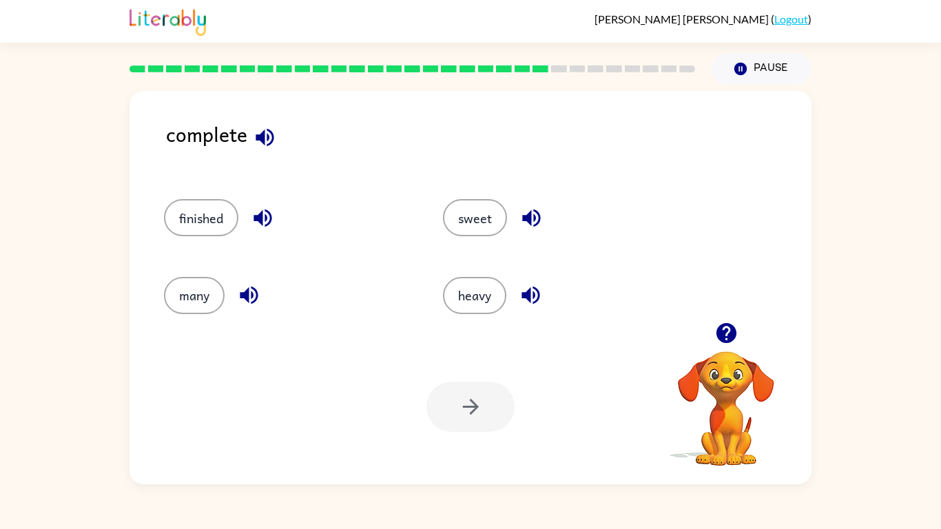
click at [465, 415] on div at bounding box center [470, 407] width 88 height 50
click at [460, 300] on button "heavy" at bounding box center [474, 295] width 63 height 37
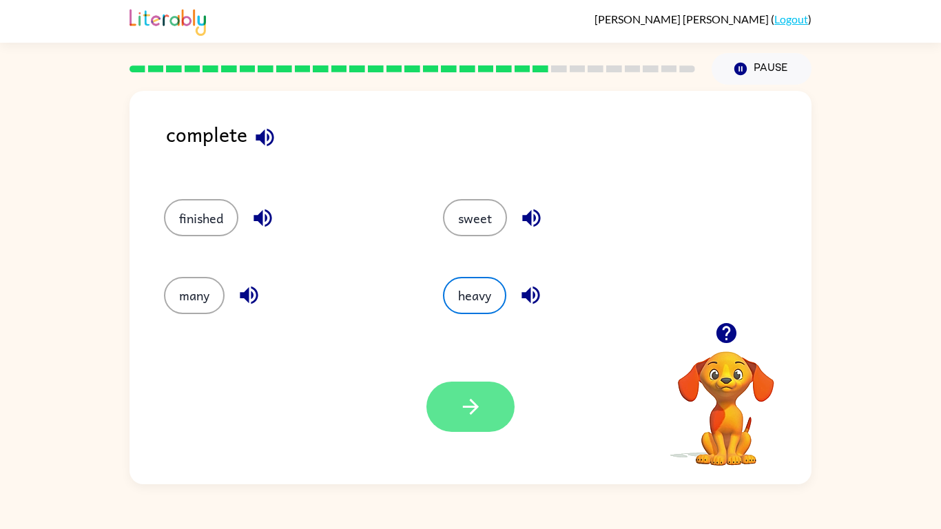
click at [457, 391] on button "button" at bounding box center [470, 407] width 88 height 50
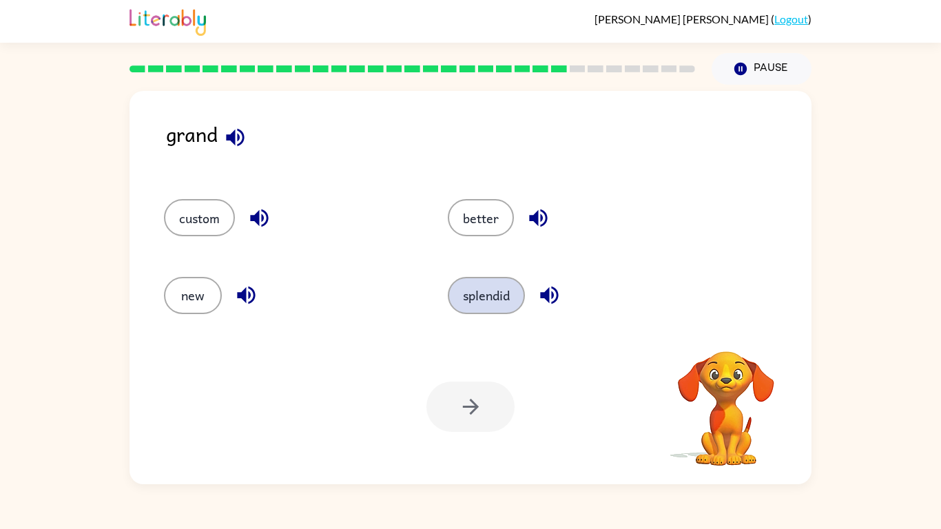
click at [463, 303] on button "splendid" at bounding box center [486, 295] width 77 height 37
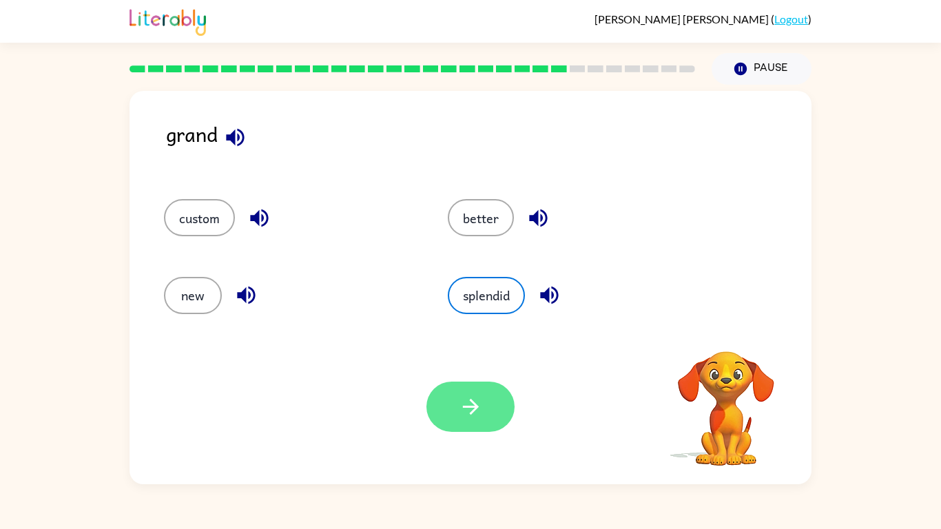
click at [462, 404] on icon "button" at bounding box center [471, 407] width 24 height 24
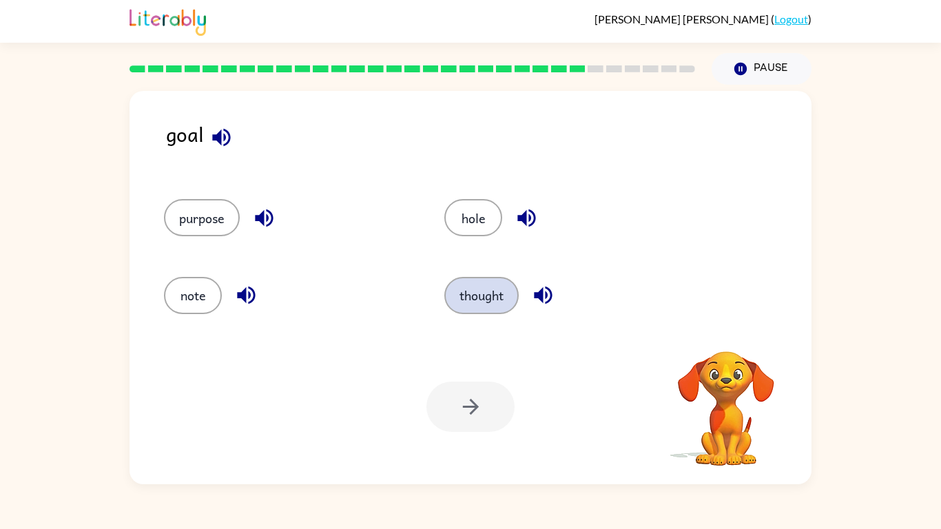
click at [453, 310] on button "thought" at bounding box center [481, 295] width 74 height 37
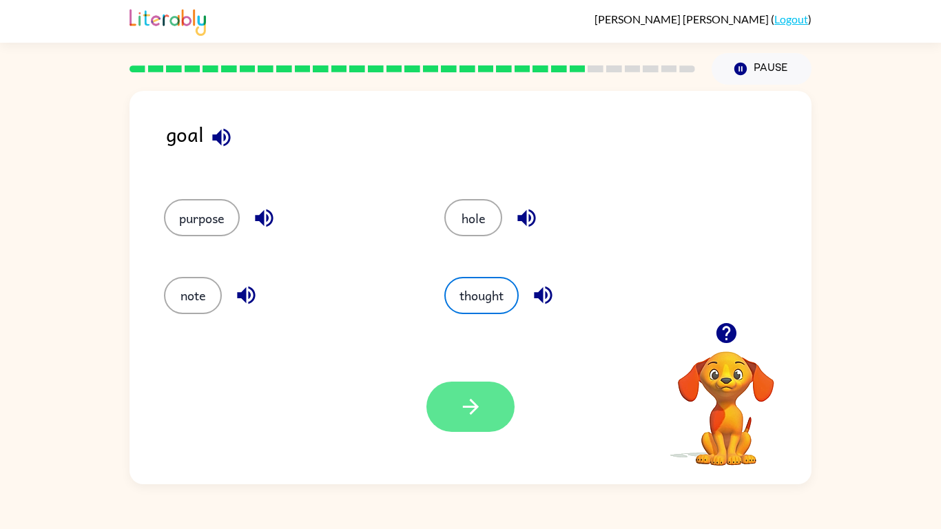
click at [454, 426] on button "button" at bounding box center [470, 407] width 88 height 50
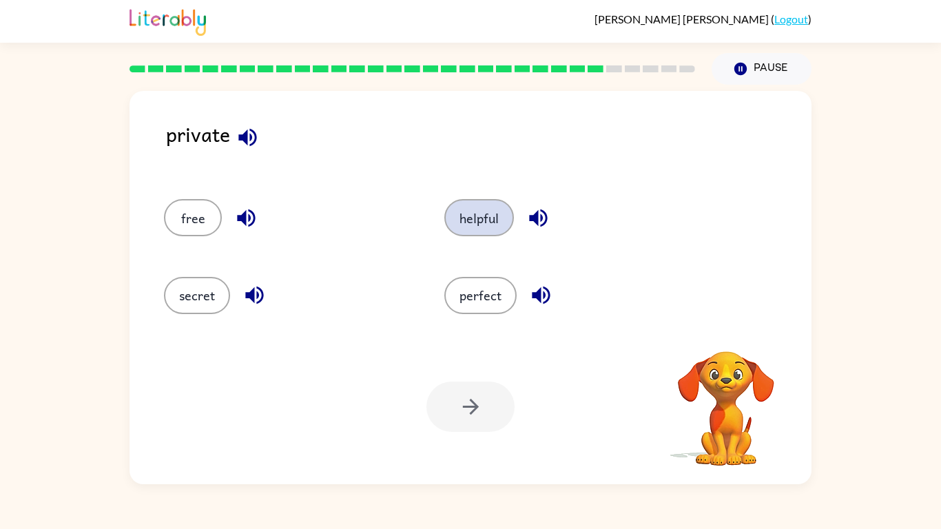
click at [468, 231] on button "helpful" at bounding box center [479, 217] width 70 height 37
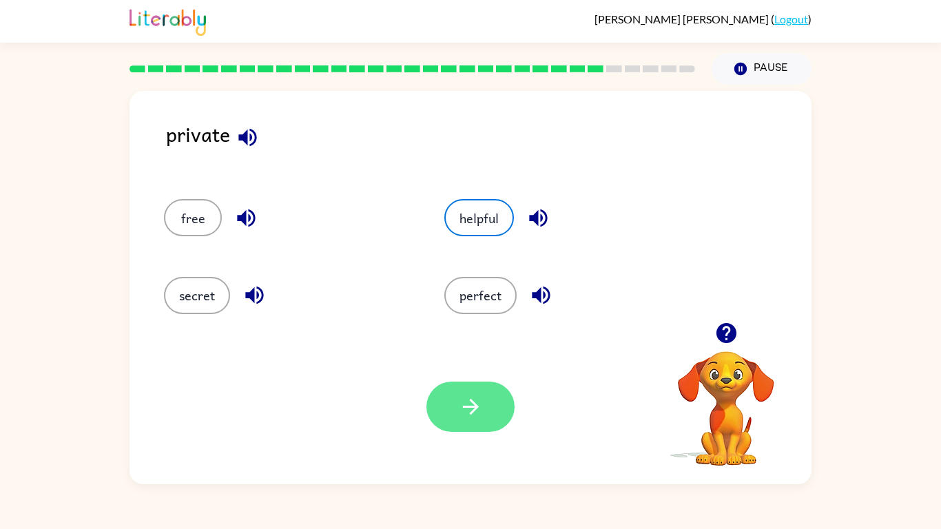
click at [467, 422] on button "button" at bounding box center [470, 407] width 88 height 50
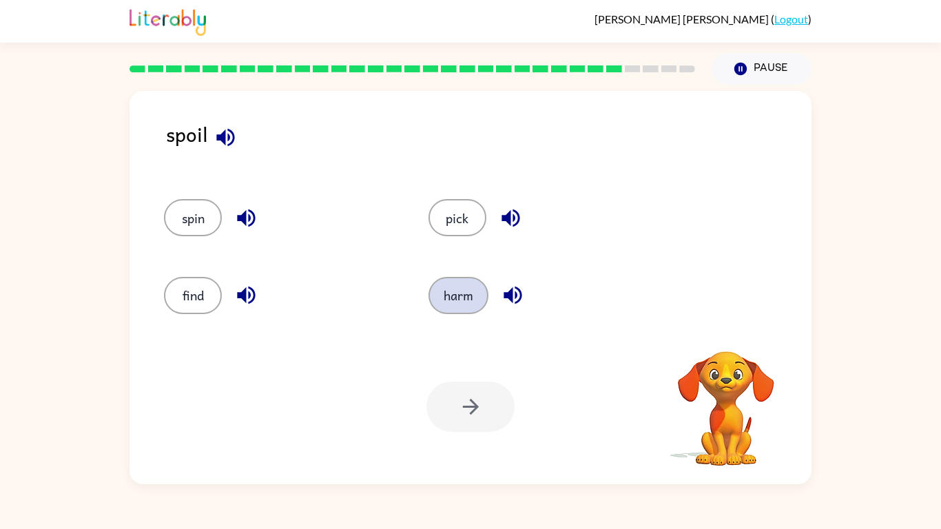
click at [462, 309] on button "harm" at bounding box center [459, 295] width 60 height 37
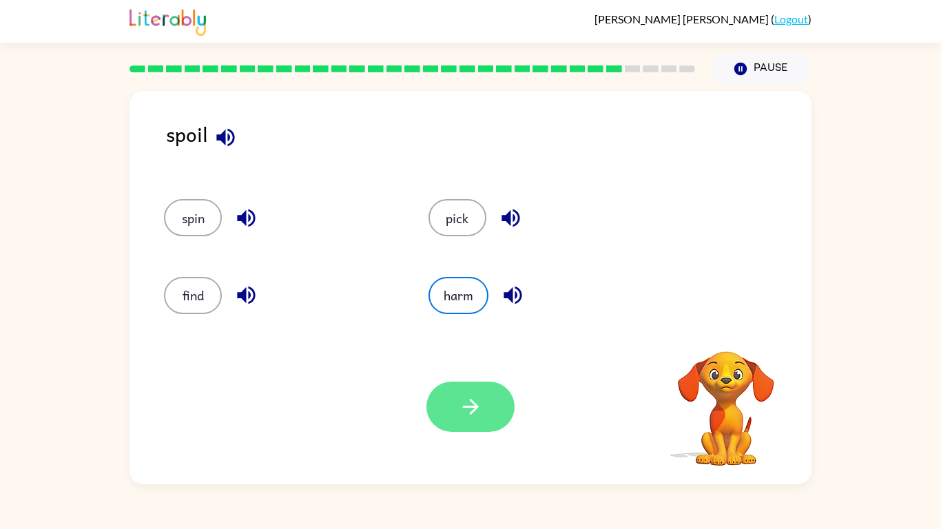
click at [480, 415] on icon "button" at bounding box center [471, 407] width 24 height 24
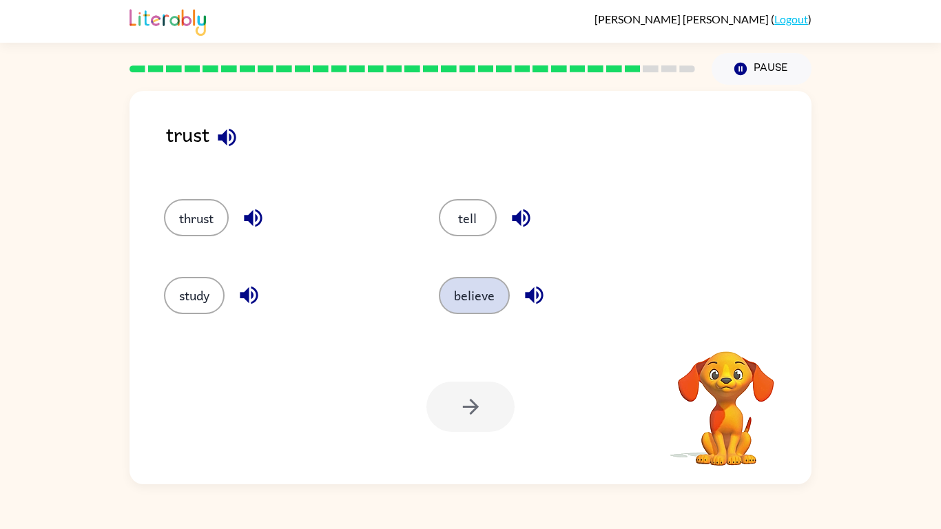
click at [443, 287] on button "believe" at bounding box center [474, 295] width 71 height 37
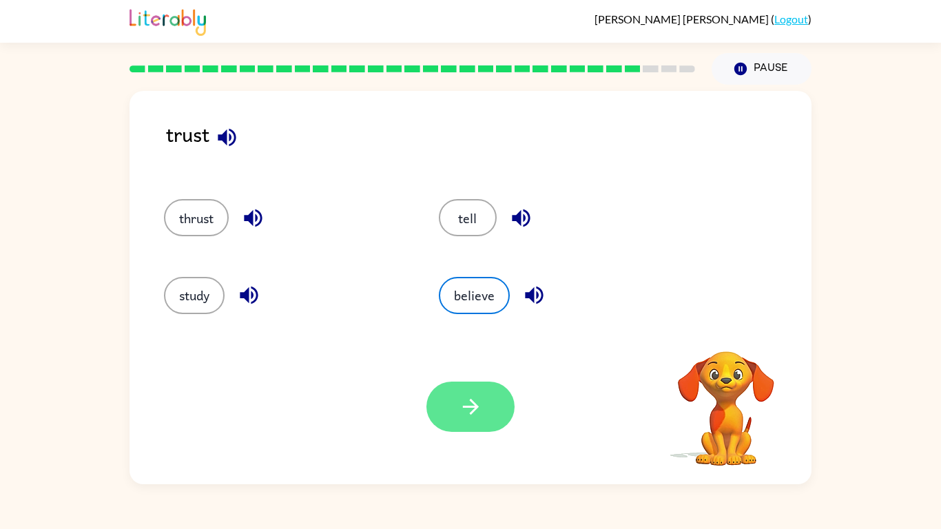
click at [469, 412] on icon "button" at bounding box center [471, 407] width 24 height 24
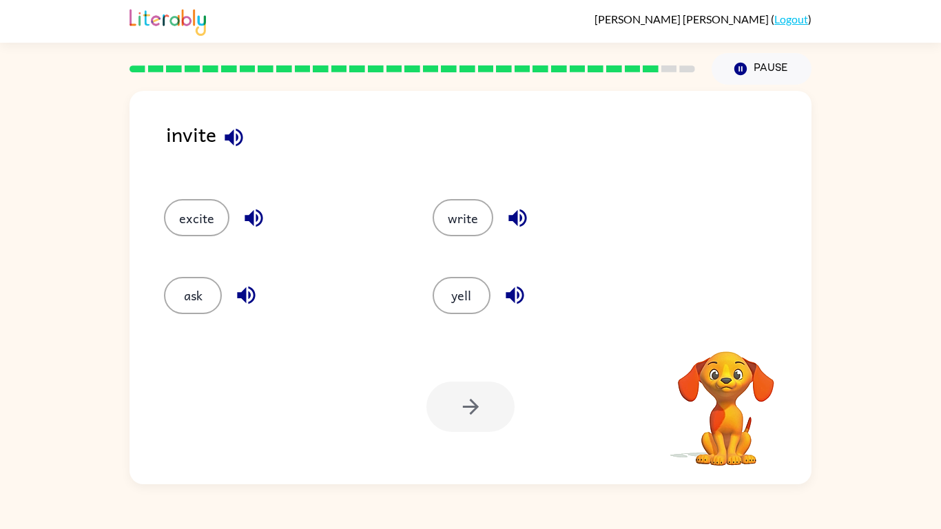
click at [469, 310] on button "yell" at bounding box center [462, 295] width 58 height 37
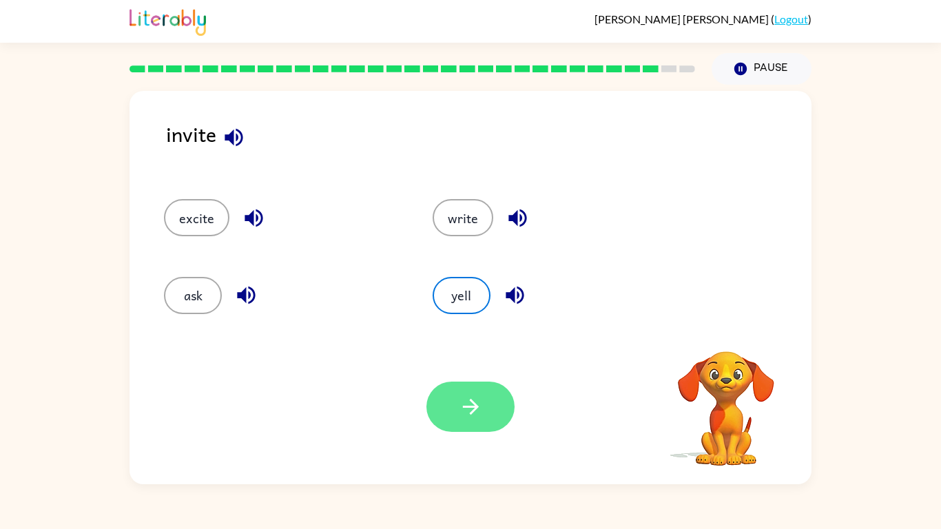
click at [459, 404] on icon "button" at bounding box center [471, 407] width 24 height 24
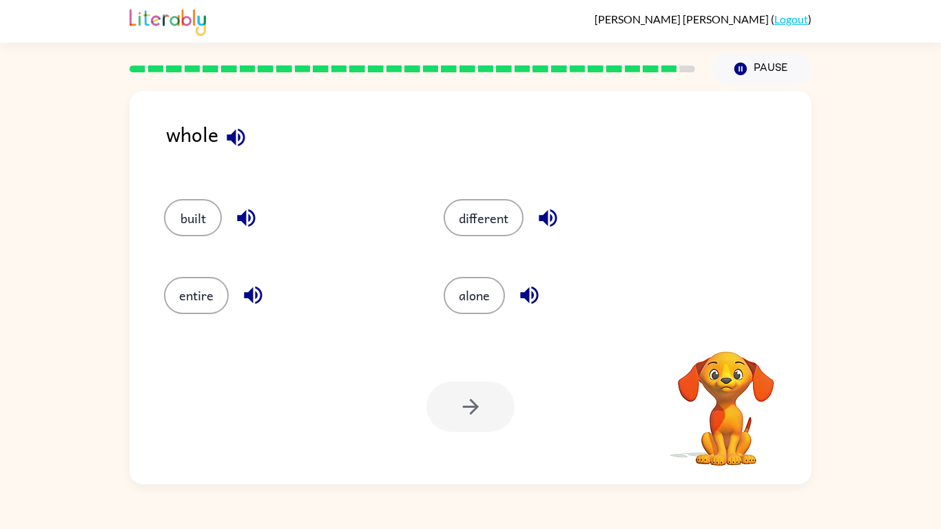
click at [195, 196] on div "built" at bounding box center [278, 211] width 280 height 77
click at [475, 277] on button "alone" at bounding box center [474, 295] width 61 height 37
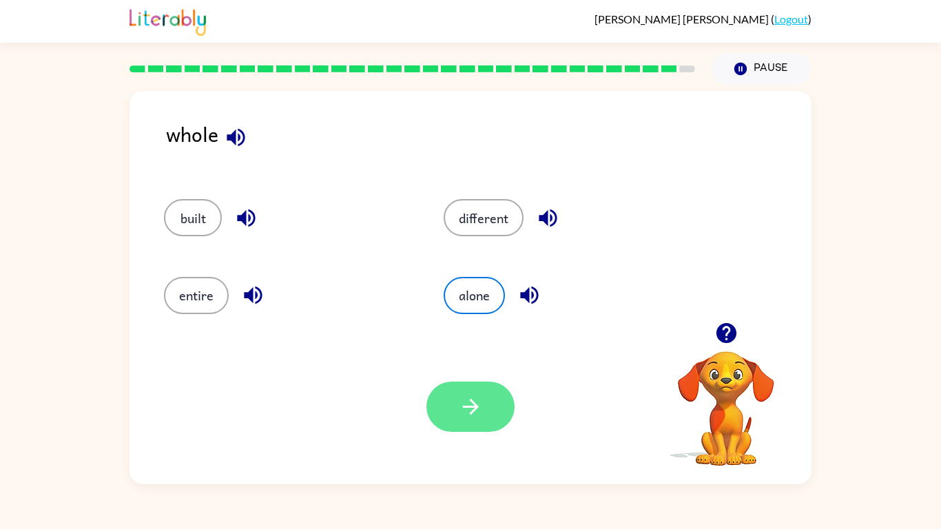
click at [486, 419] on button "button" at bounding box center [470, 407] width 88 height 50
